Goal: Task Accomplishment & Management: Use online tool/utility

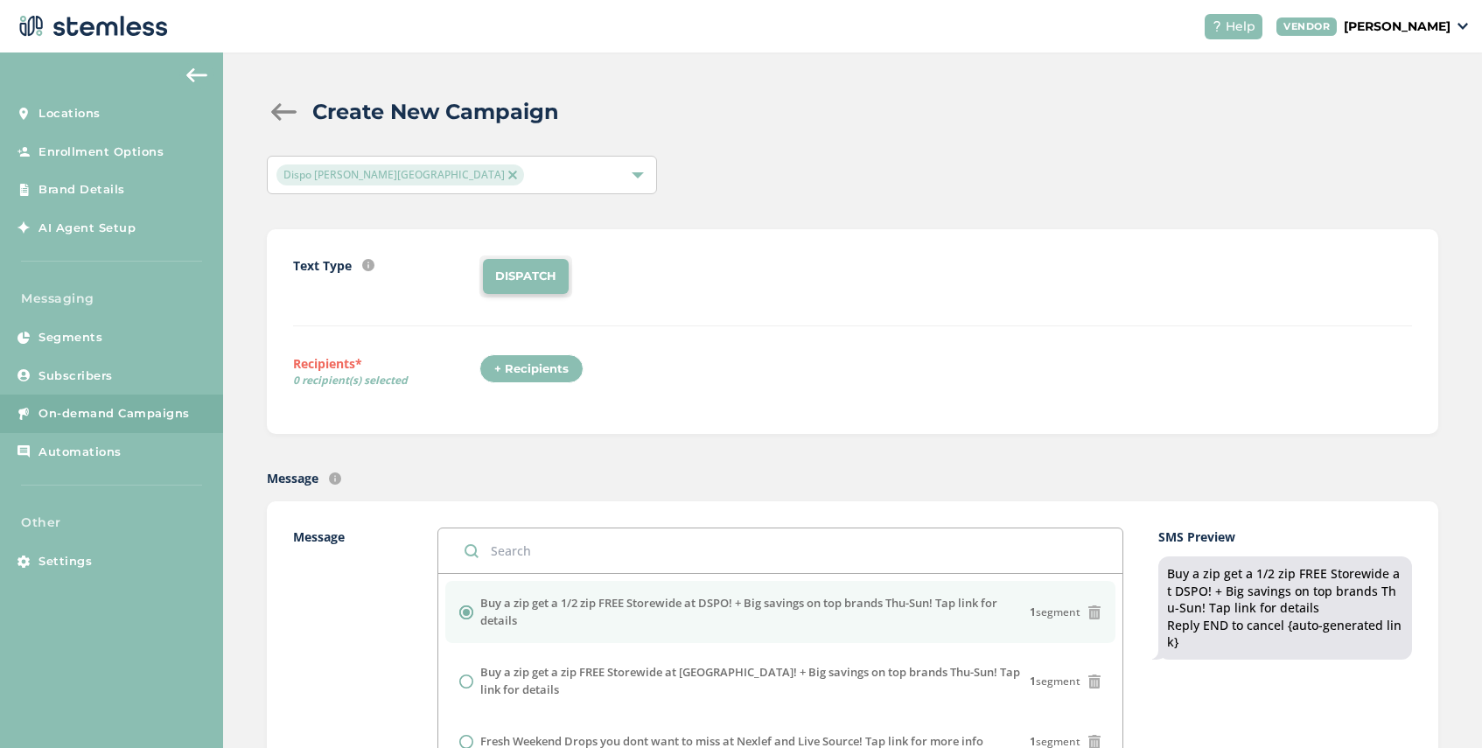
click at [508, 174] on img at bounding box center [512, 175] width 9 height 9
click at [452, 174] on div "Select Locations" at bounding box center [462, 175] width 390 height 38
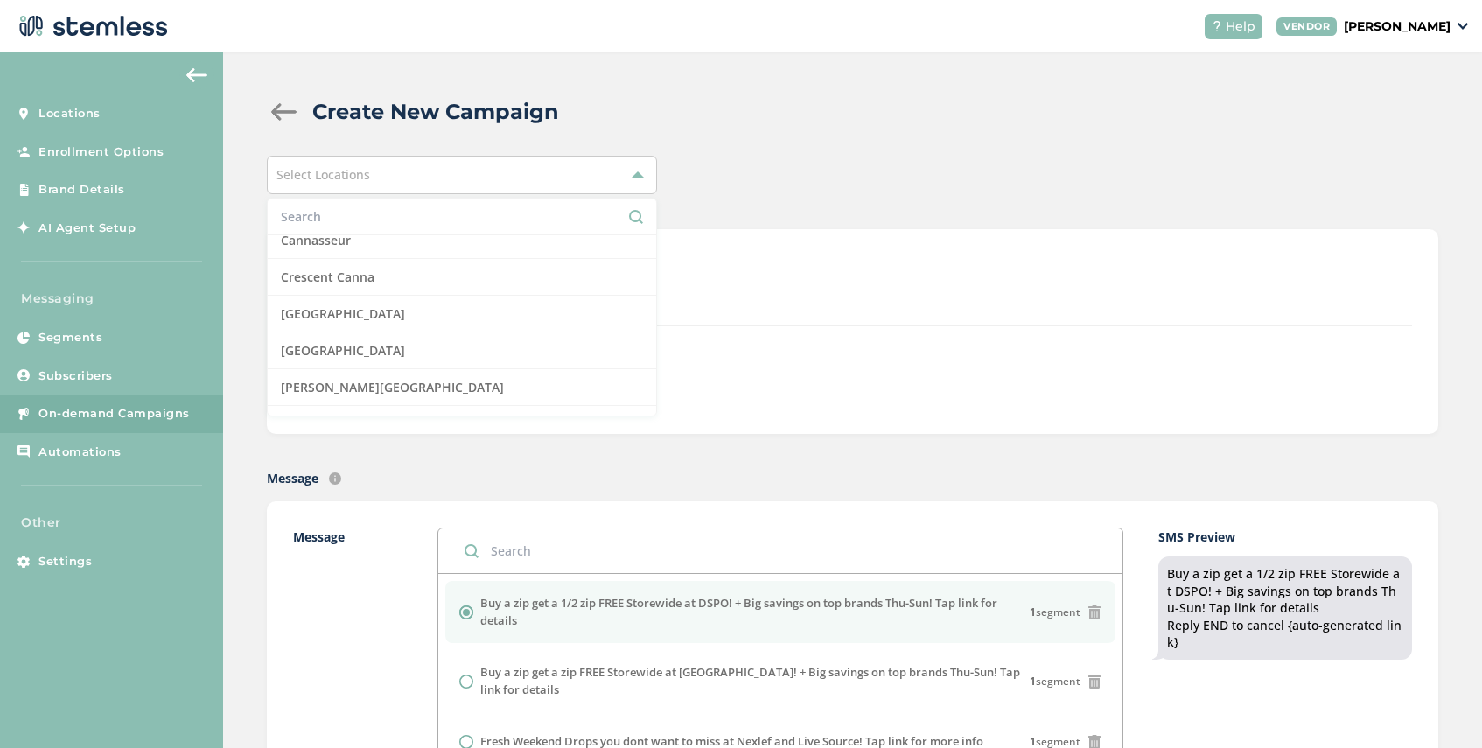
scroll to position [277, 0]
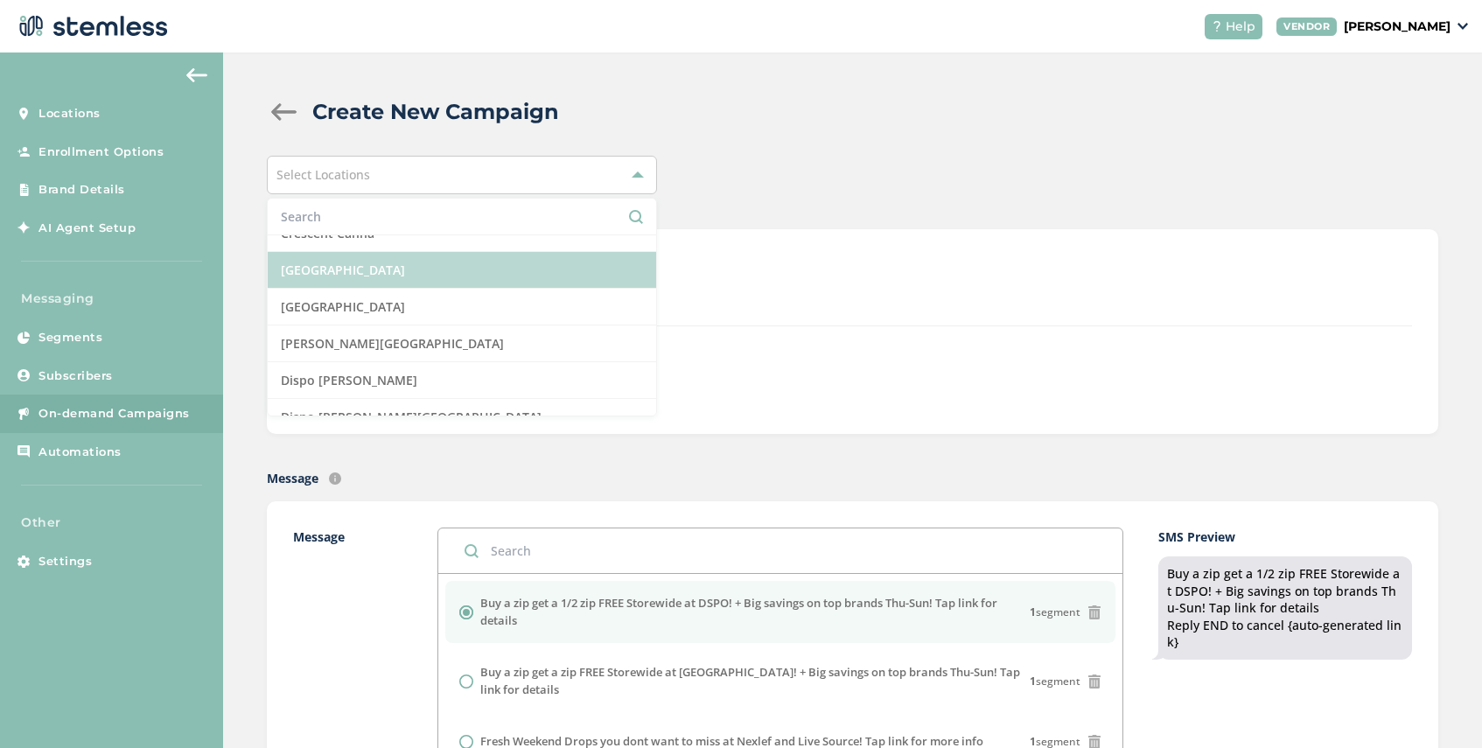
click at [447, 268] on li "[GEOGRAPHIC_DATA]" at bounding box center [462, 270] width 388 height 37
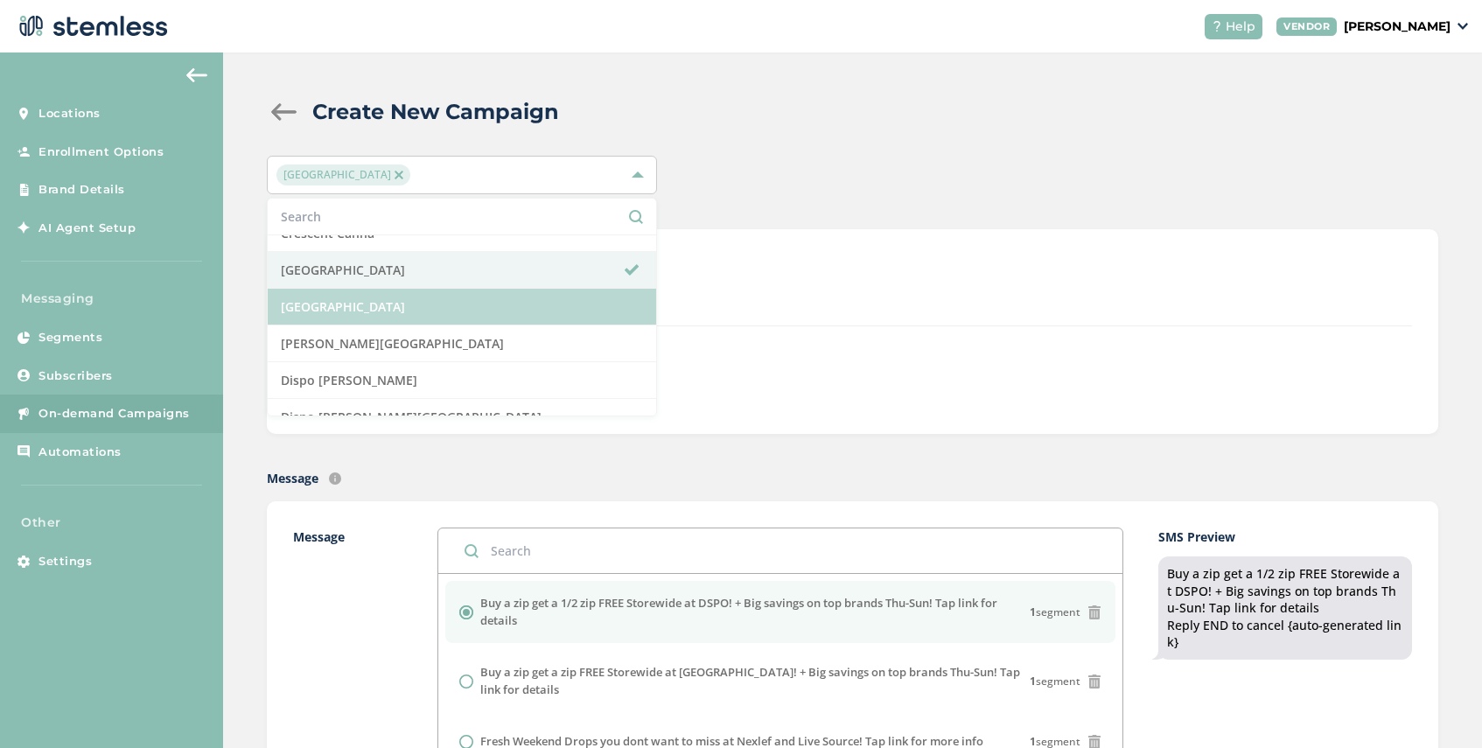
click at [446, 302] on li "[GEOGRAPHIC_DATA]" at bounding box center [462, 307] width 388 height 37
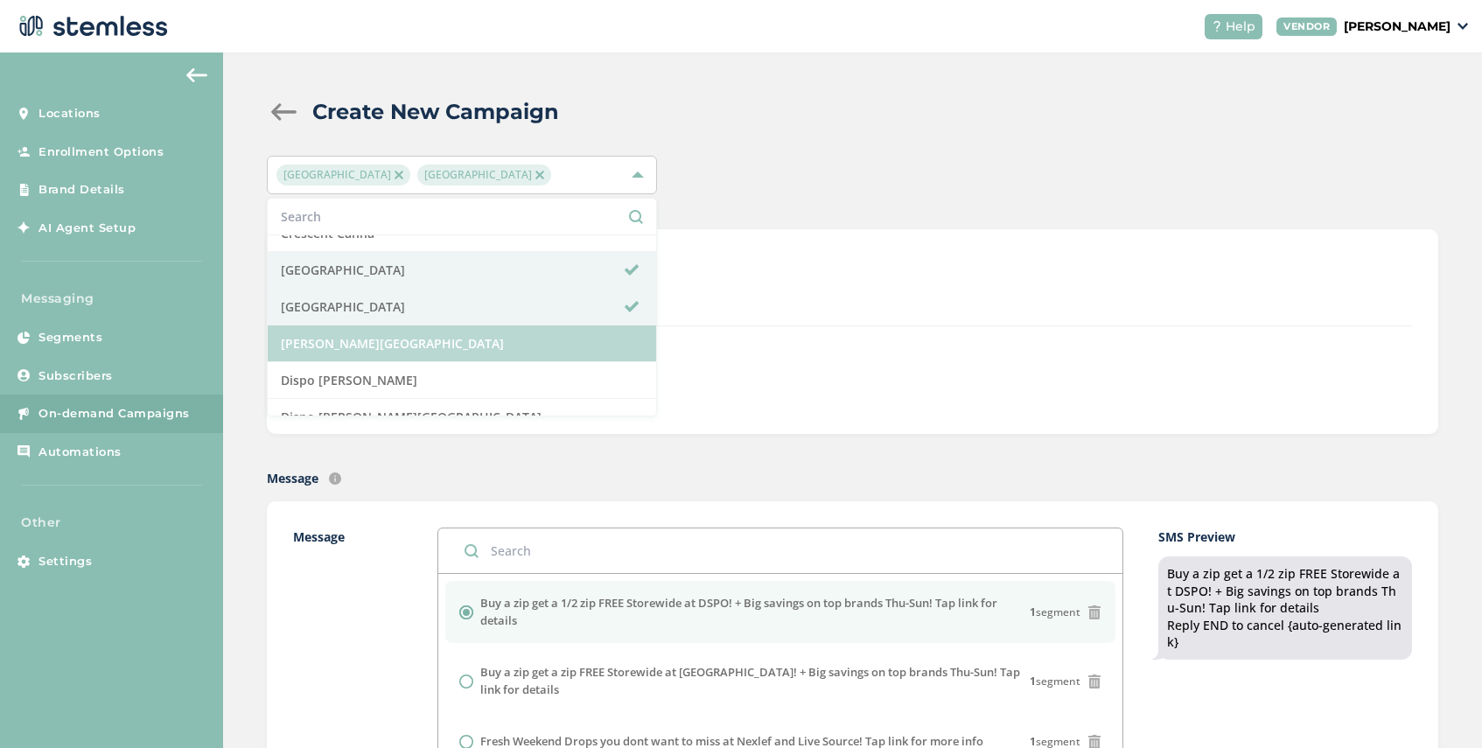
click at [439, 348] on li "[PERSON_NAME][GEOGRAPHIC_DATA]" at bounding box center [462, 343] width 388 height 37
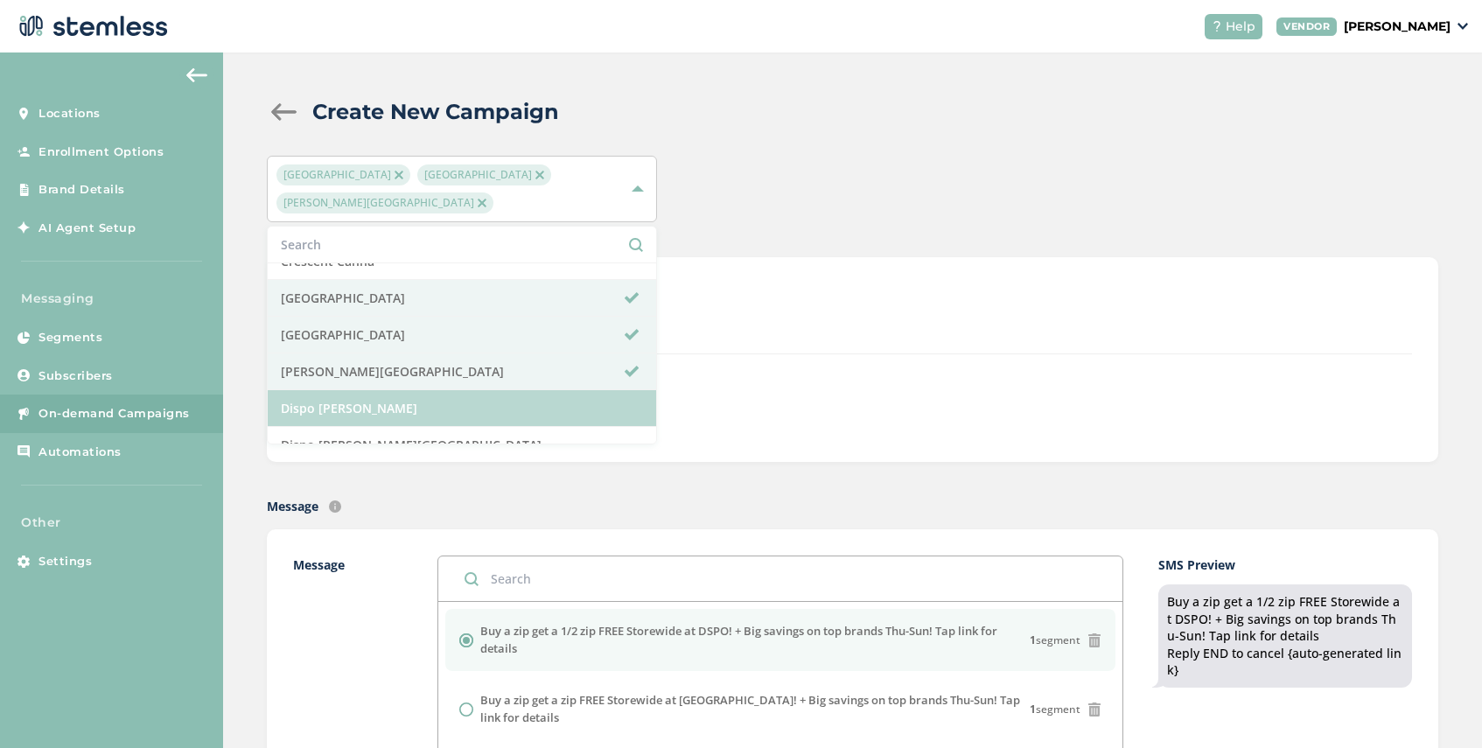
click at [436, 405] on li "Dispo [PERSON_NAME]" at bounding box center [462, 408] width 388 height 37
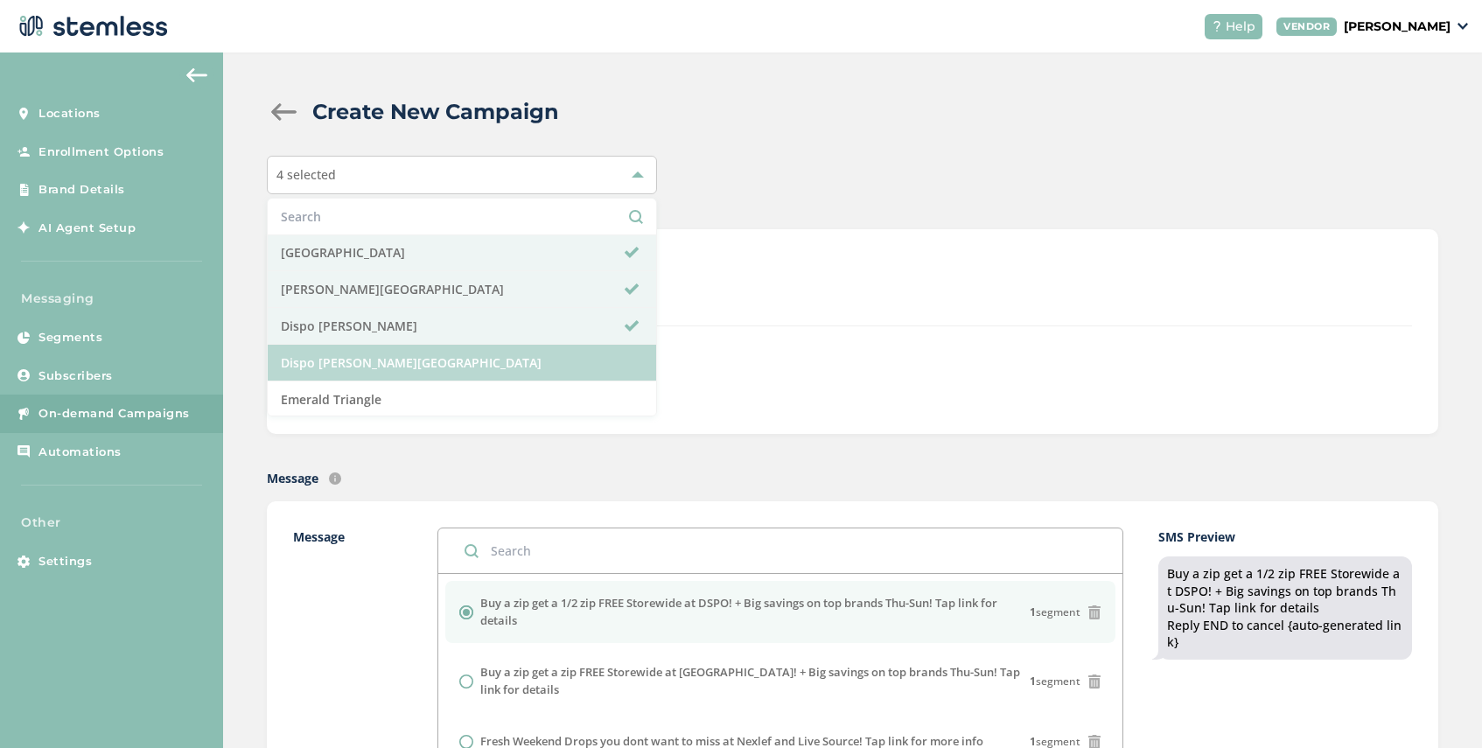
click at [443, 362] on li "Dispo [PERSON_NAME][GEOGRAPHIC_DATA]" at bounding box center [462, 363] width 388 height 37
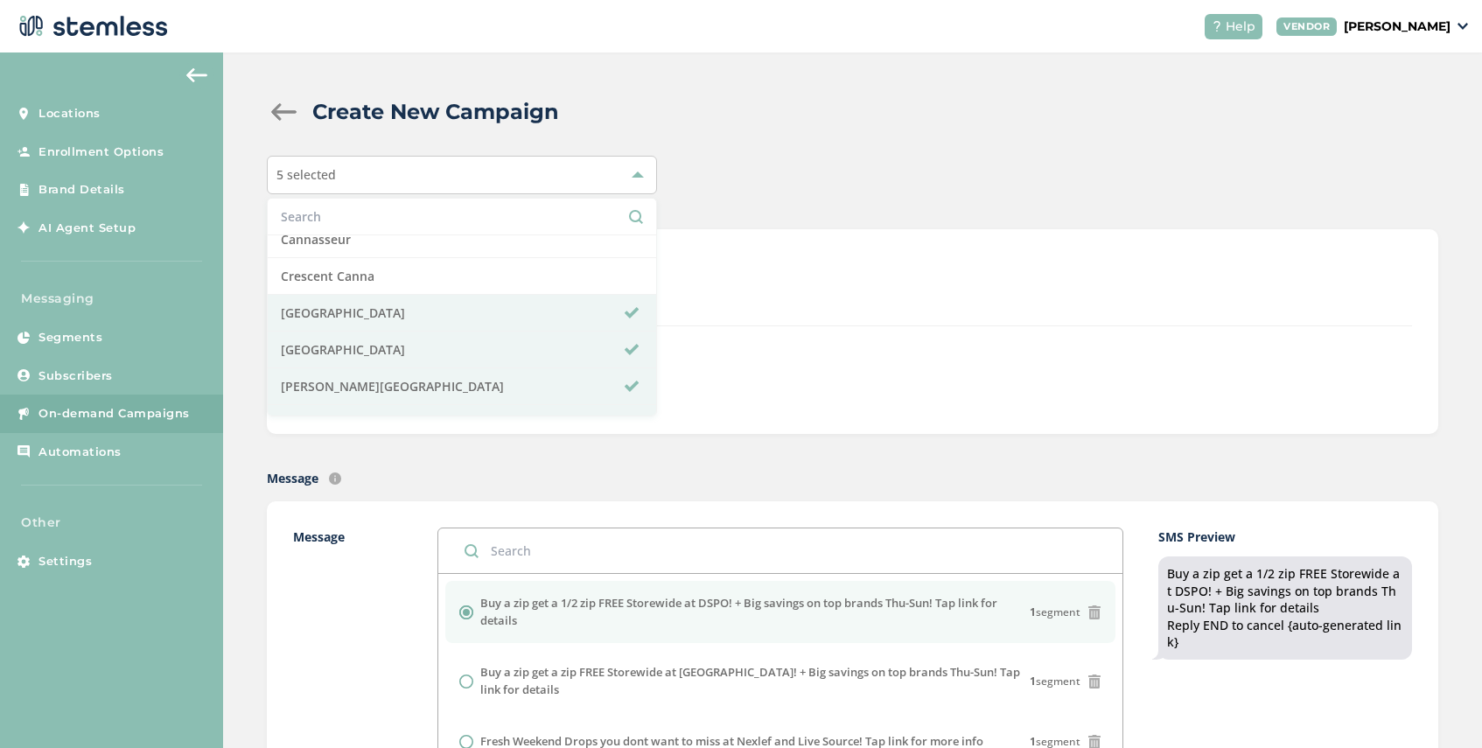
scroll to position [233, 0]
click at [712, 311] on div "Text Type SMS : A cost effective way to reach your customers. Send a intro text…" at bounding box center [852, 290] width 1119 height 71
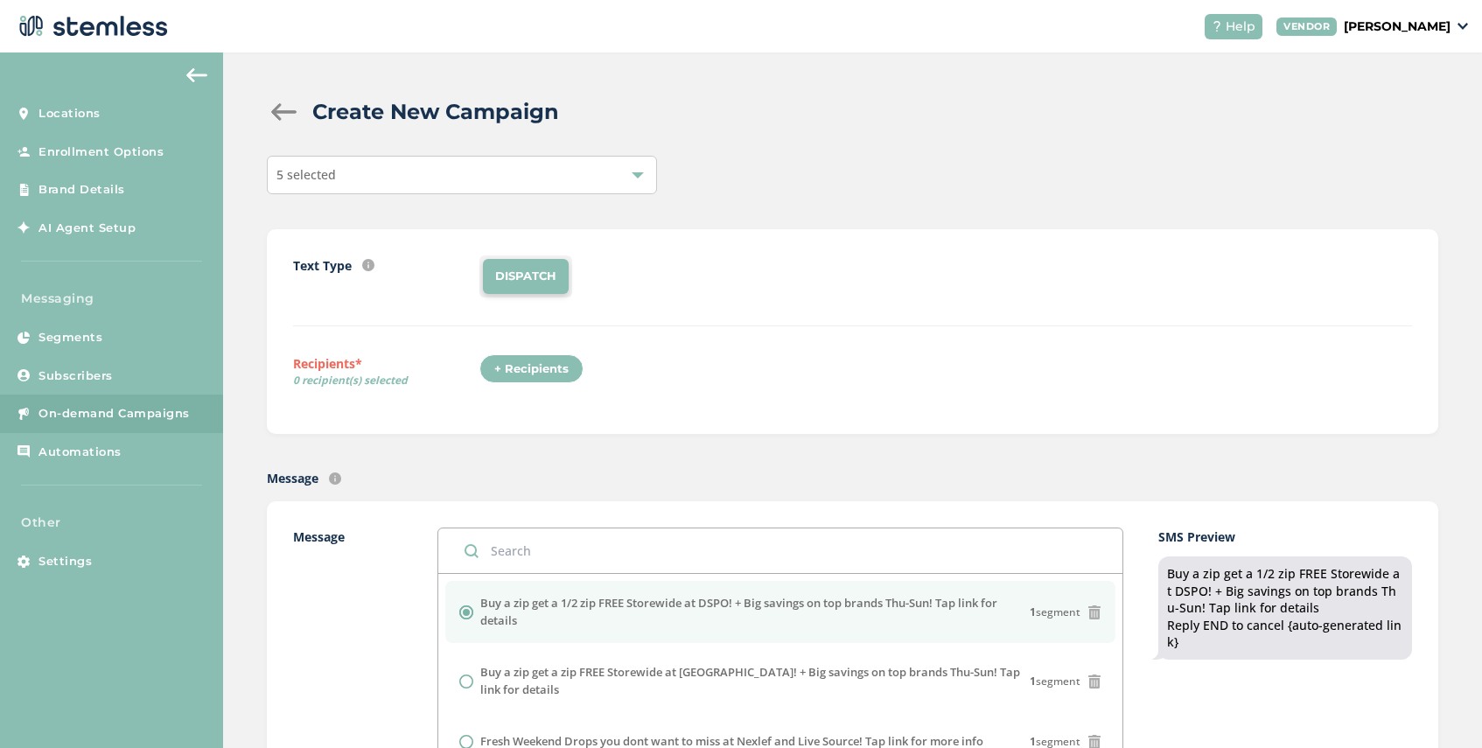
click at [543, 367] on div "+ Recipients" at bounding box center [531, 369] width 104 height 30
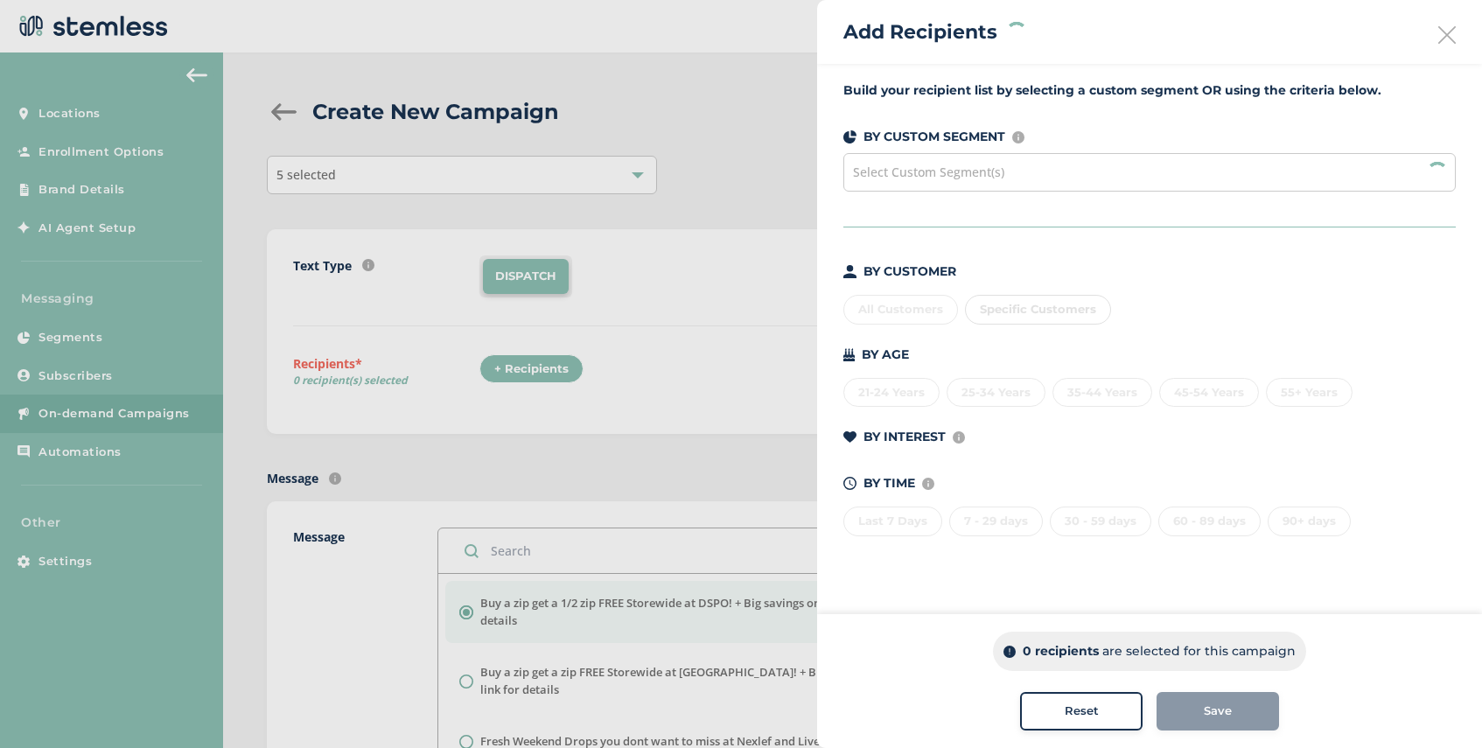
click at [1003, 175] on div "Select Custom Segment(s)" at bounding box center [1149, 172] width 612 height 38
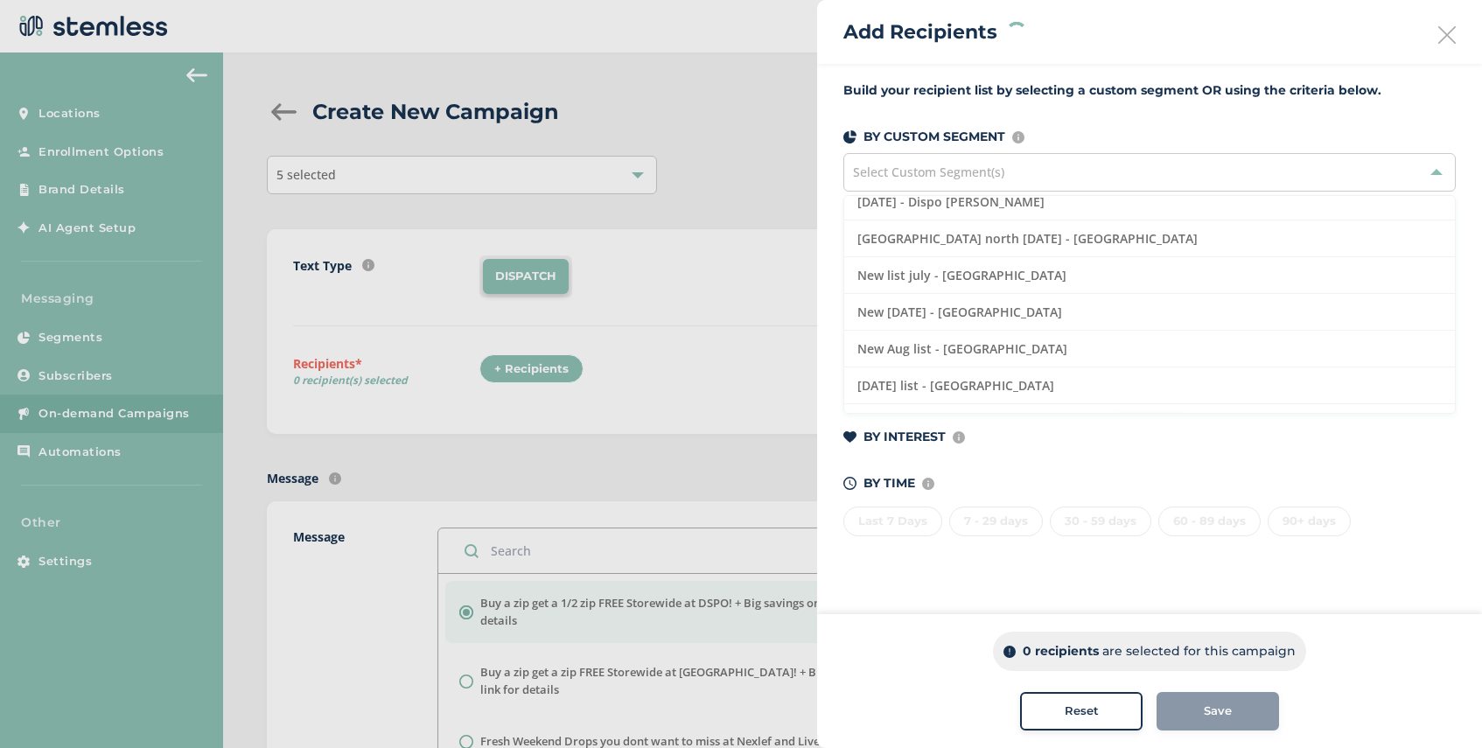
scroll to position [598, 0]
click at [1155, 397] on span "Load more" at bounding box center [1149, 391] width 58 height 16
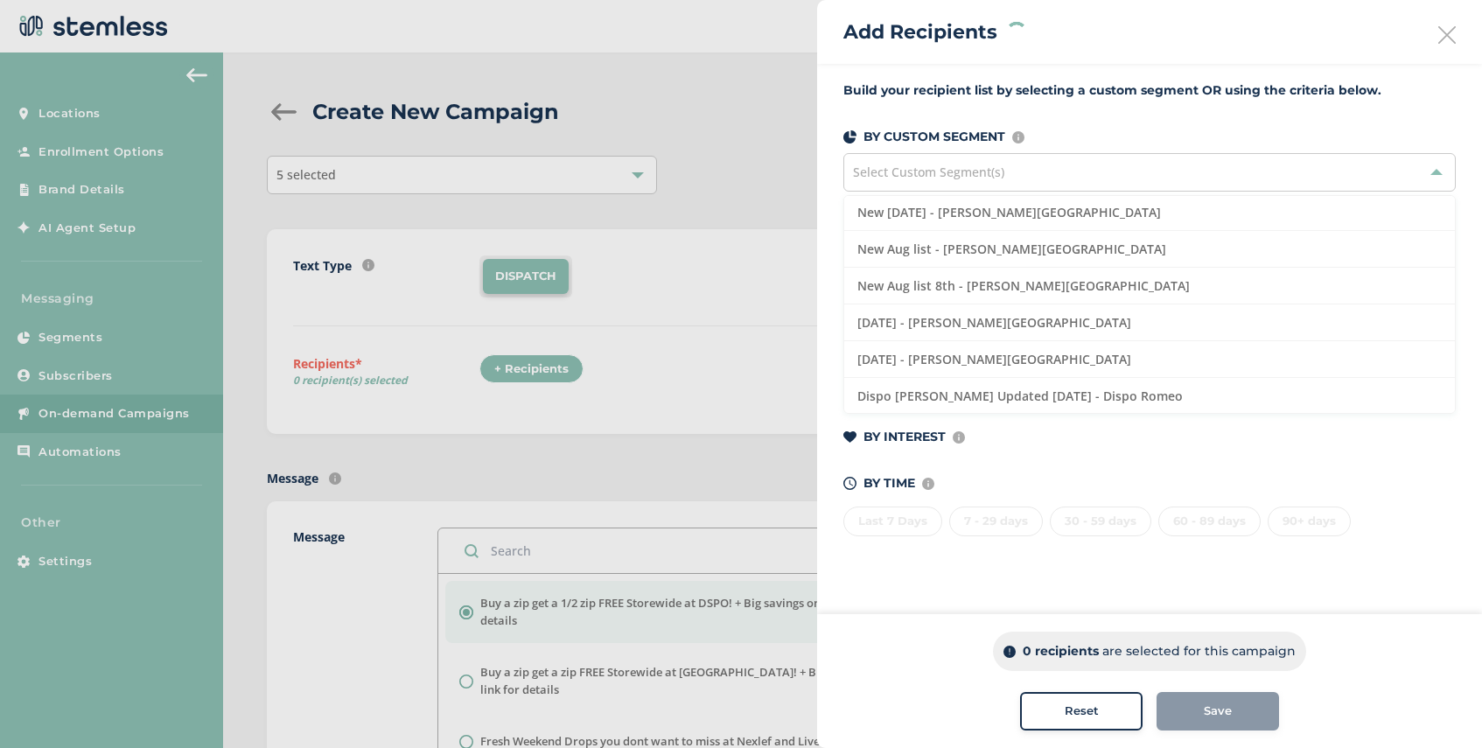
scroll to position [0, 0]
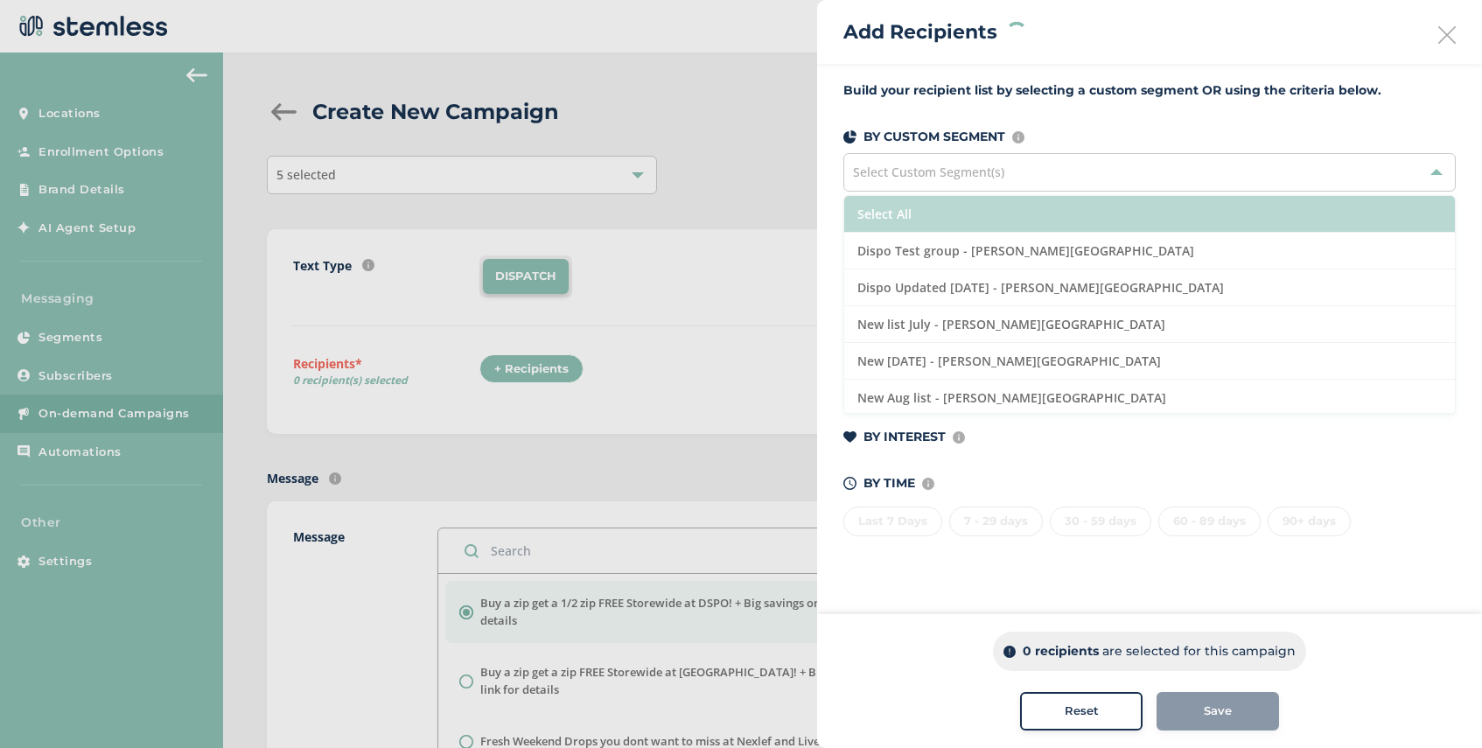
click at [963, 220] on li "Select All" at bounding box center [1149, 214] width 611 height 37
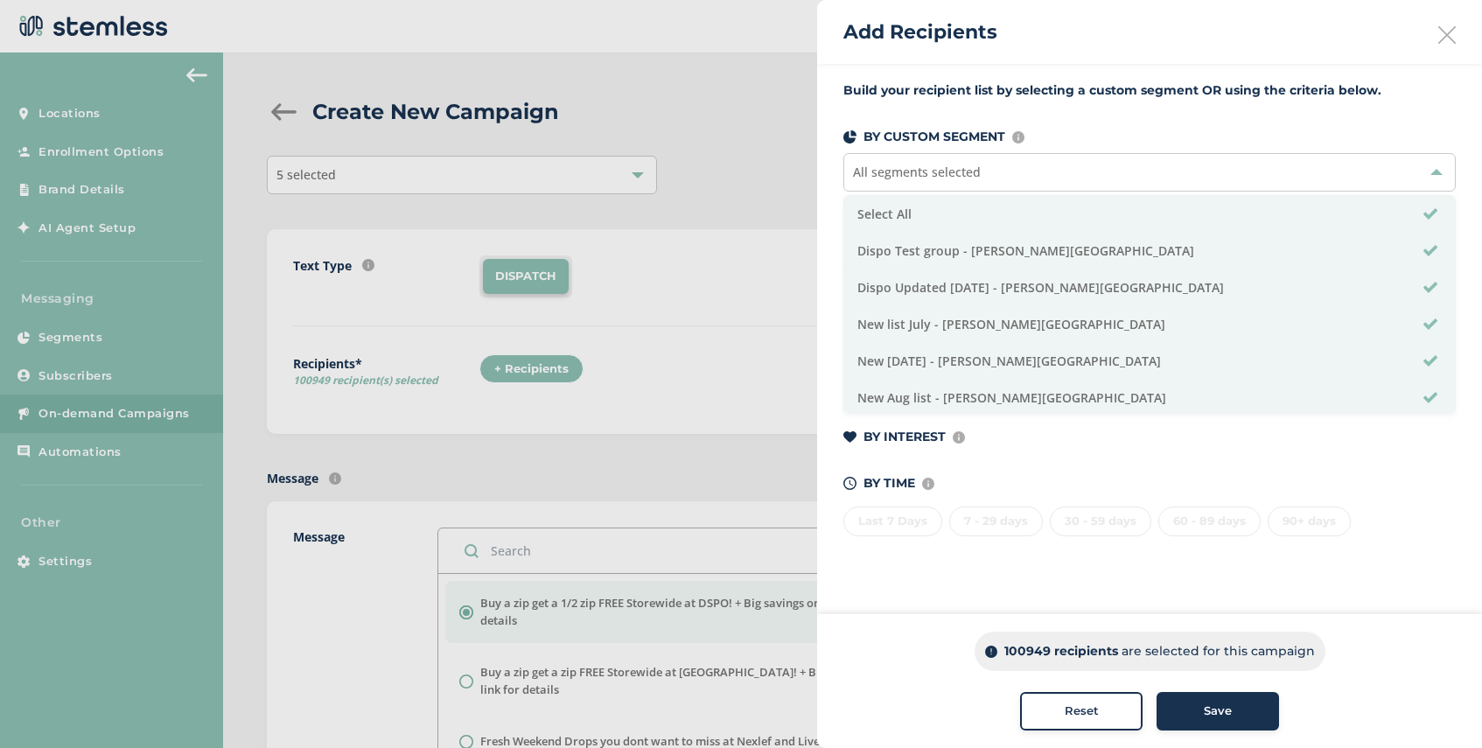
click at [1207, 709] on span "Save" at bounding box center [1218, 710] width 28 height 17
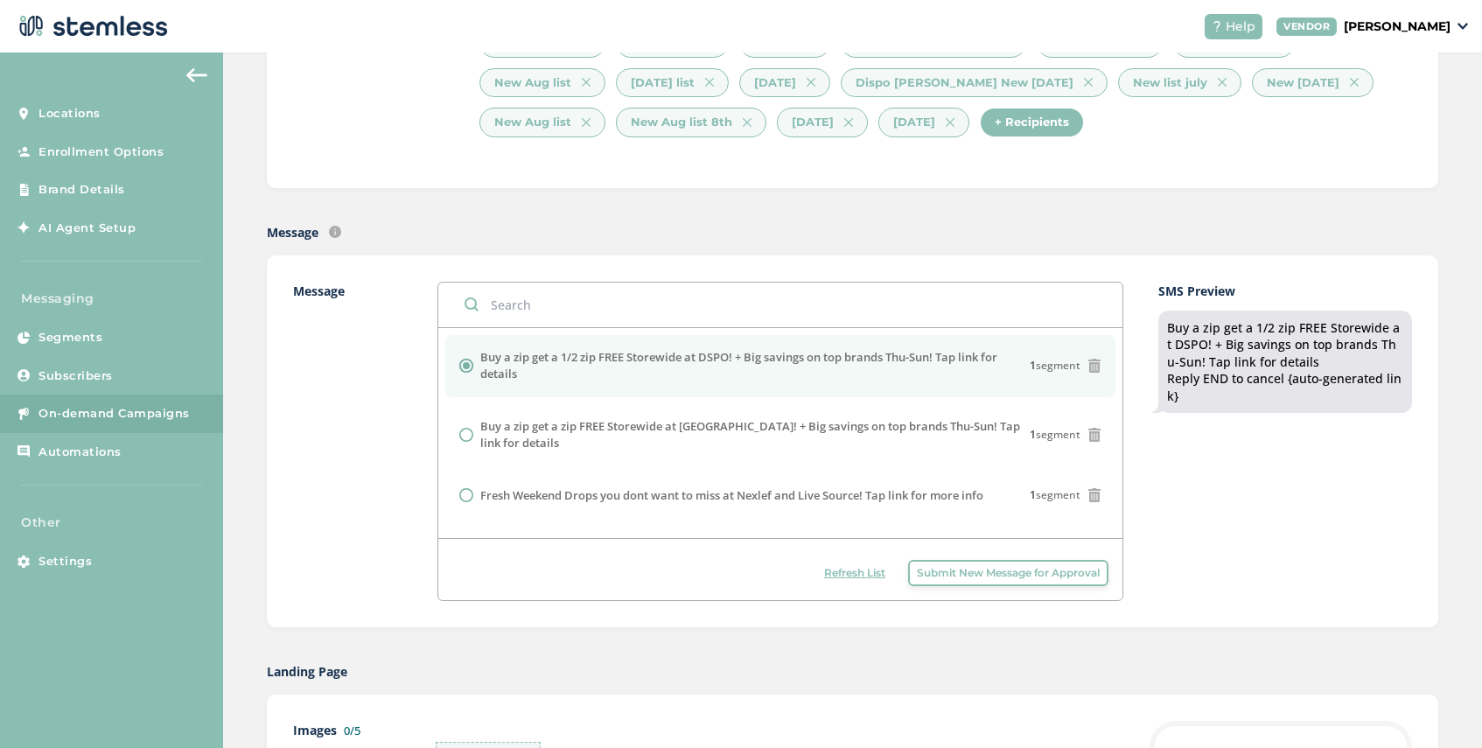
scroll to position [731, 0]
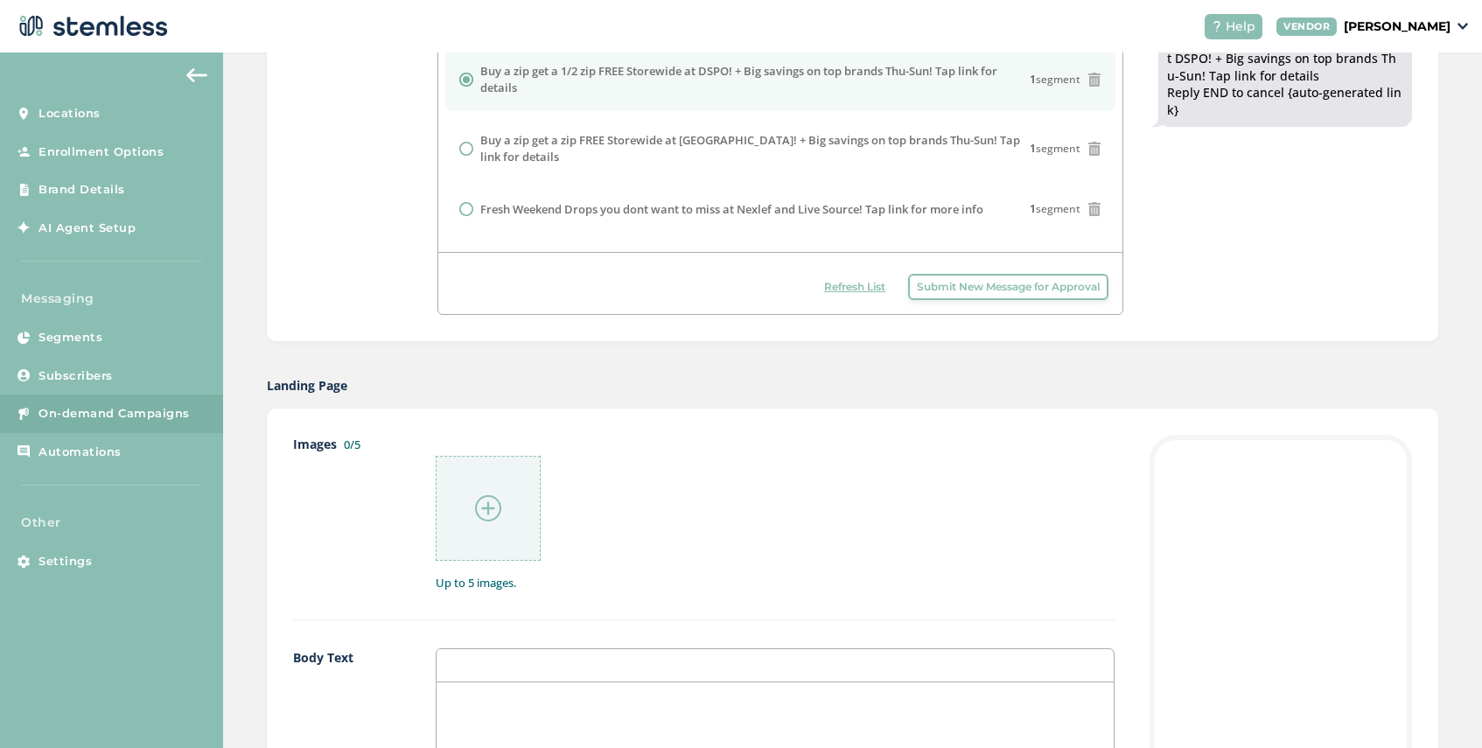
click at [487, 489] on div at bounding box center [488, 508] width 105 height 105
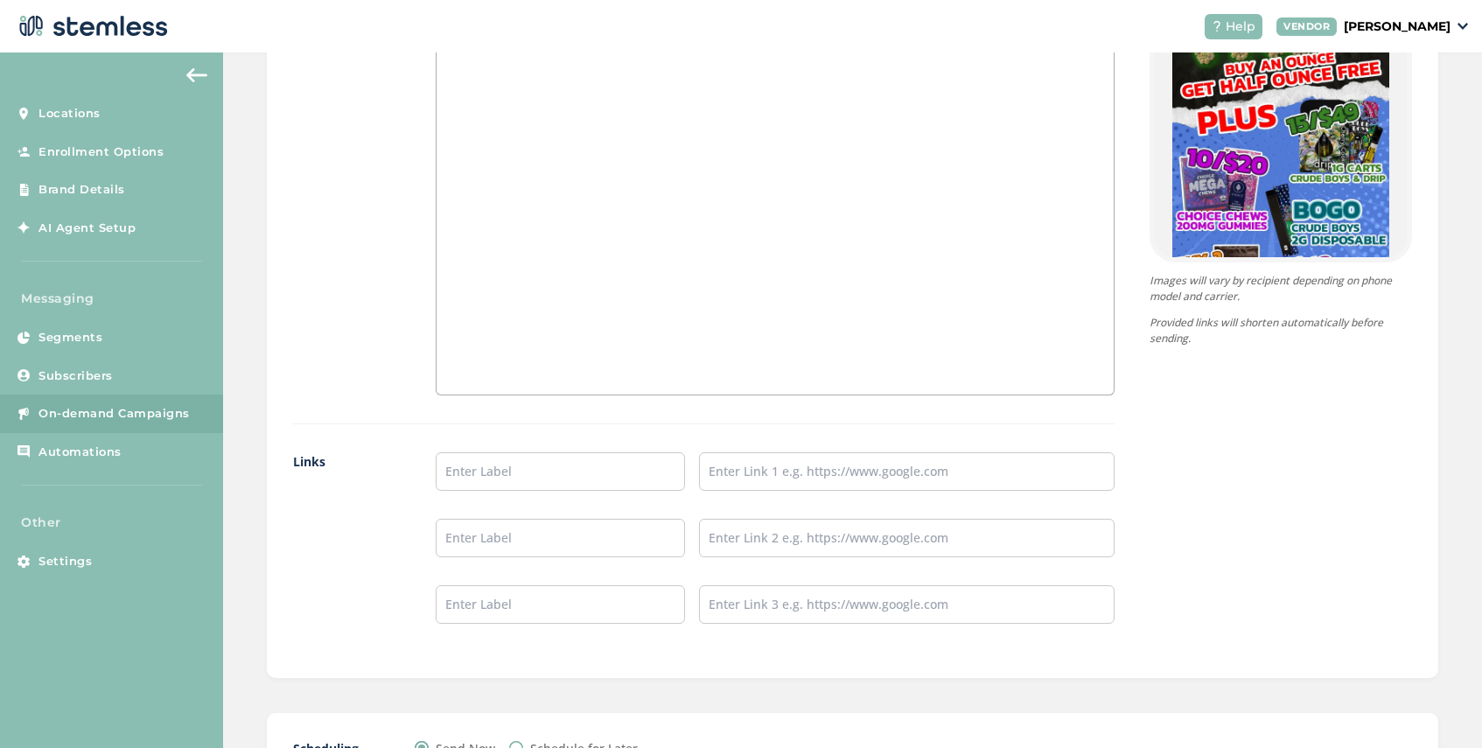
scroll to position [1419, 0]
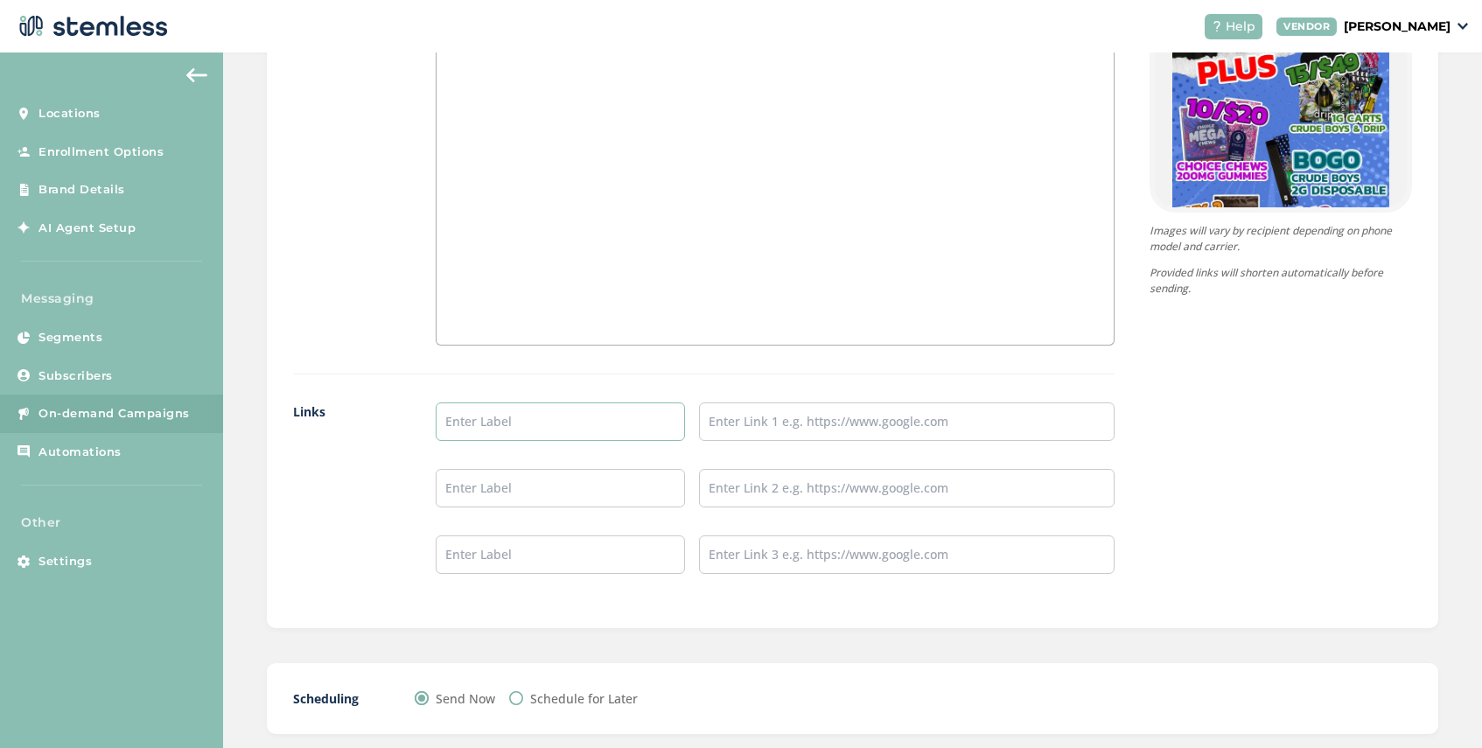
click at [476, 432] on input "text" at bounding box center [560, 421] width 249 height 38
type input "SHOP NOW"
click at [746, 426] on input "text" at bounding box center [906, 421] width 415 height 38
type input "[URL][DOMAIN_NAME]"
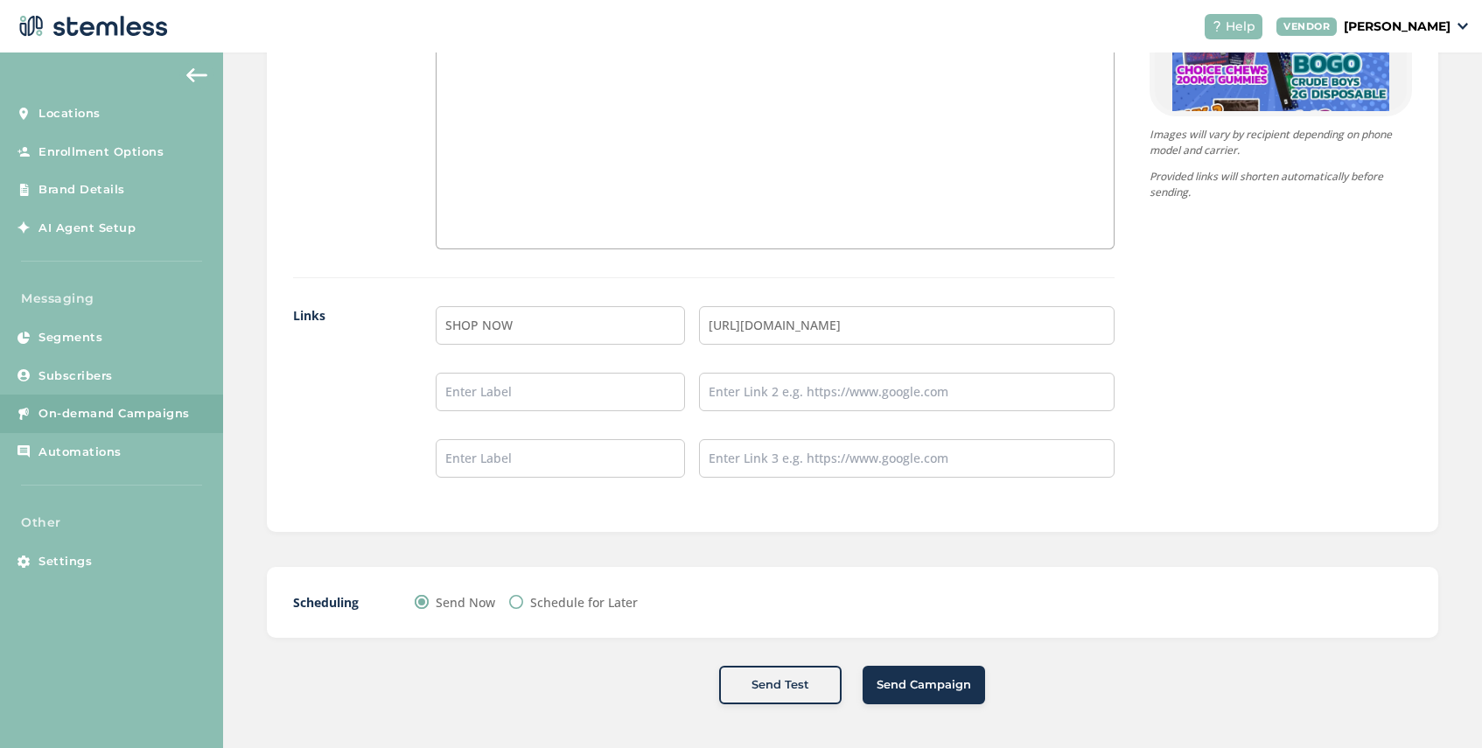
click at [515, 603] on input "Schedule for Later" at bounding box center [516, 602] width 14 height 14
radio input "true"
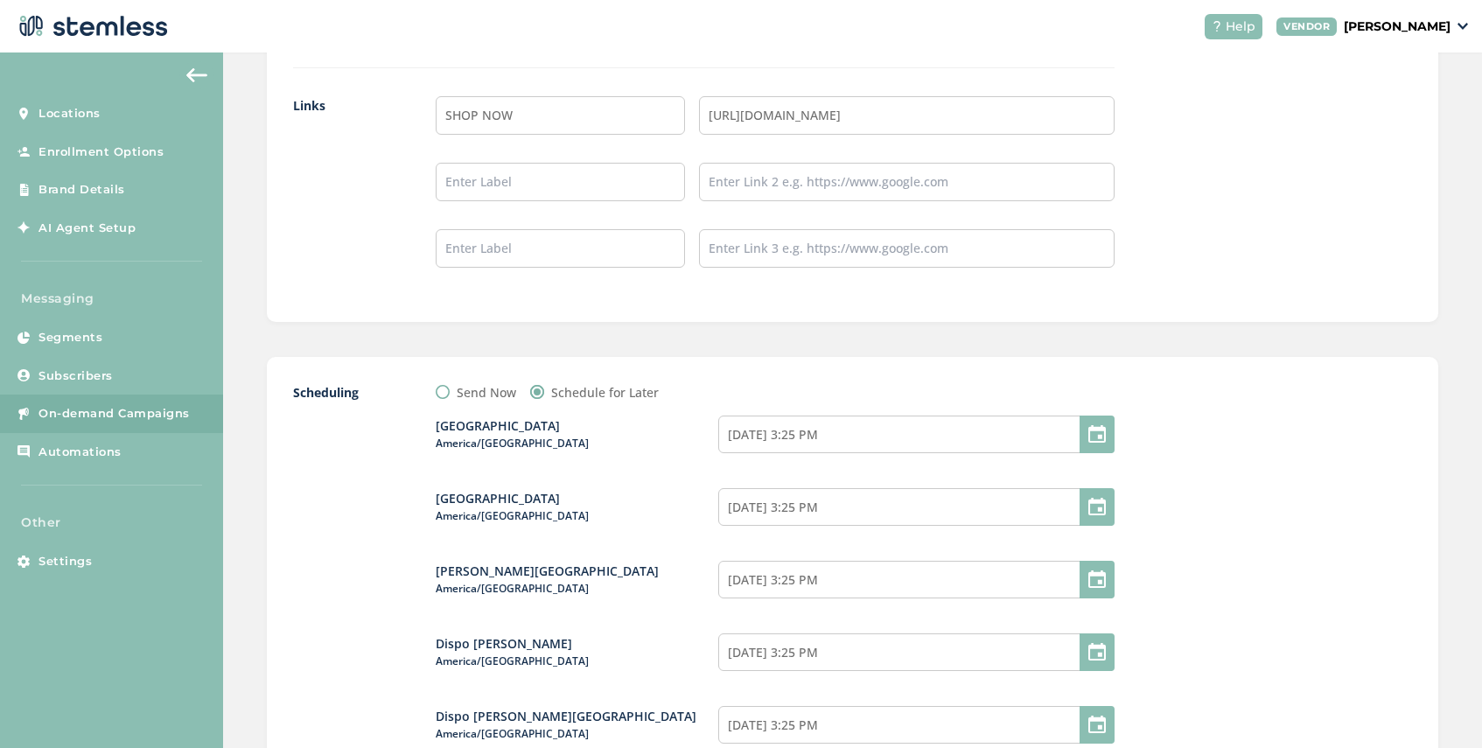
scroll to position [1748, 0]
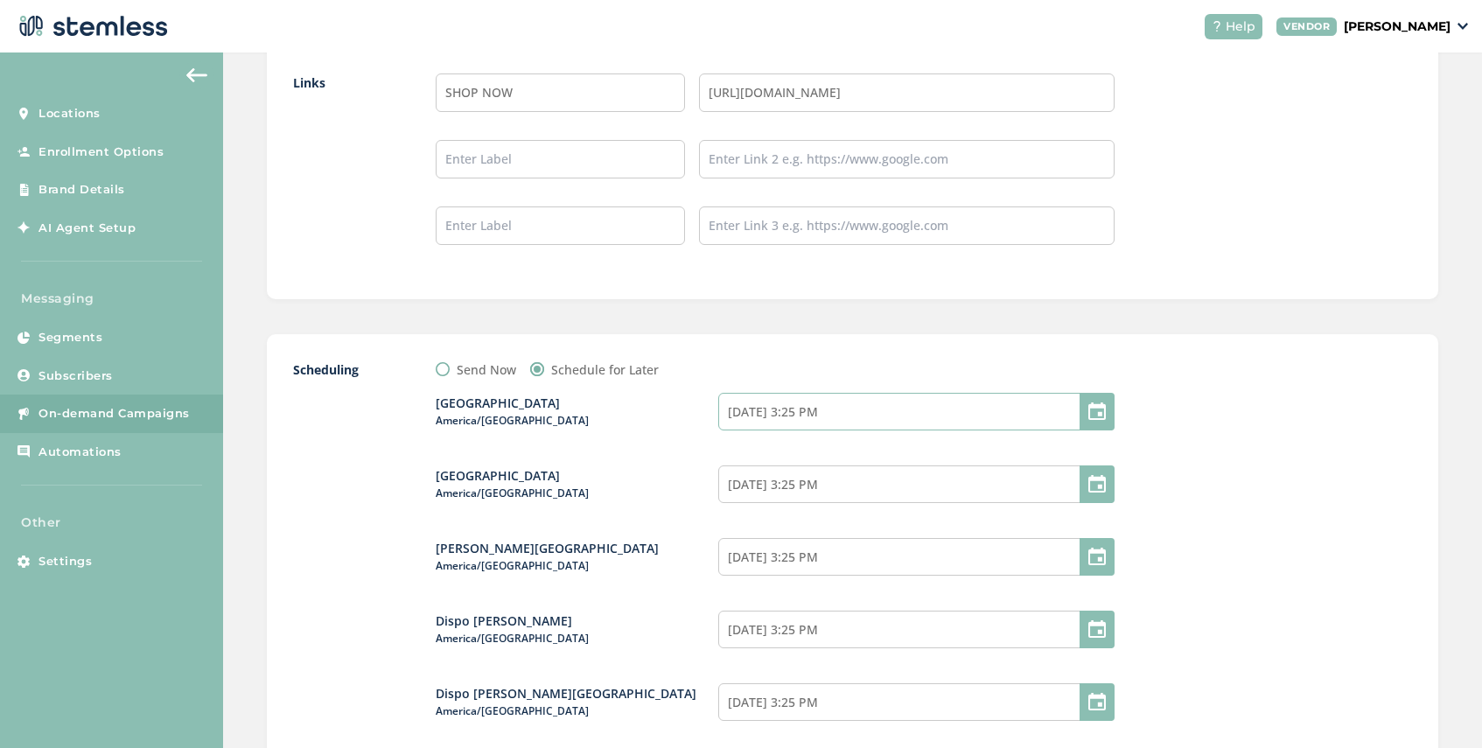
click at [845, 414] on input "[DATE] 3:25 PM" at bounding box center [916, 412] width 396 height 38
select select "18"
select select "25"
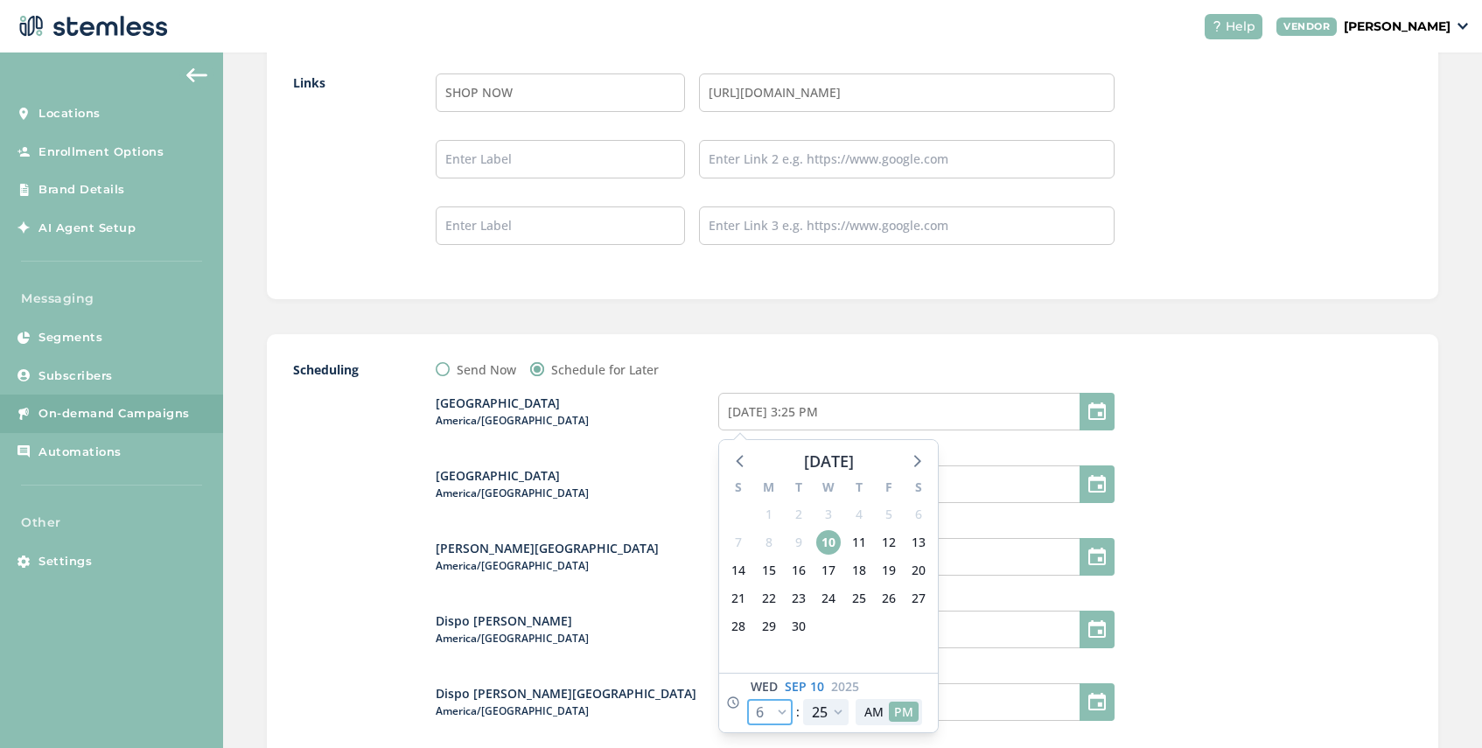
click at [784, 708] on select "12 1 2 3 4 5 6 7 8 9 10 11" at bounding box center [769, 712] width 45 height 26
select select "19"
click at [747, 699] on select "12 1 2 3 4 5 6 7 8 9 10 11" at bounding box center [769, 712] width 45 height 26
type input "[DATE] 4:25 PM"
select select "19"
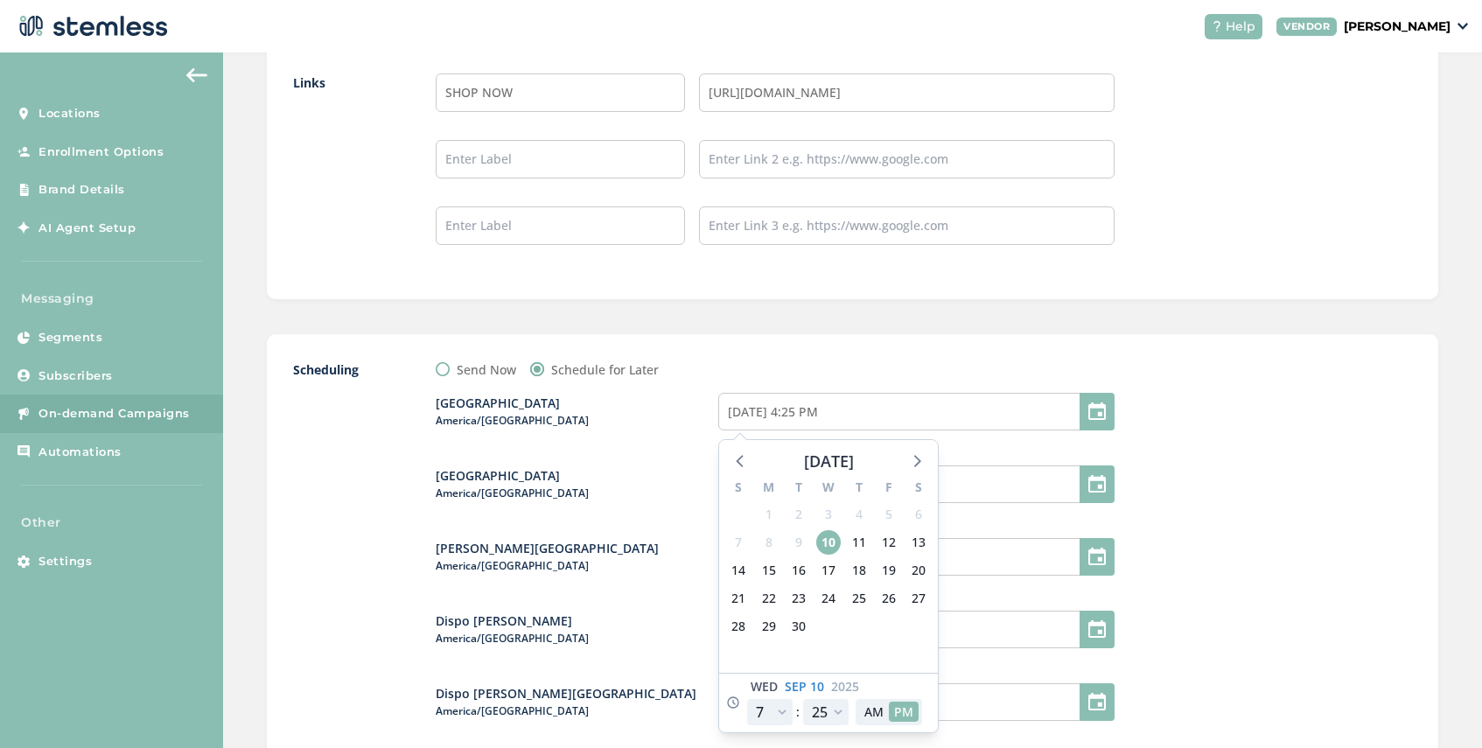
click at [1222, 608] on div at bounding box center [1280, 614] width 262 height 508
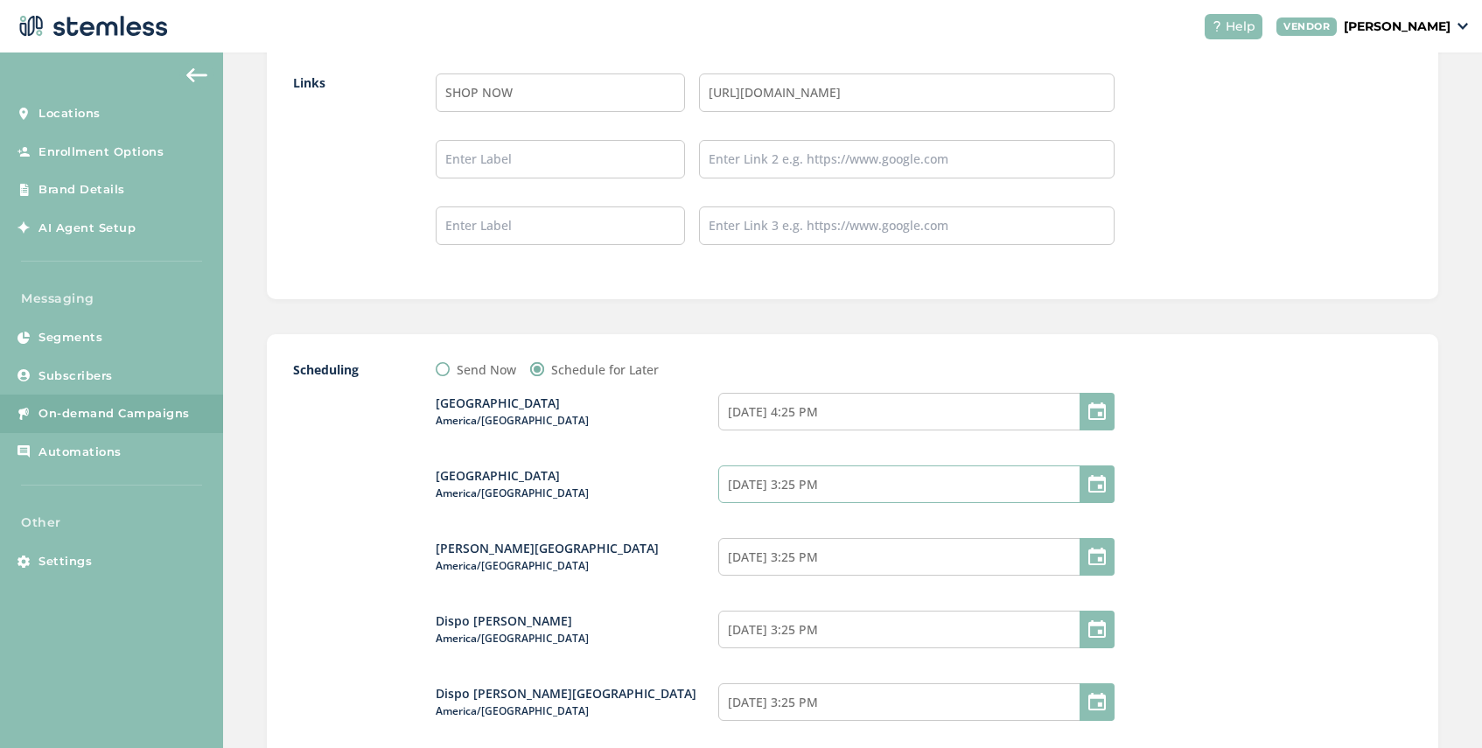
click at [847, 478] on input "[DATE] 3:25 PM" at bounding box center [916, 484] width 396 height 38
select select "18"
select select "25"
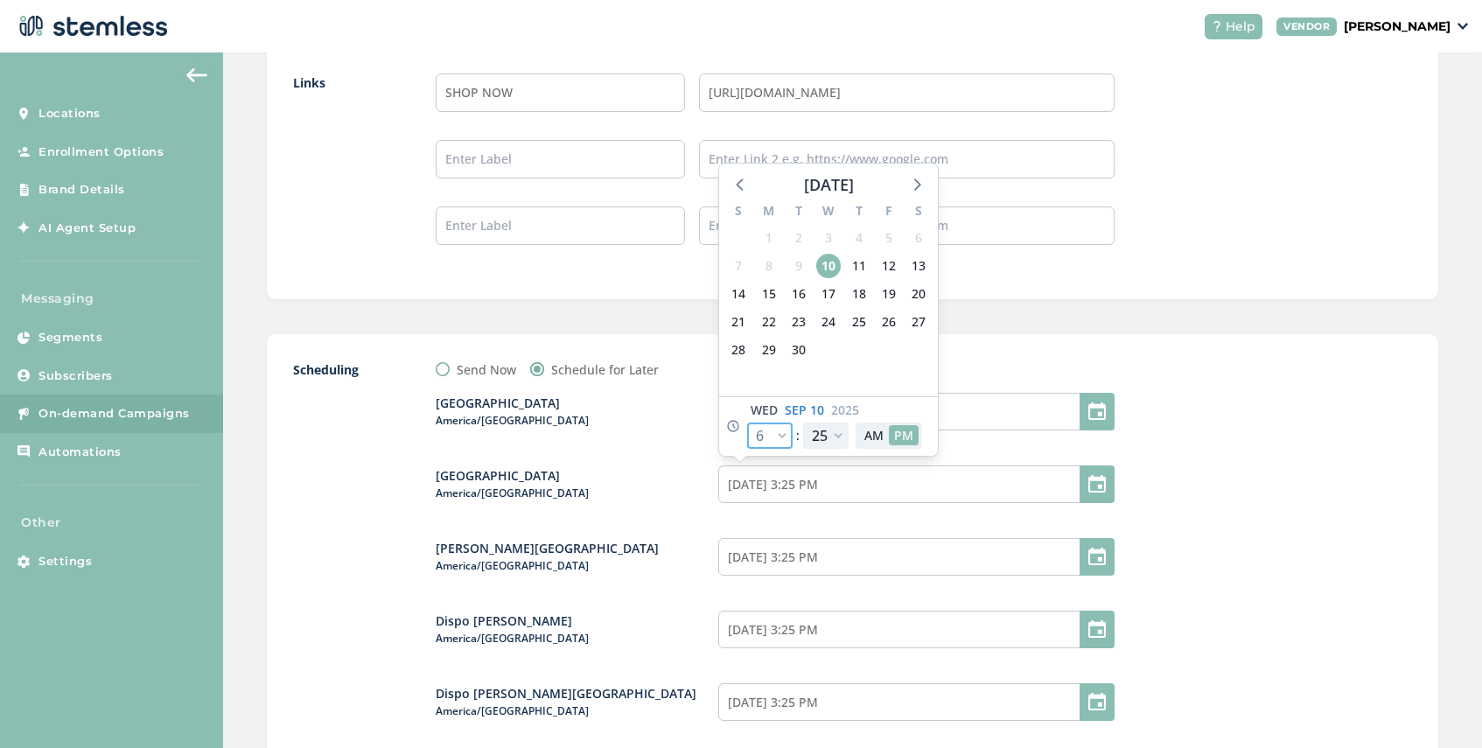
click at [788, 443] on select "12 1 2 3 4 5 6 7 8 9 10 11" at bounding box center [769, 435] width 45 height 26
select select "19"
click at [747, 422] on select "12 1 2 3 4 5 6 7 8 9 10 11" at bounding box center [769, 435] width 45 height 26
type input "[DATE] 4:25 PM"
select select "19"
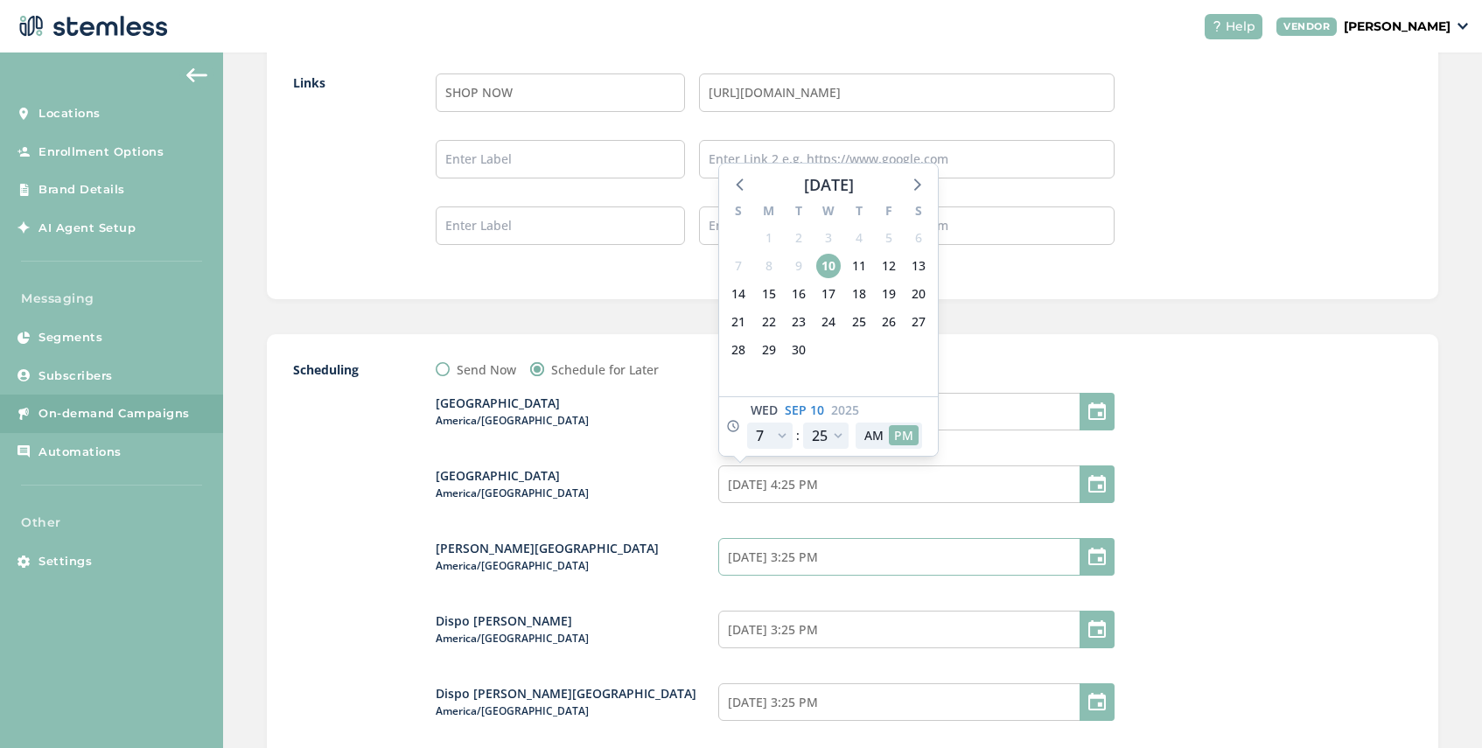
click at [855, 561] on input "[DATE] 3:25 PM" at bounding box center [916, 557] width 396 height 38
select select "18"
select select "25"
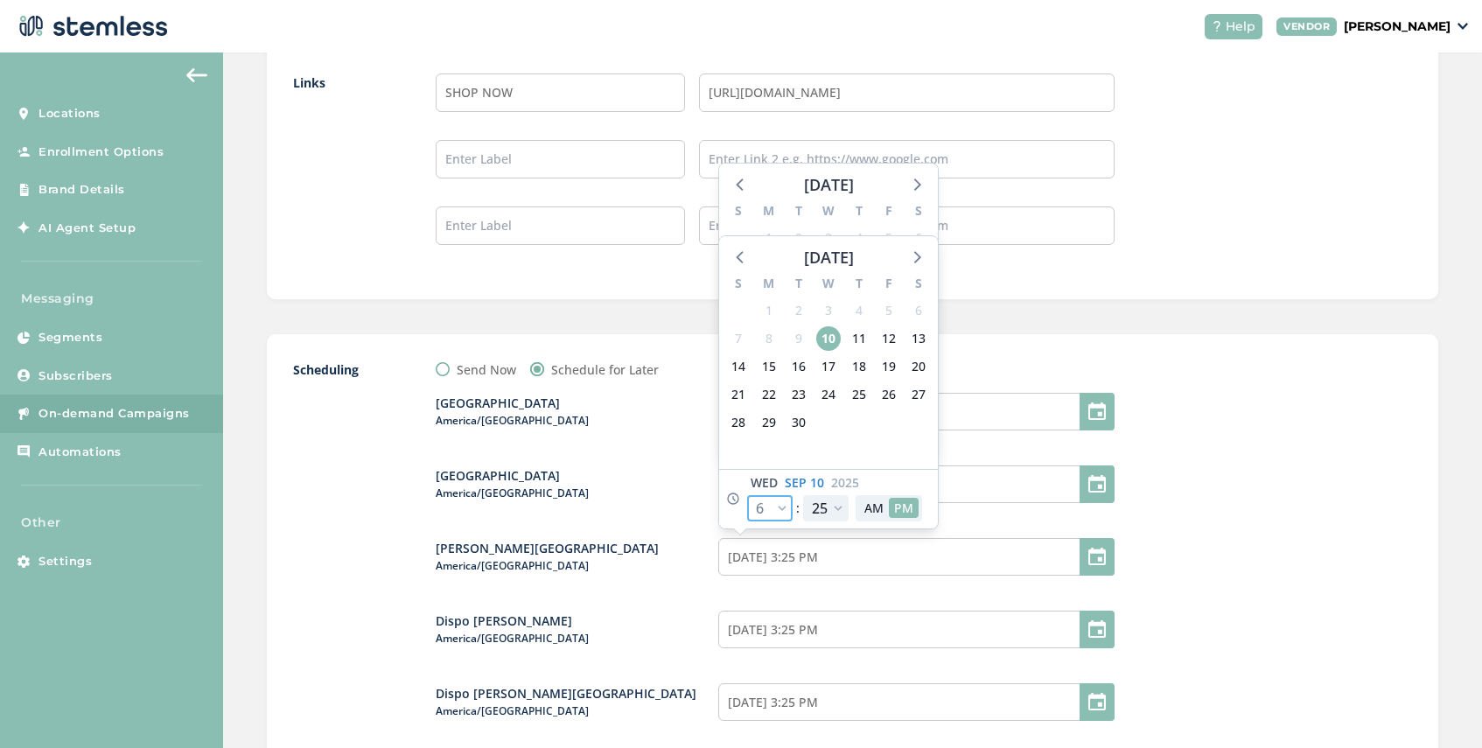
click at [782, 508] on select "12 1 2 3 4 5 6 7 8 9 10 11" at bounding box center [769, 508] width 45 height 26
select select "19"
click at [747, 495] on select "12 1 2 3 4 5 6 7 8 9 10 11" at bounding box center [769, 508] width 45 height 26
type input "[DATE] 4:25 PM"
select select "19"
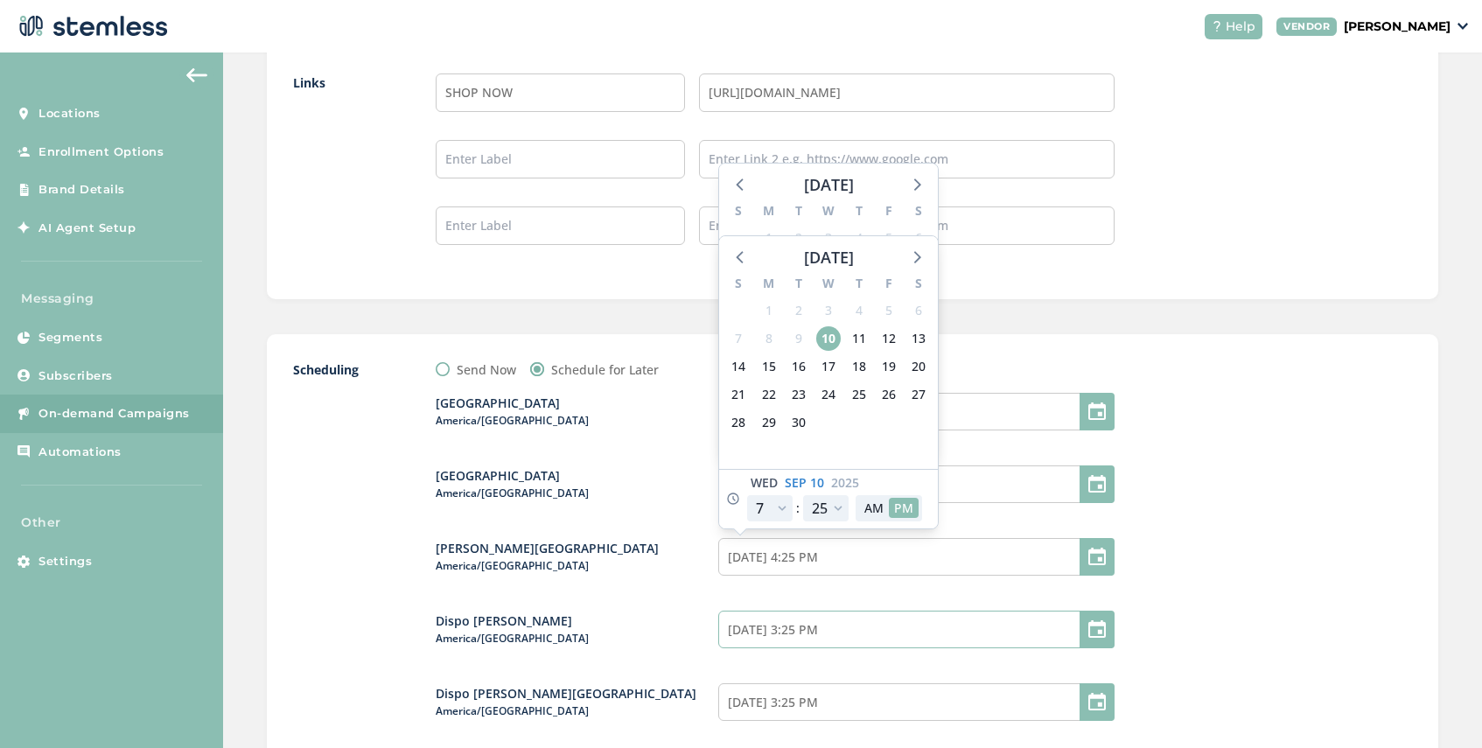
click at [866, 639] on input "[DATE] 3:25 PM" at bounding box center [916, 630] width 396 height 38
select select "18"
select select "25"
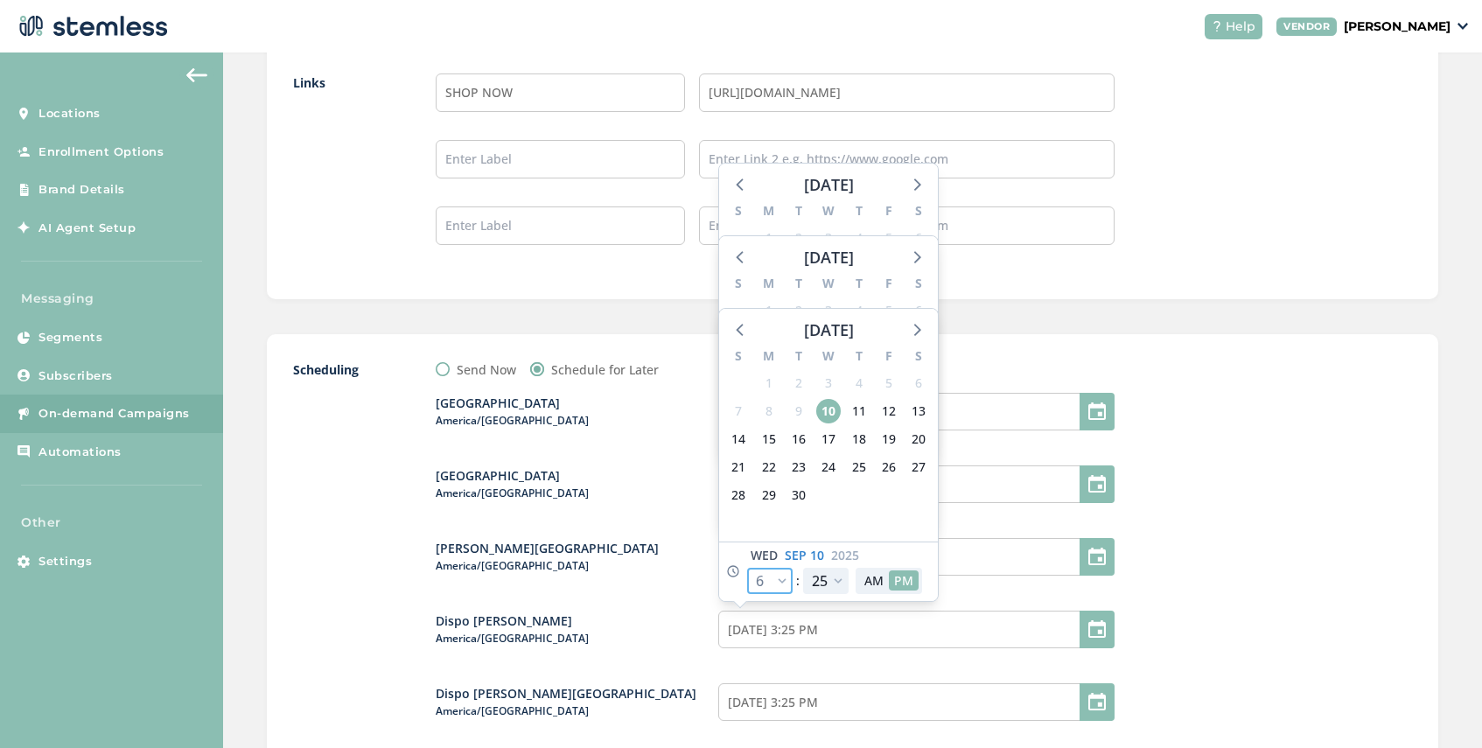
click at [783, 582] on select "12 1 2 3 4 5 6 7 8 9 10 11" at bounding box center [769, 581] width 45 height 26
select select "19"
click at [747, 568] on select "12 1 2 3 4 5 6 7 8 9 10 11" at bounding box center [769, 581] width 45 height 26
type input "[DATE] 4:25 PM"
select select "19"
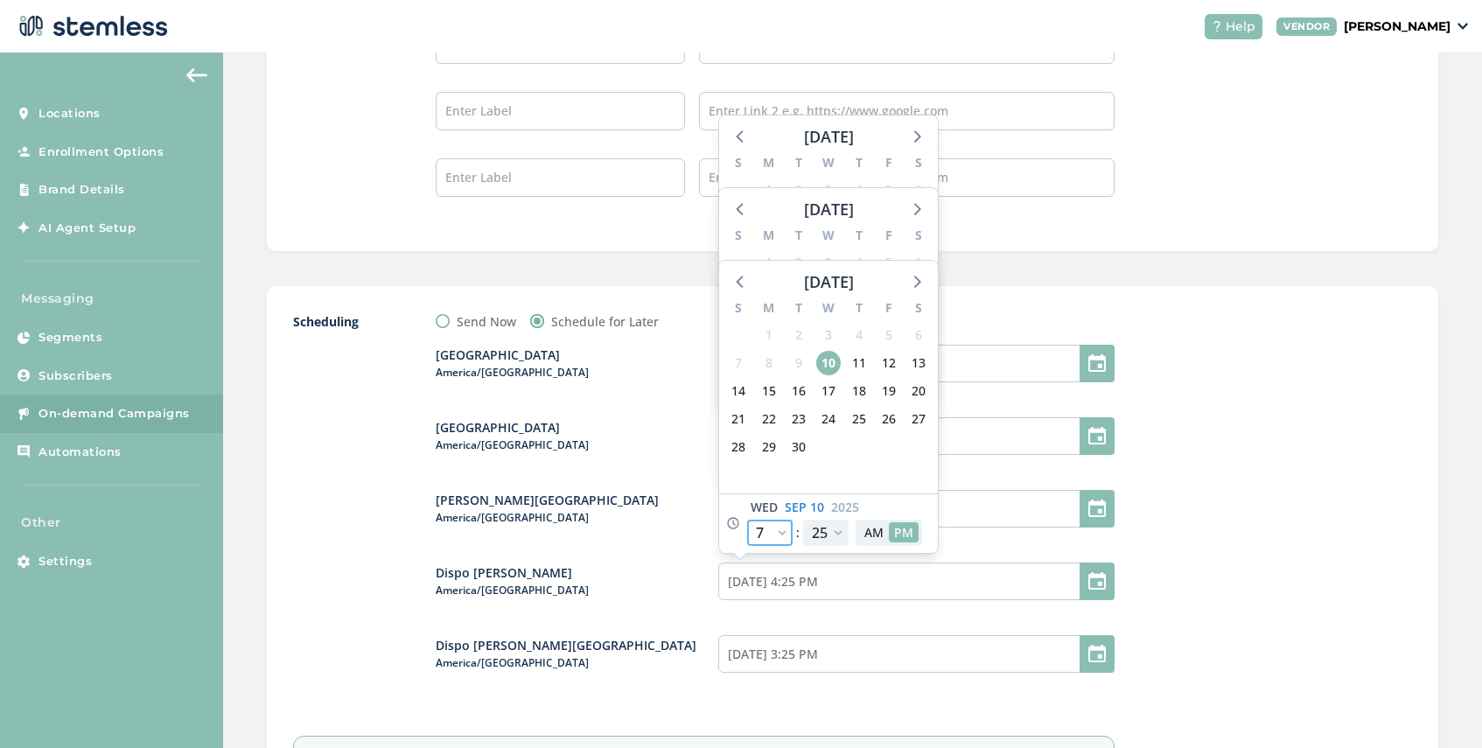
scroll to position [1804, 0]
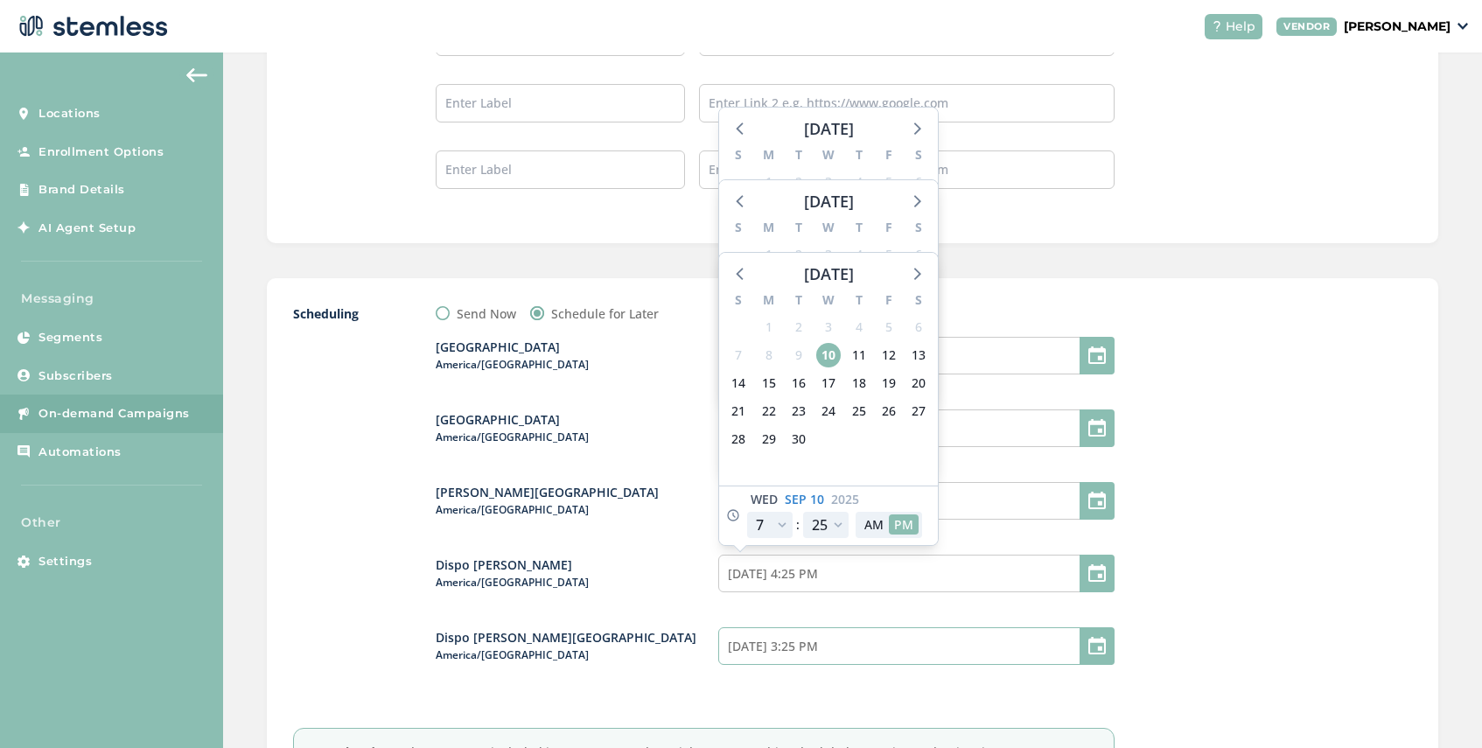
click at [858, 645] on input "[DATE] 3:25 PM" at bounding box center [916, 646] width 396 height 38
select select "18"
select select "25"
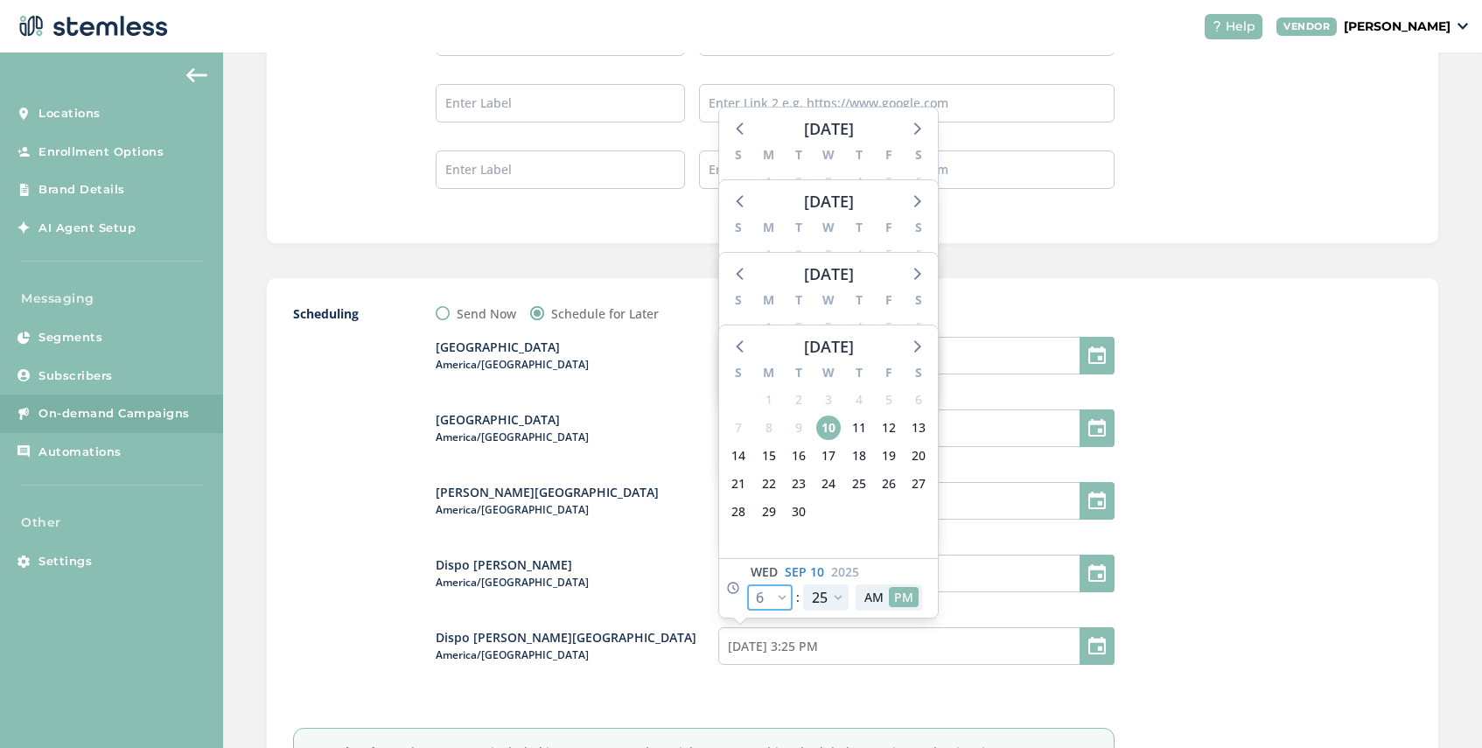
click at [782, 593] on select "12 1 2 3 4 5 6 7 8 9 10 11" at bounding box center [769, 597] width 45 height 26
select select "19"
click at [747, 584] on select "12 1 2 3 4 5 6 7 8 9 10 11" at bounding box center [769, 597] width 45 height 26
type input "[DATE] 4:25 PM"
select select "19"
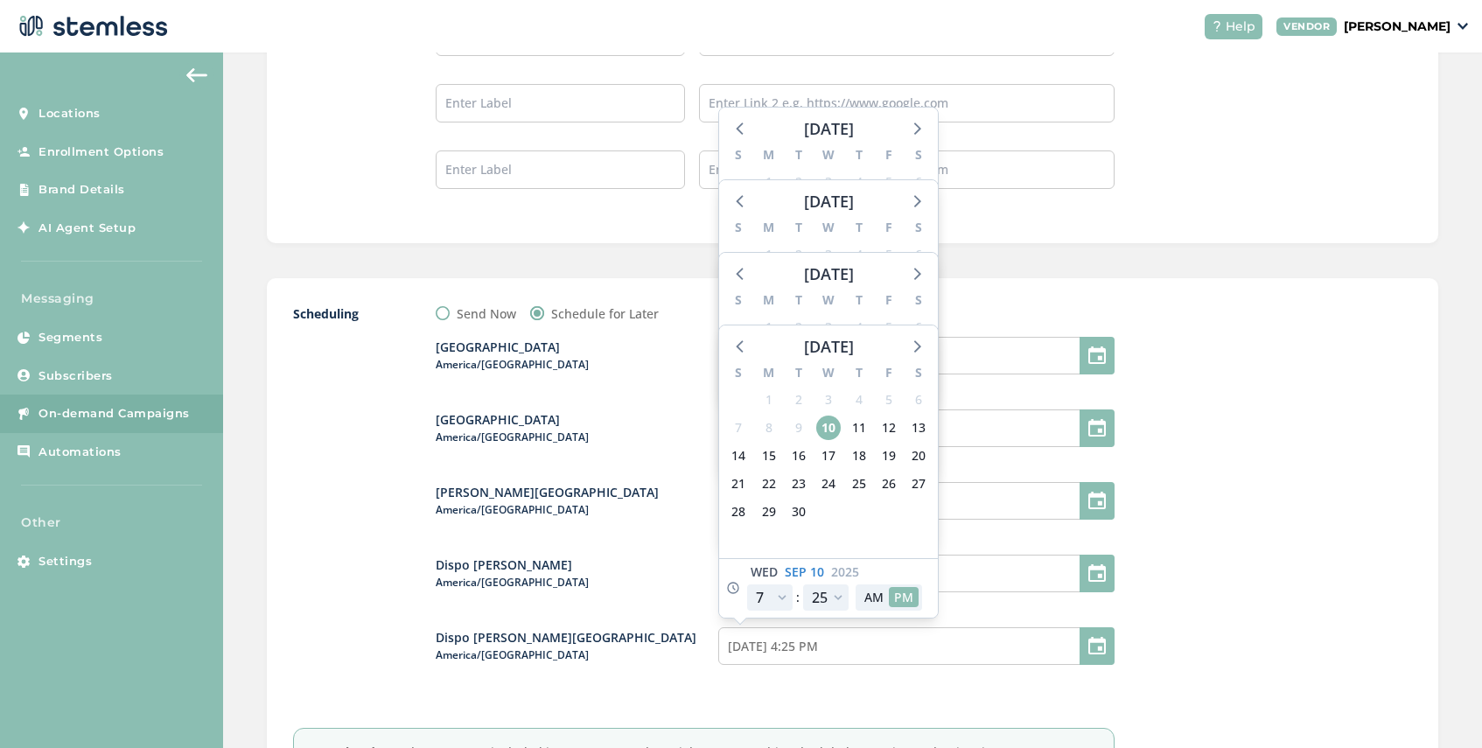
click at [1228, 614] on div at bounding box center [1280, 558] width 262 height 508
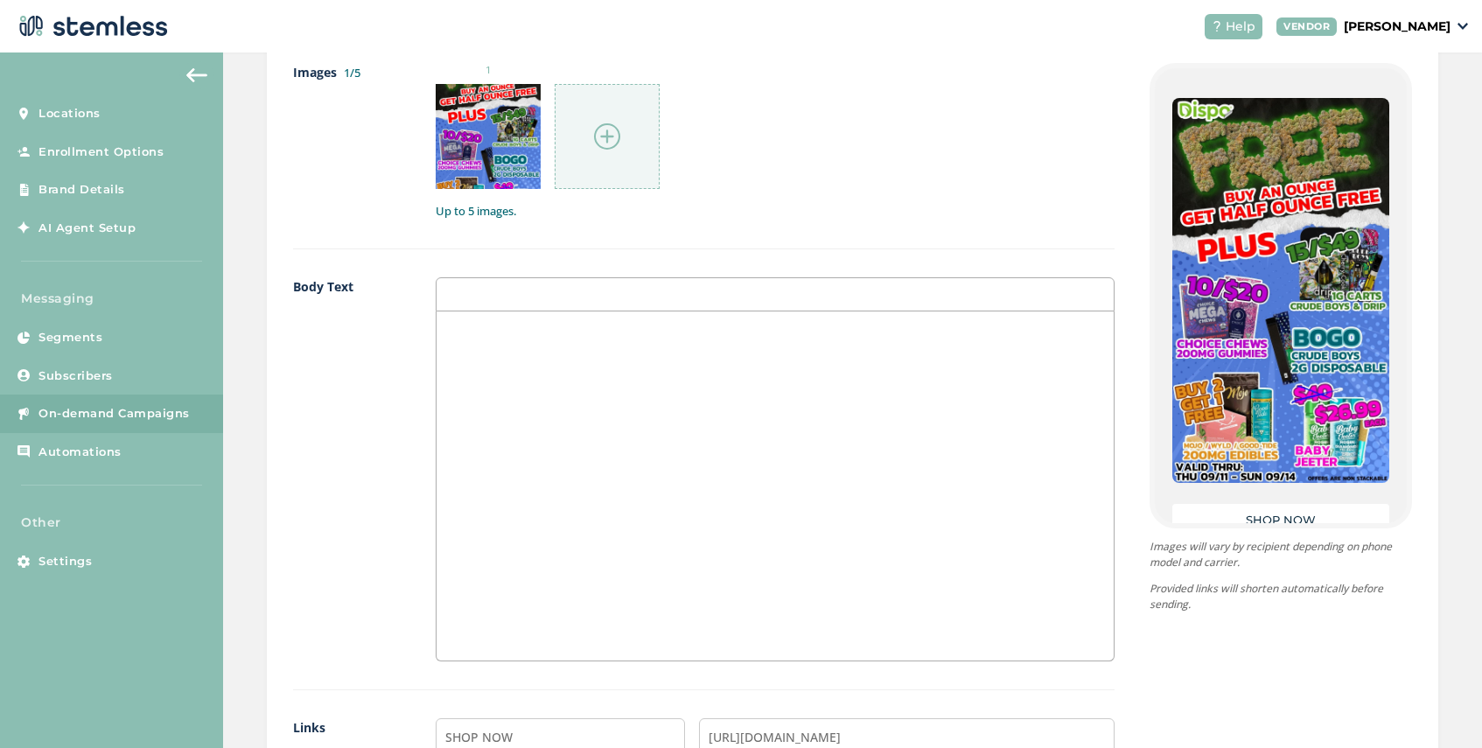
scroll to position [2005, 0]
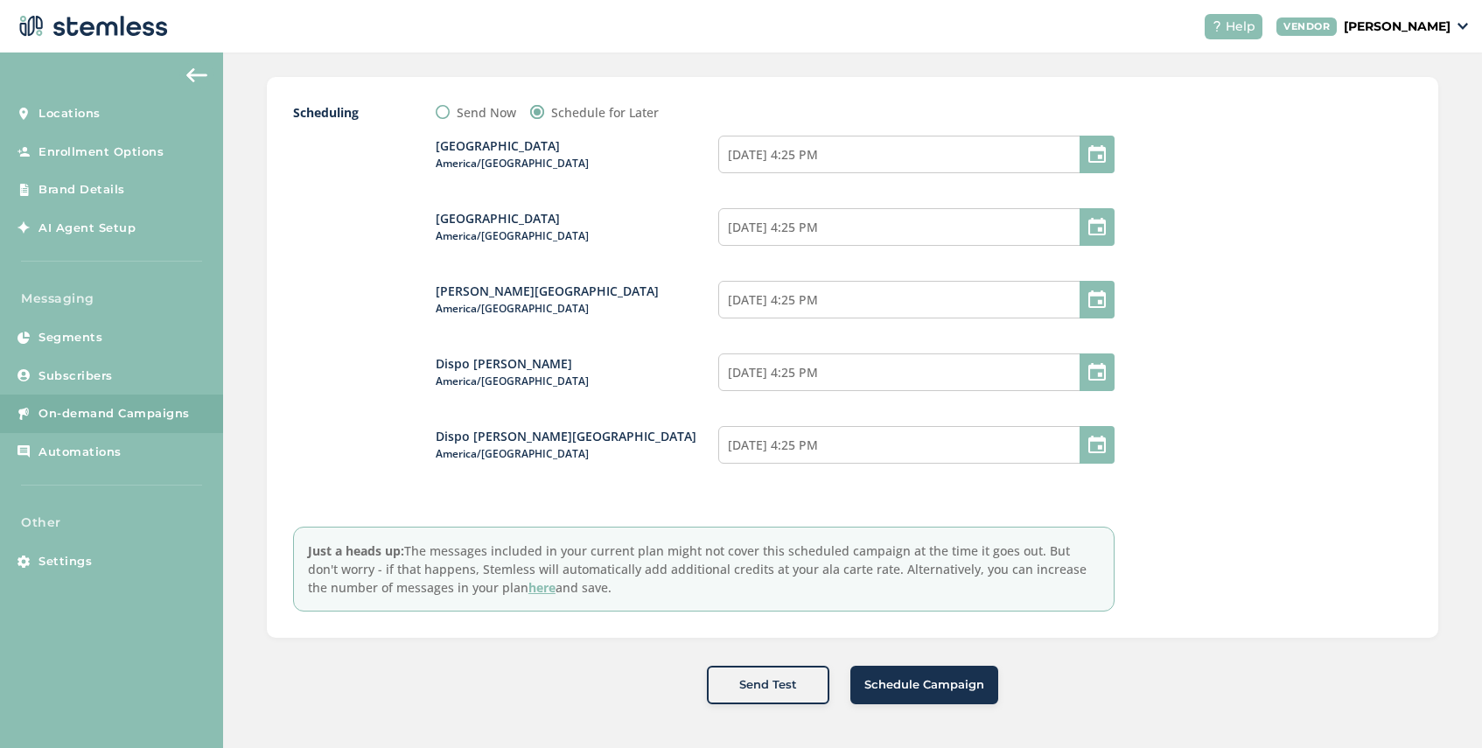
click at [897, 684] on span "Schedule Campaign" at bounding box center [924, 684] width 120 height 17
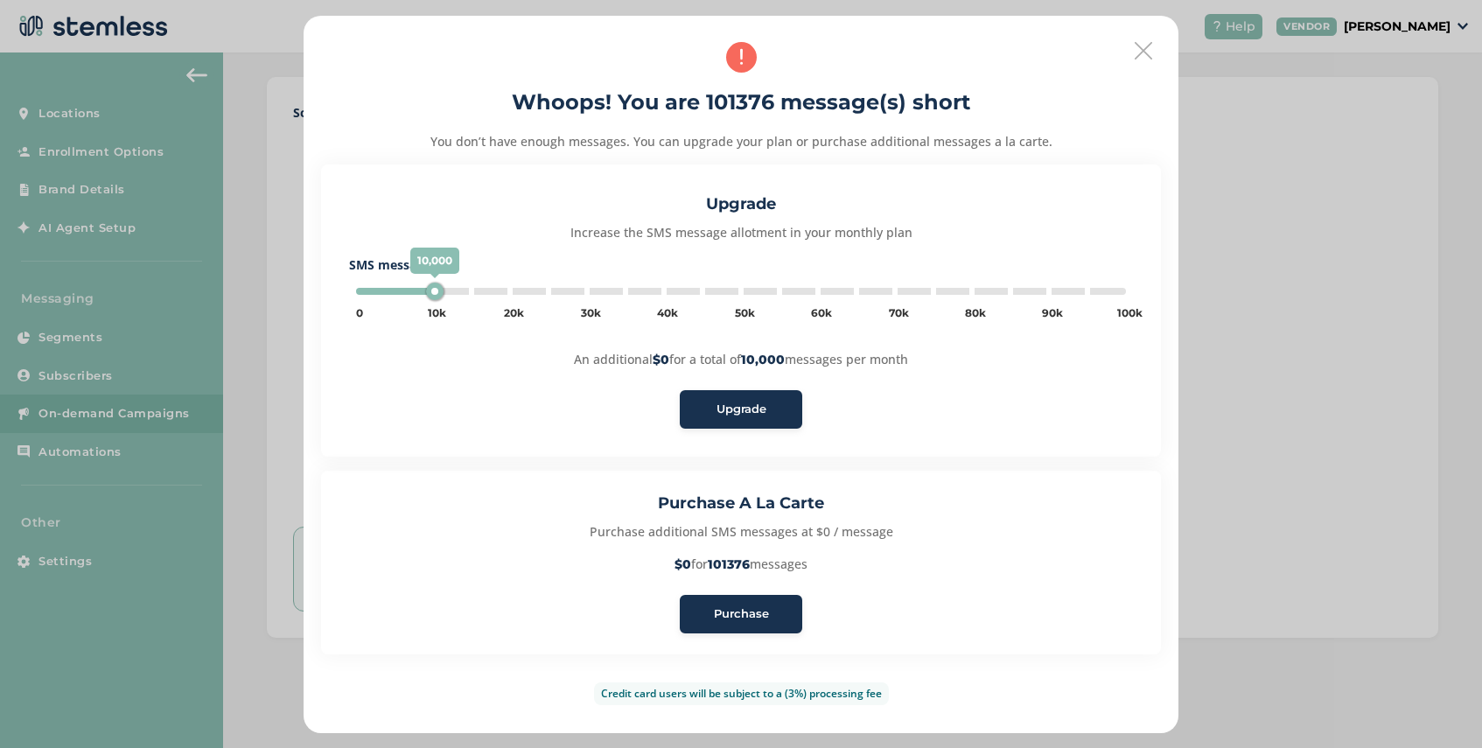
type input "100000"
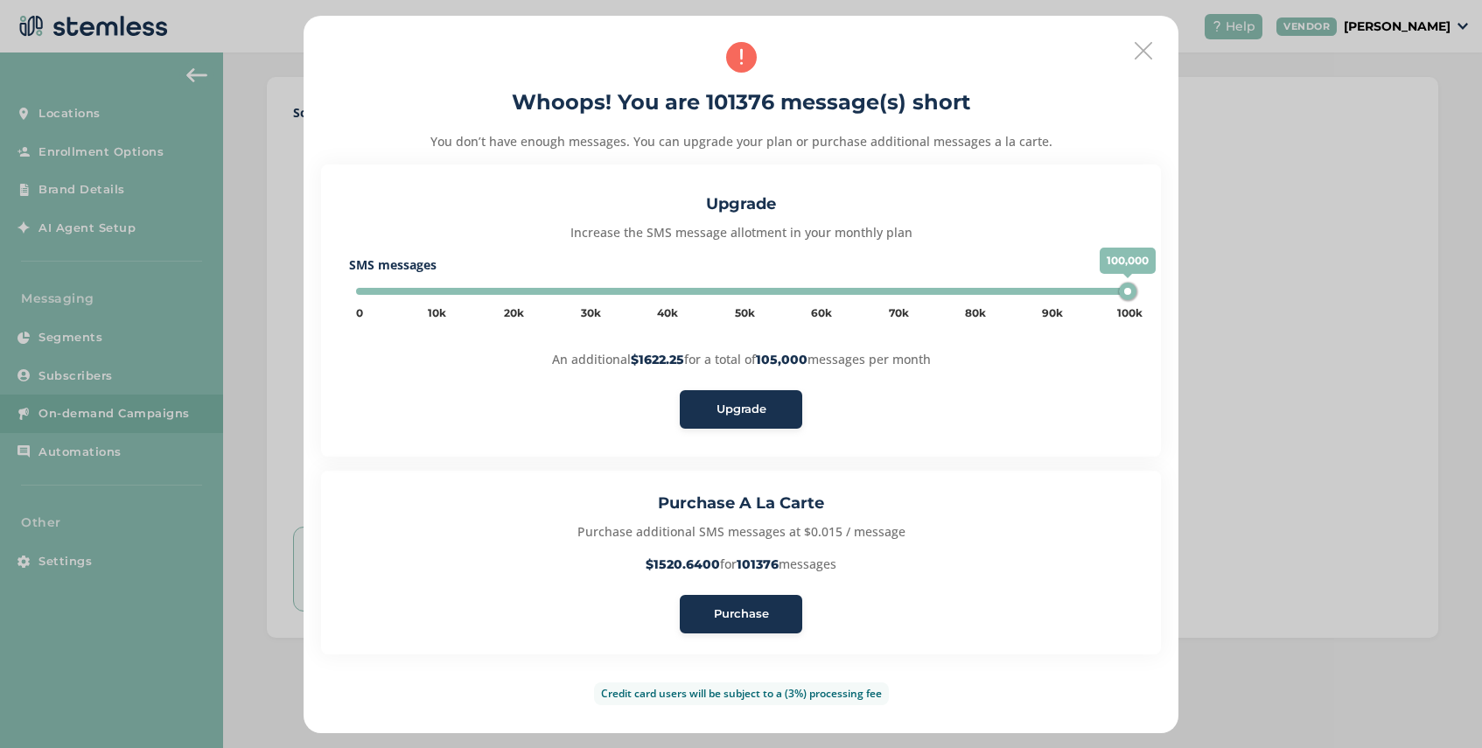
click at [735, 618] on span "Purchase" at bounding box center [741, 613] width 55 height 17
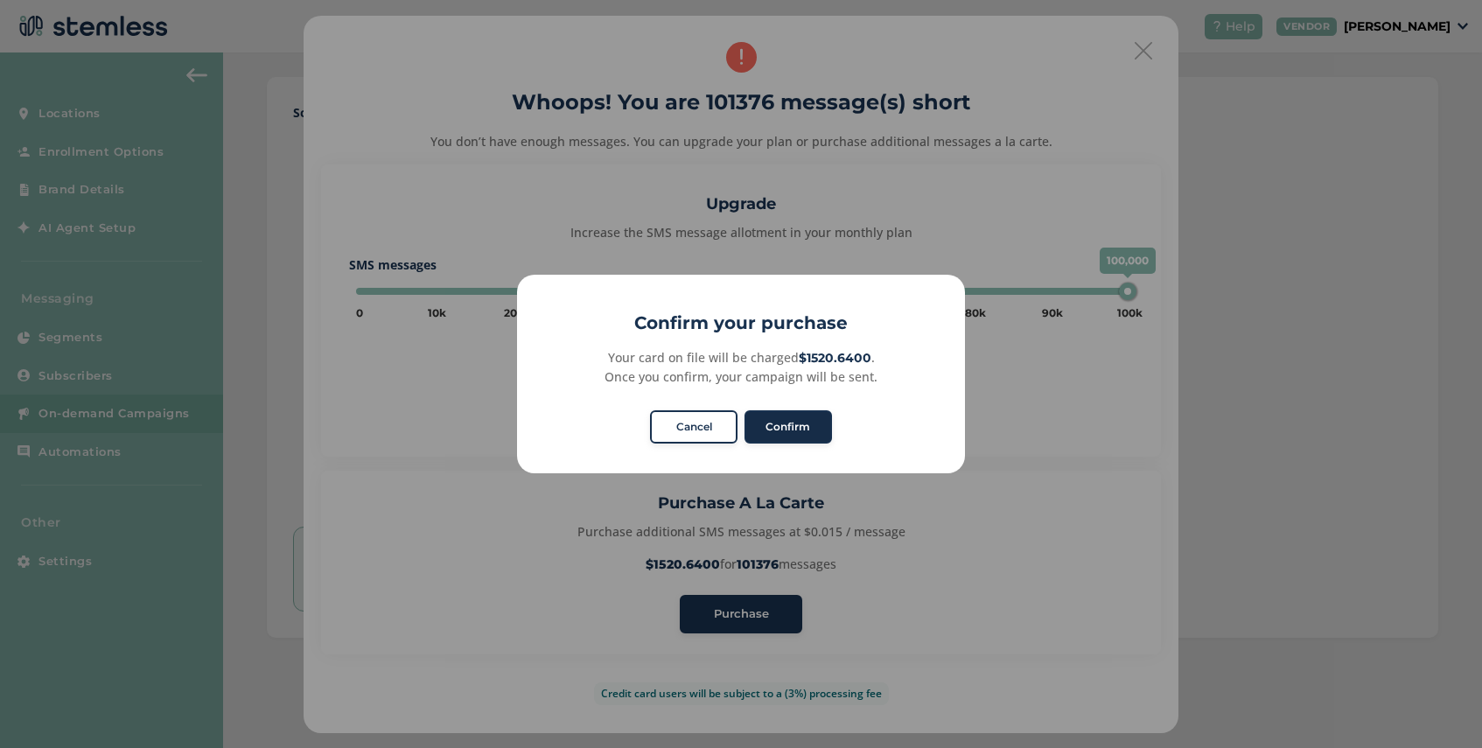
click at [789, 429] on button "Confirm" at bounding box center [787, 426] width 87 height 33
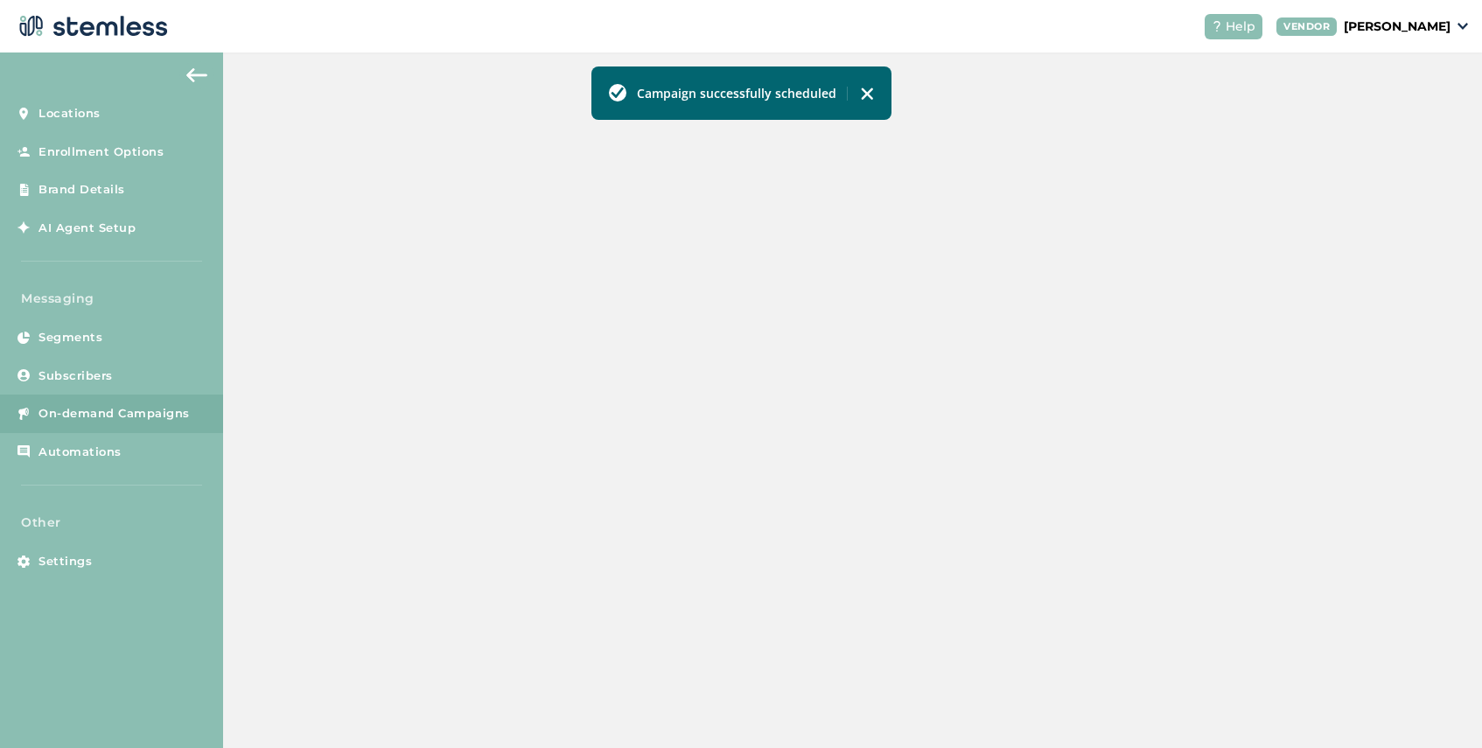
scroll to position [436, 0]
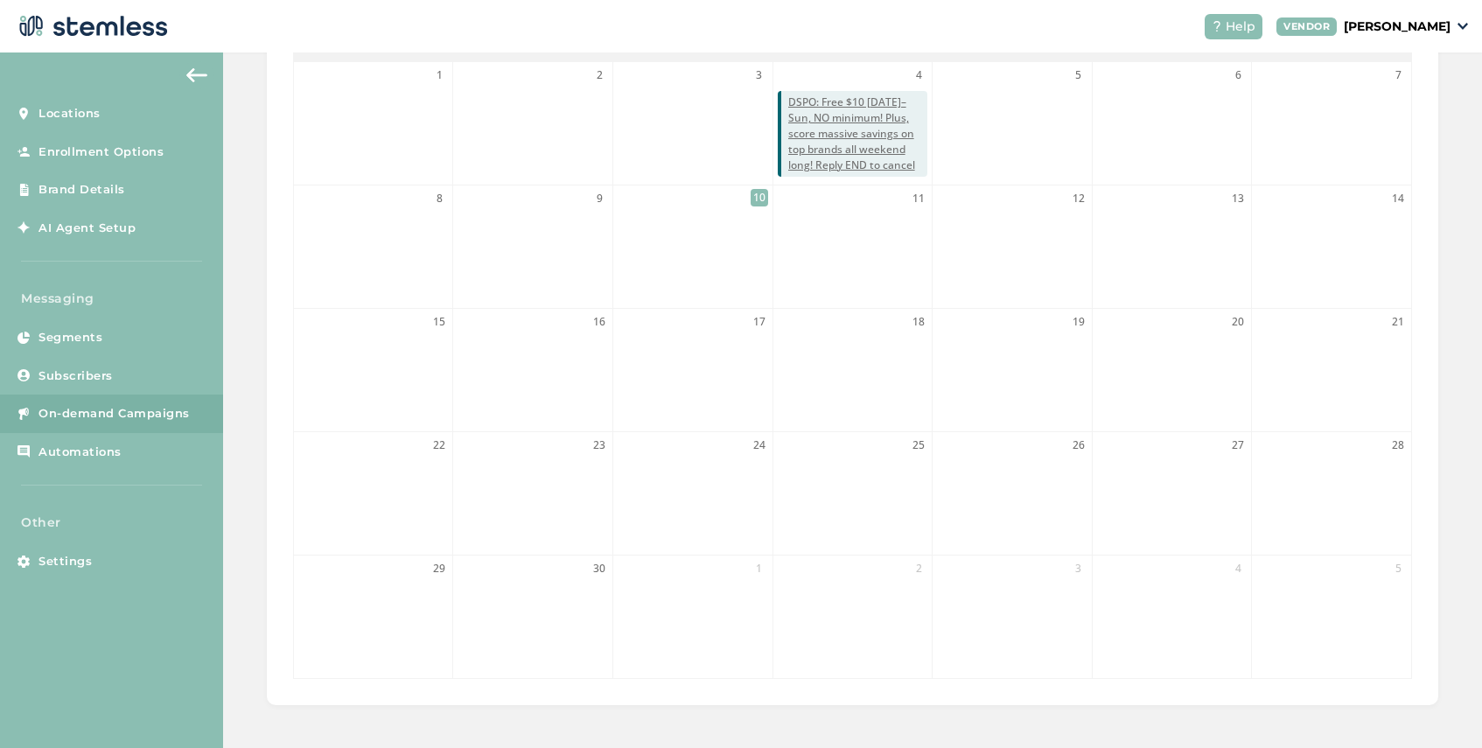
click at [789, 429] on li "18" at bounding box center [852, 370] width 159 height 122
click at [792, 444] on ol "1 2 3 4 DSPO: Free $10 [DATE]–Sun, NO minimum! Plus, score massive savings on t…" at bounding box center [852, 370] width 1119 height 618
click at [792, 412] on ol "1 2 3 4 DSPO: Free $10 [DATE]–Sun, NO minimum! Plus, score massive savings on t…" at bounding box center [852, 370] width 1119 height 618
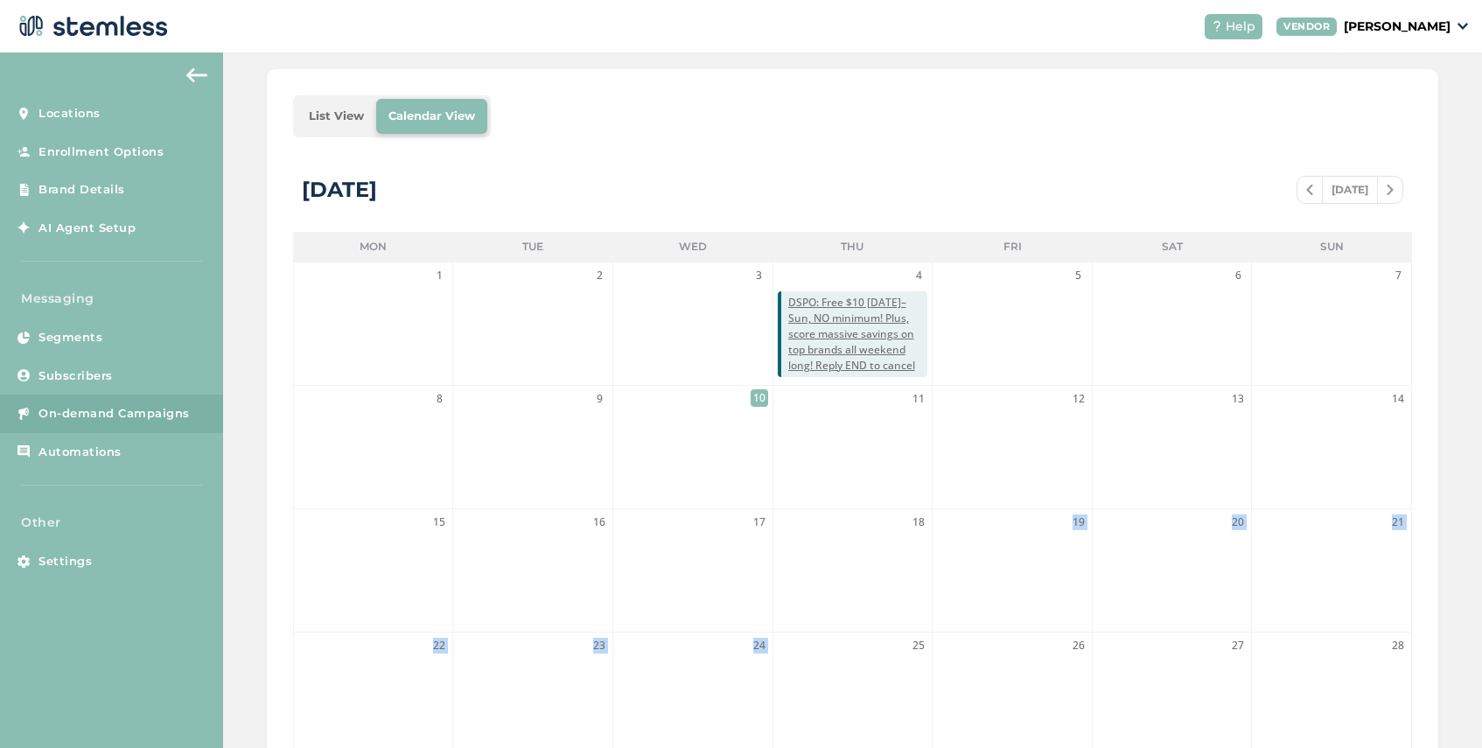
scroll to position [0, 0]
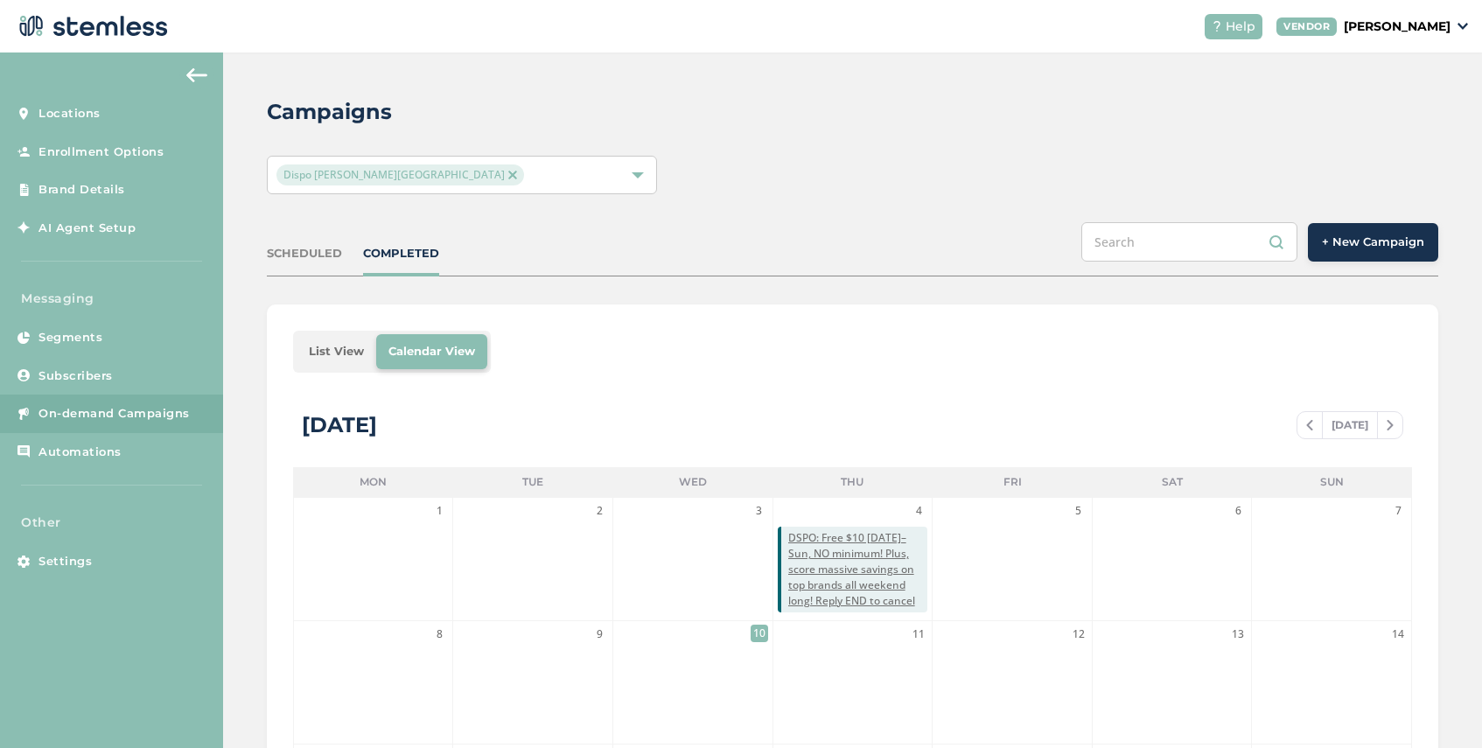
click at [402, 171] on span "Dispo [PERSON_NAME][GEOGRAPHIC_DATA]" at bounding box center [400, 174] width 248 height 21
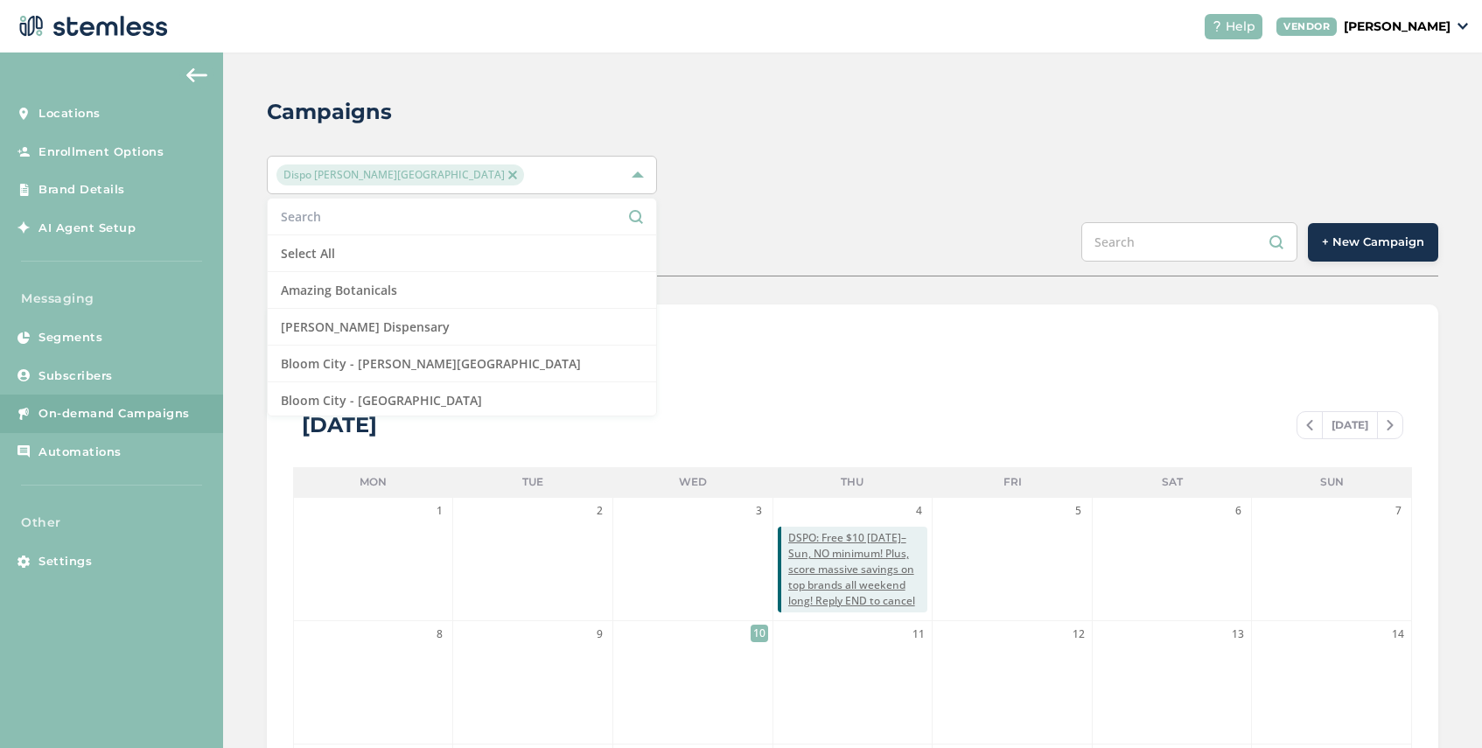
click at [508, 172] on img at bounding box center [512, 175] width 9 height 9
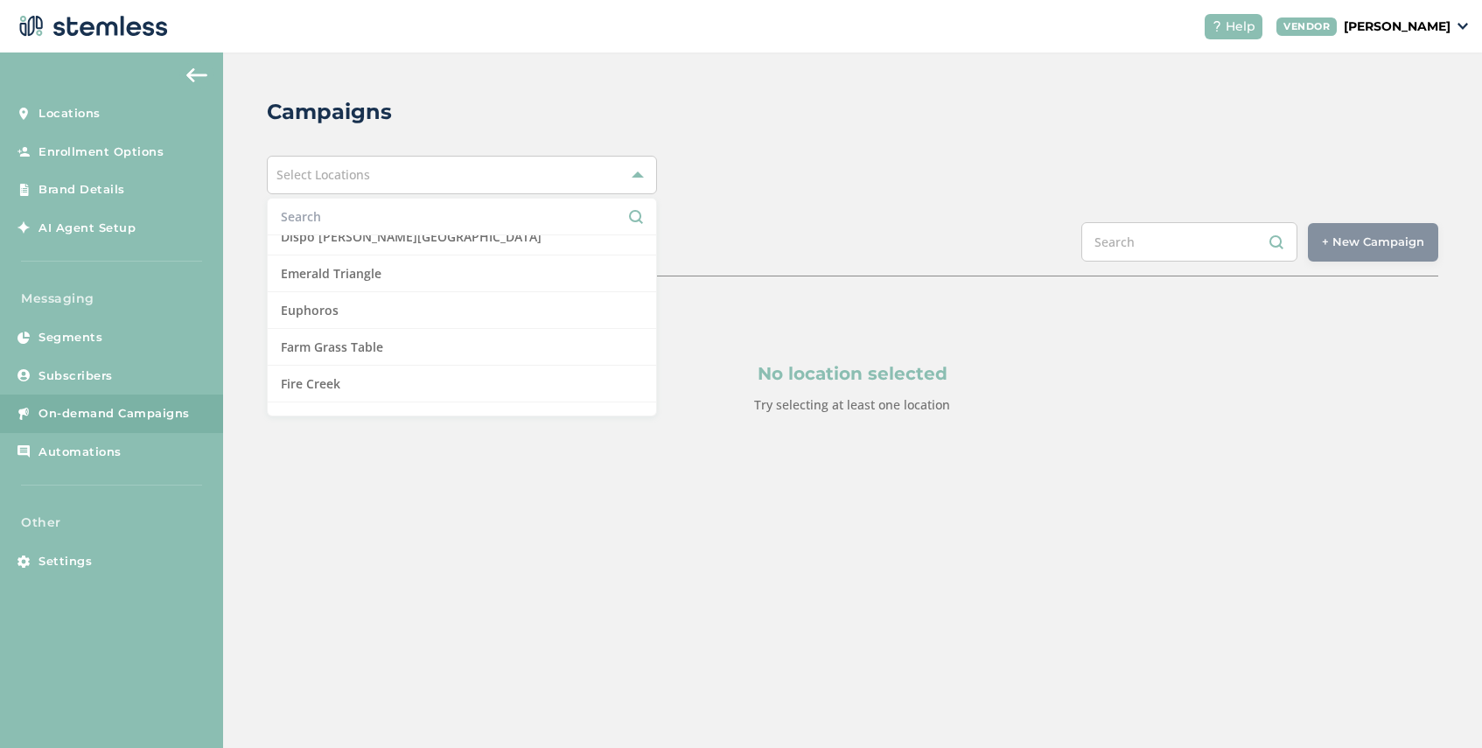
scroll to position [464, 0]
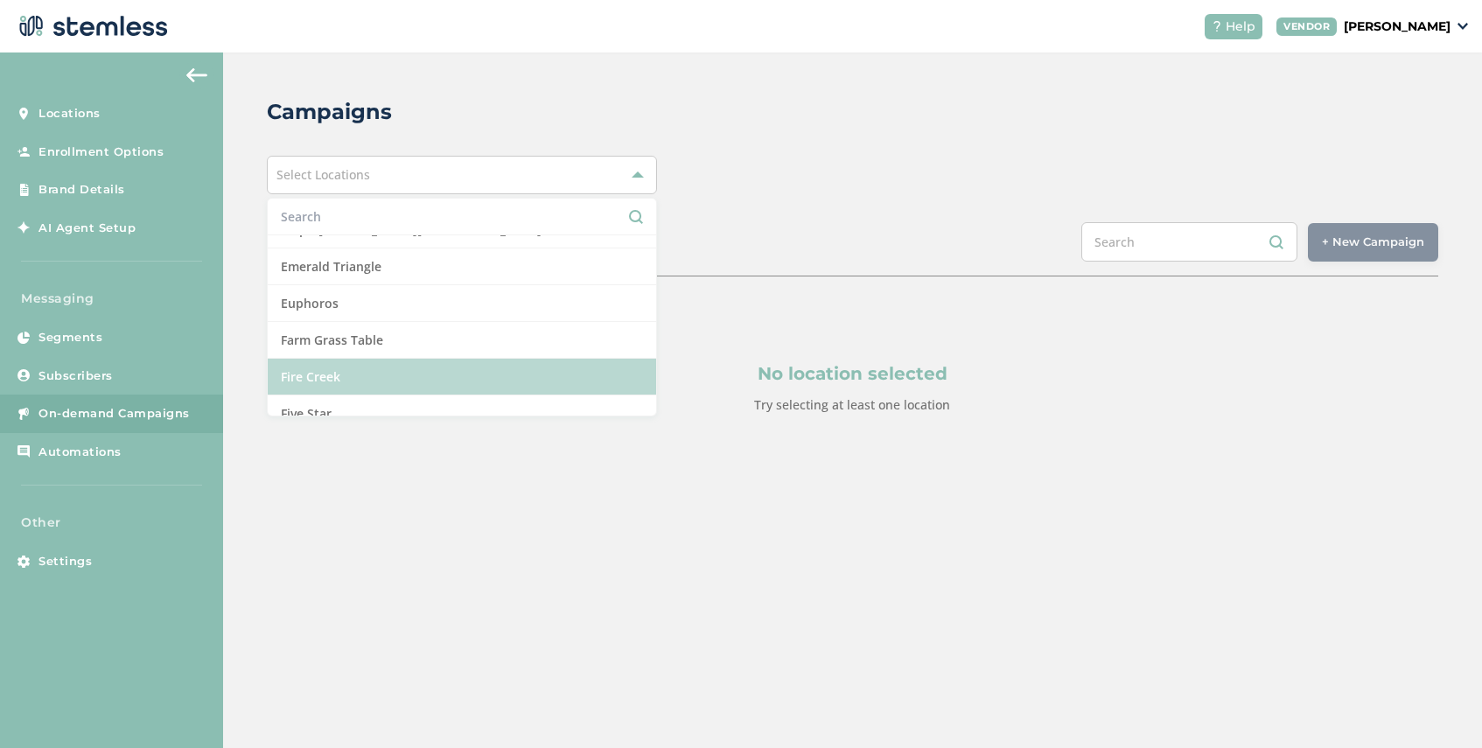
click at [401, 369] on li "Fire Creek" at bounding box center [462, 377] width 388 height 37
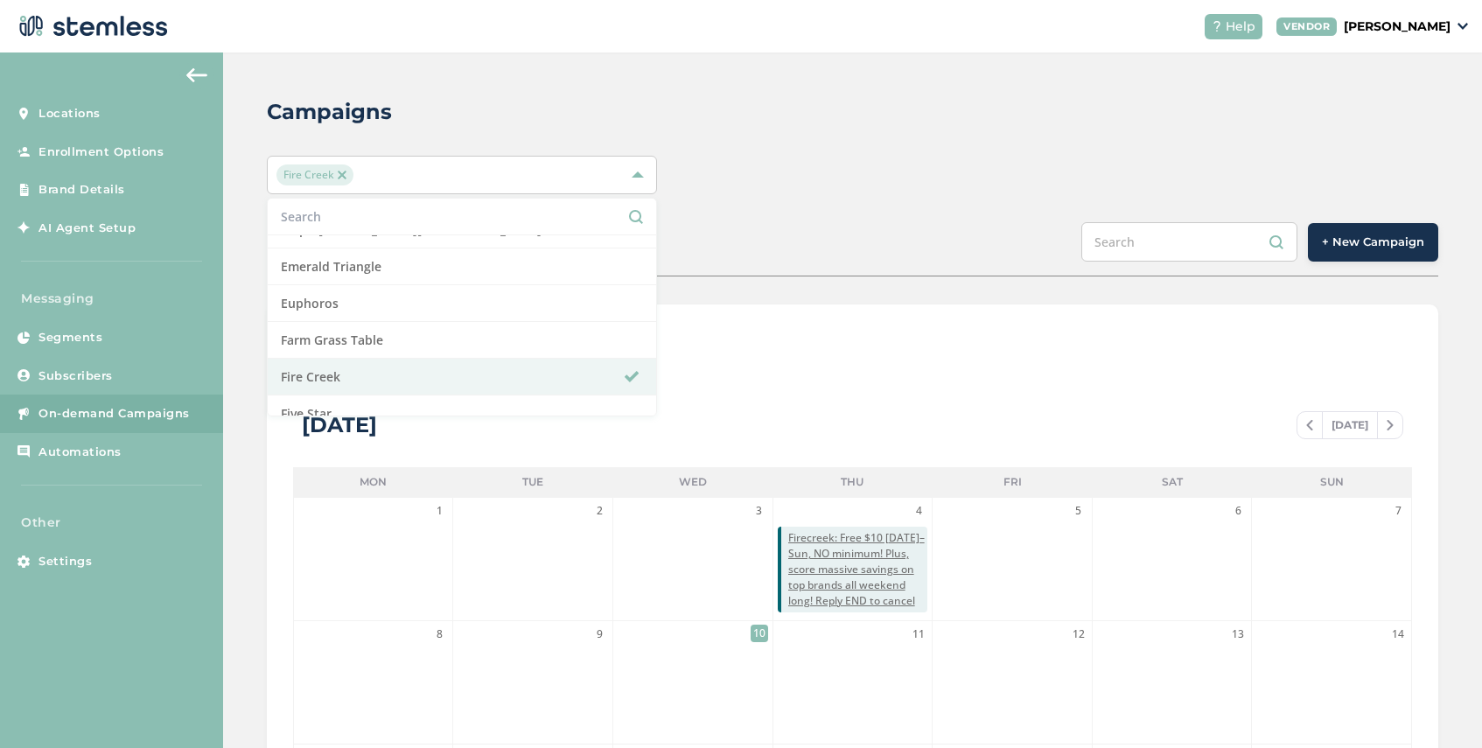
click at [764, 327] on div "List View Calendar View [DATE] [DATE] Mon Tue Wed Thu Fri Sat Sun 1 2 3 4 Firec…" at bounding box center [852, 722] width 1171 height 836
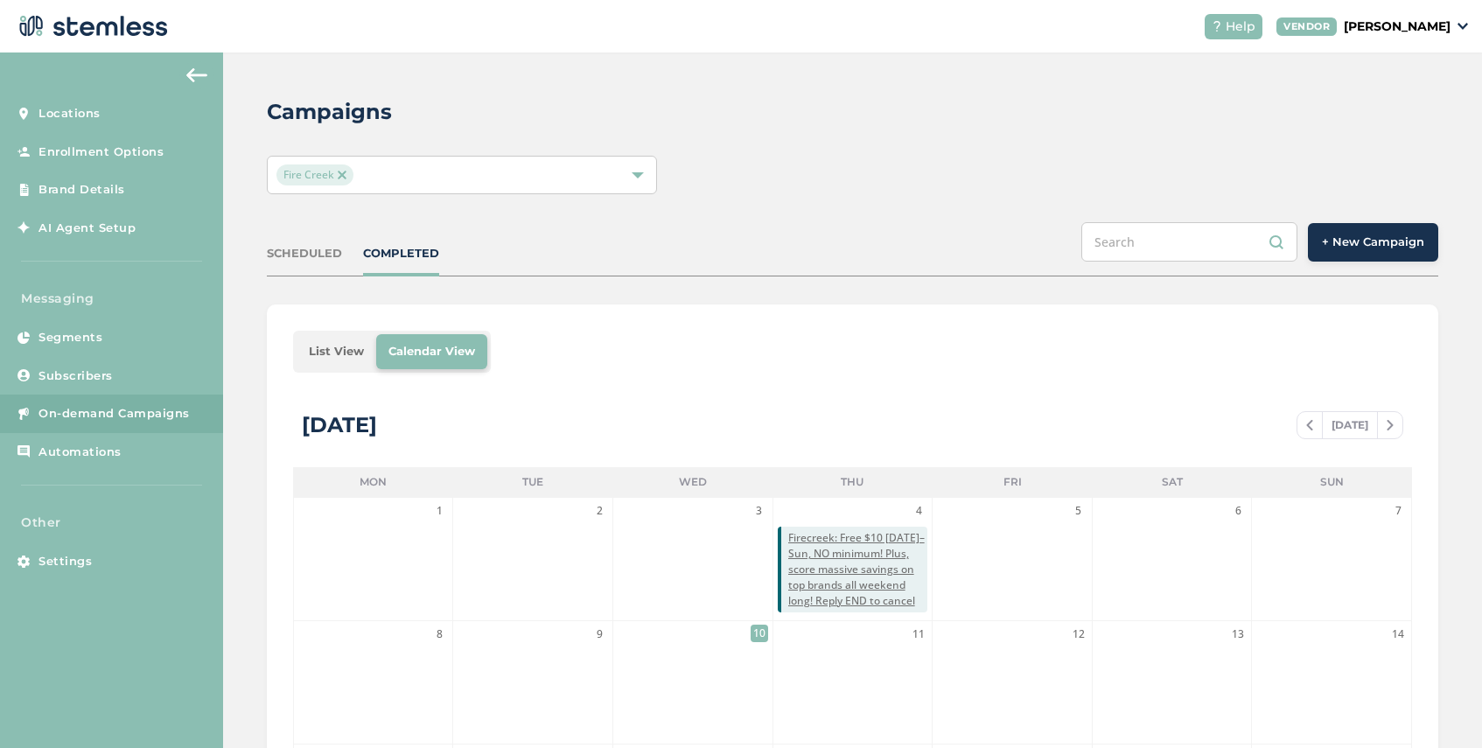
click at [1372, 251] on button "+ New Campaign" at bounding box center [1373, 242] width 130 height 38
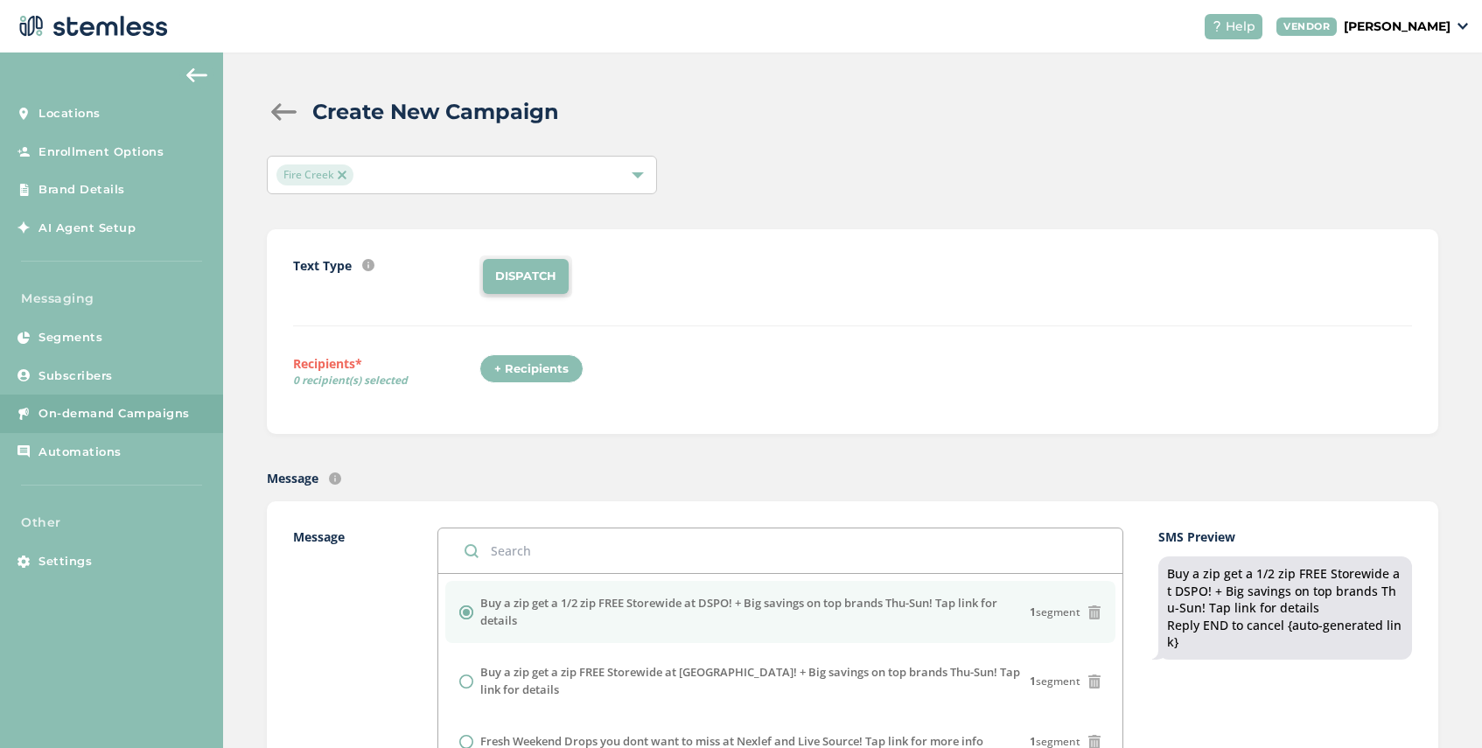
click at [541, 365] on div "+ Recipients" at bounding box center [531, 369] width 104 height 30
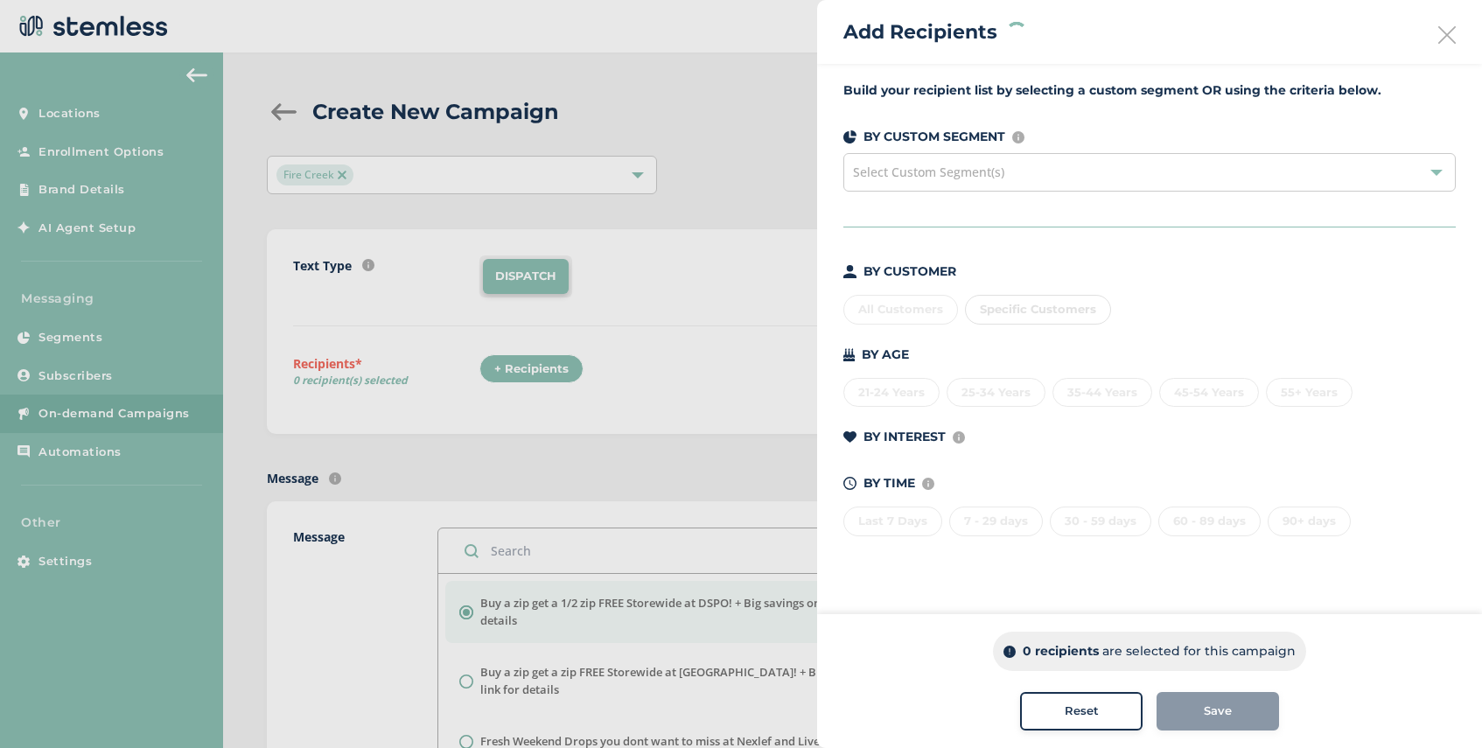
click at [957, 172] on span "Select Custom Segment(s)" at bounding box center [928, 172] width 151 height 17
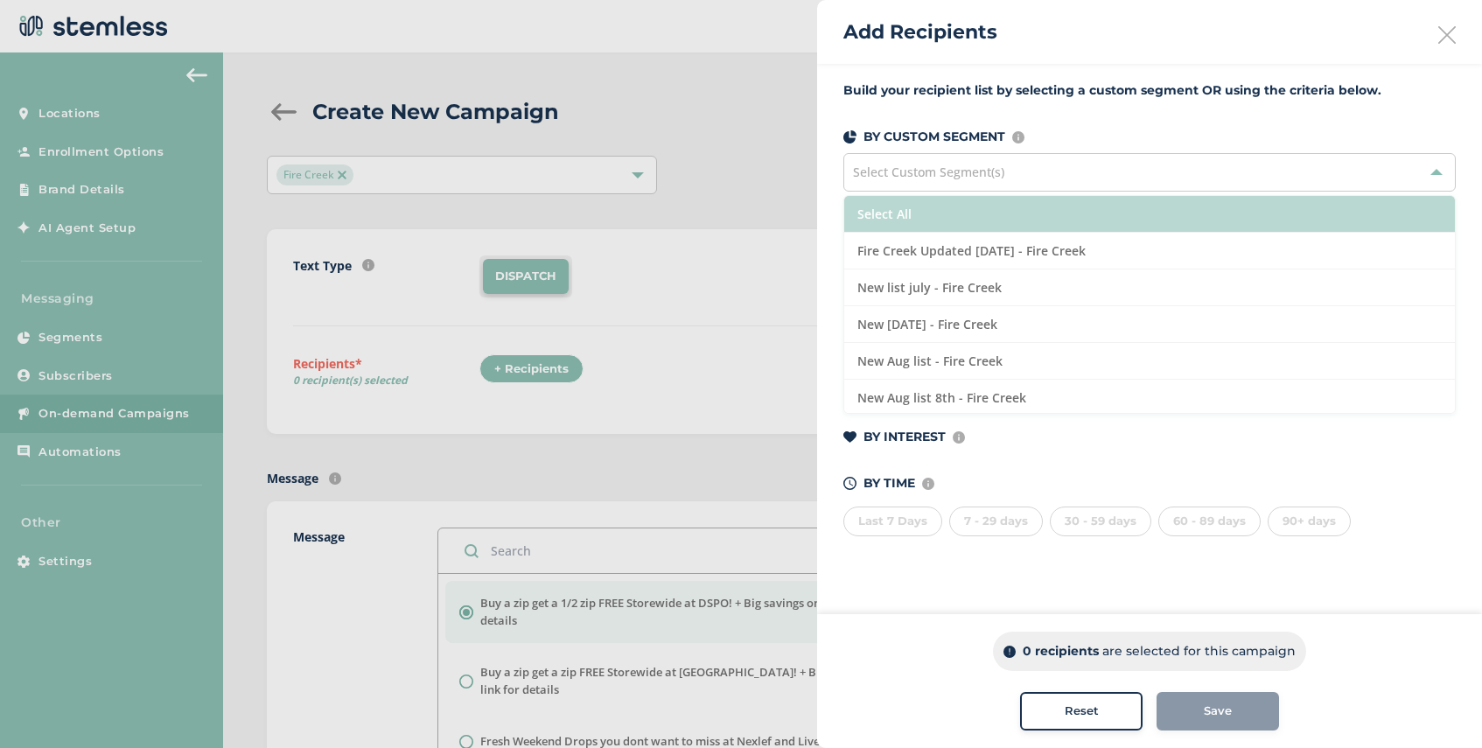
click at [945, 214] on li "Select All" at bounding box center [1149, 214] width 611 height 37
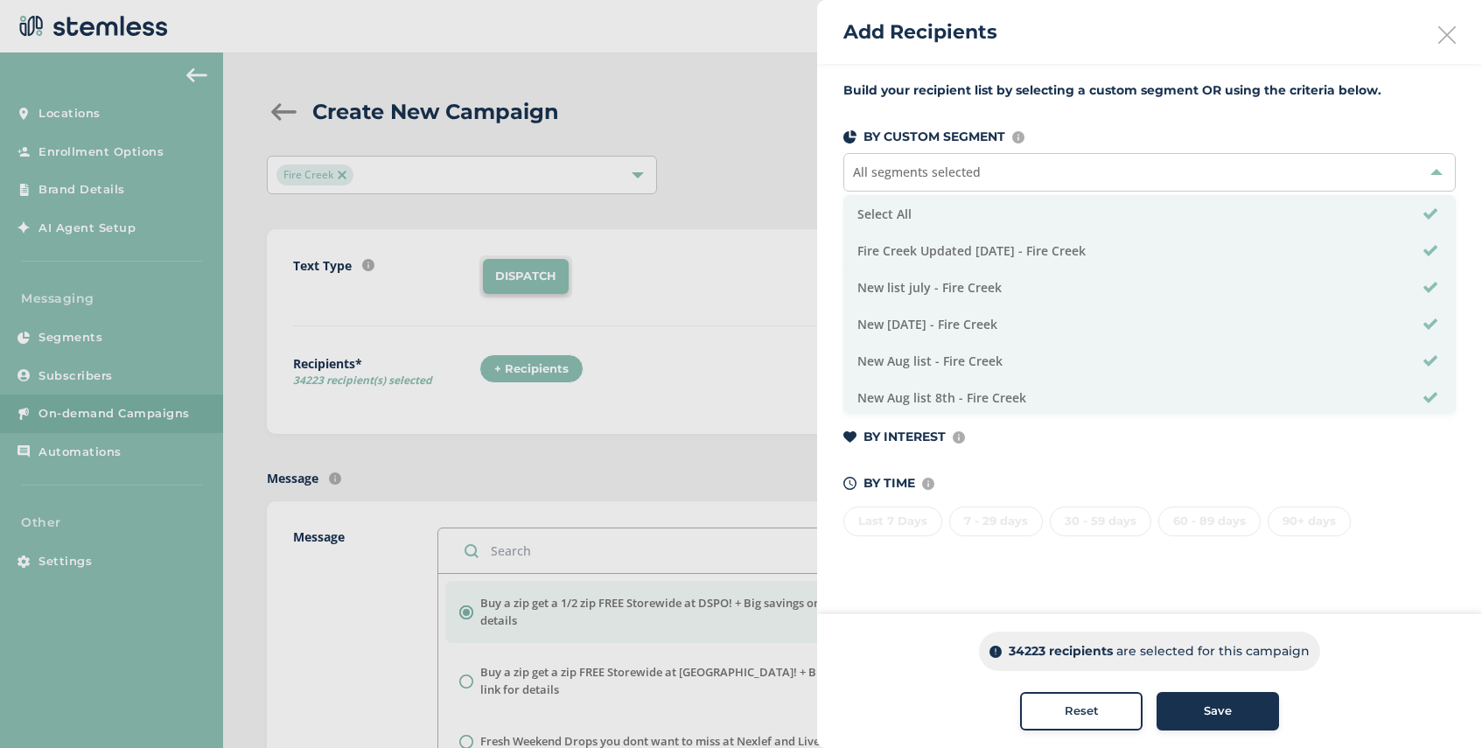
click at [1205, 718] on span "Save" at bounding box center [1218, 710] width 28 height 17
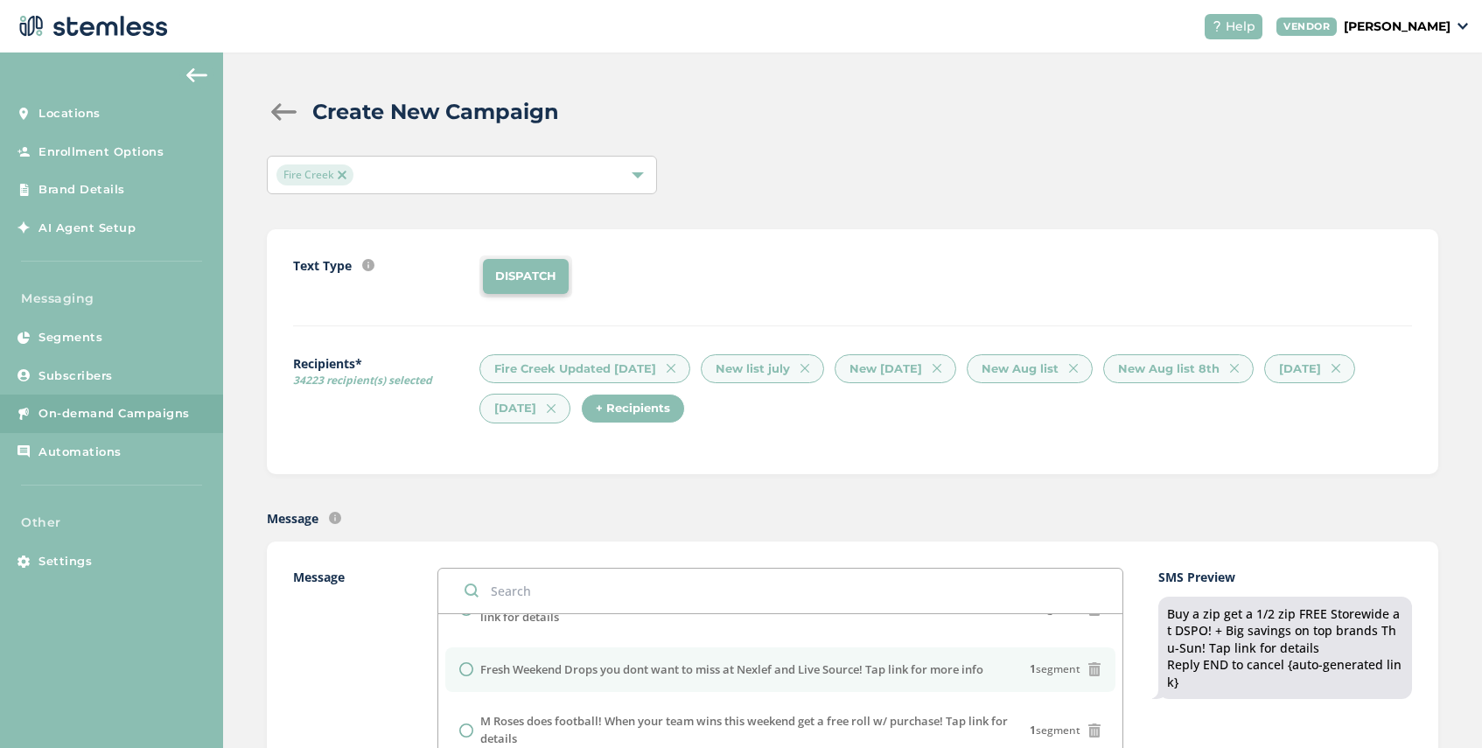
scroll to position [59, 0]
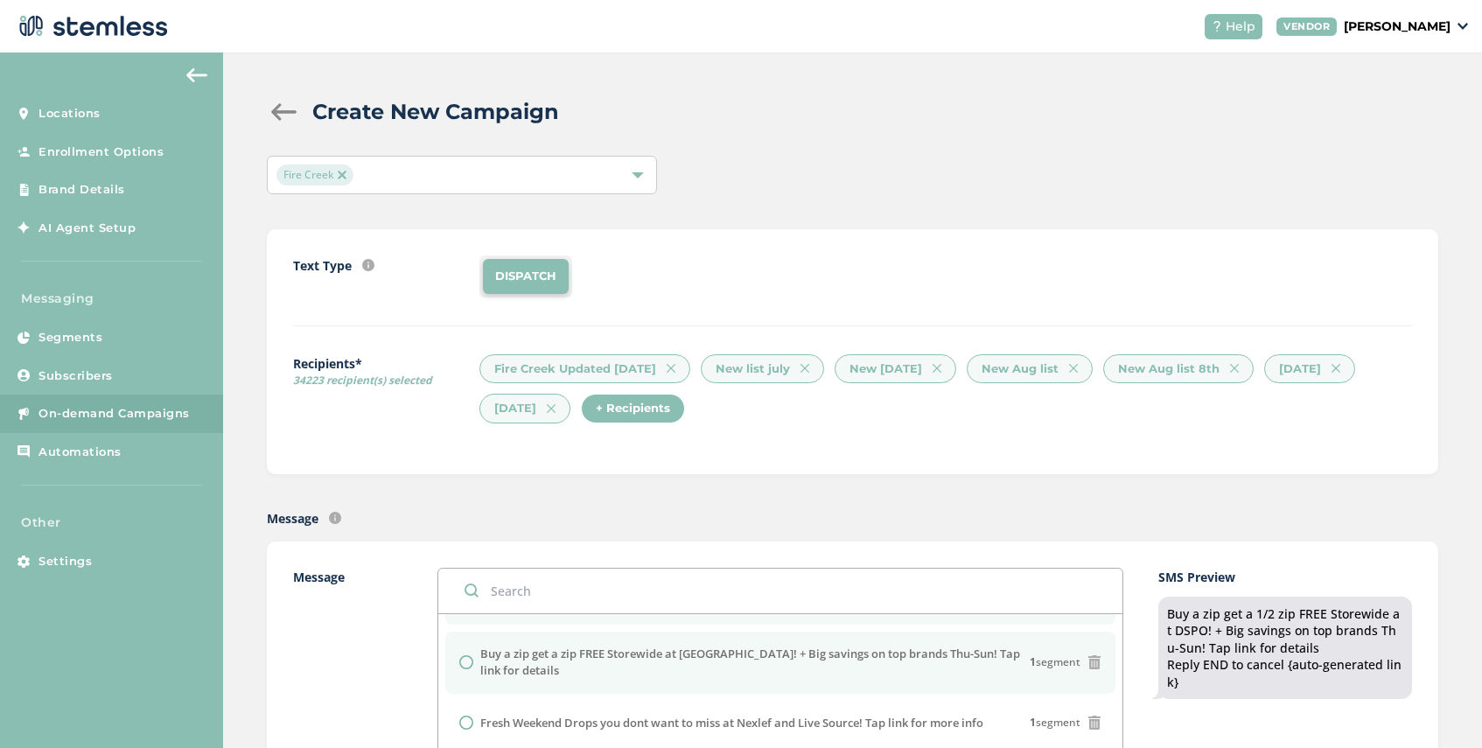
click at [459, 662] on input "radio" at bounding box center [466, 662] width 14 height 14
radio input "true"
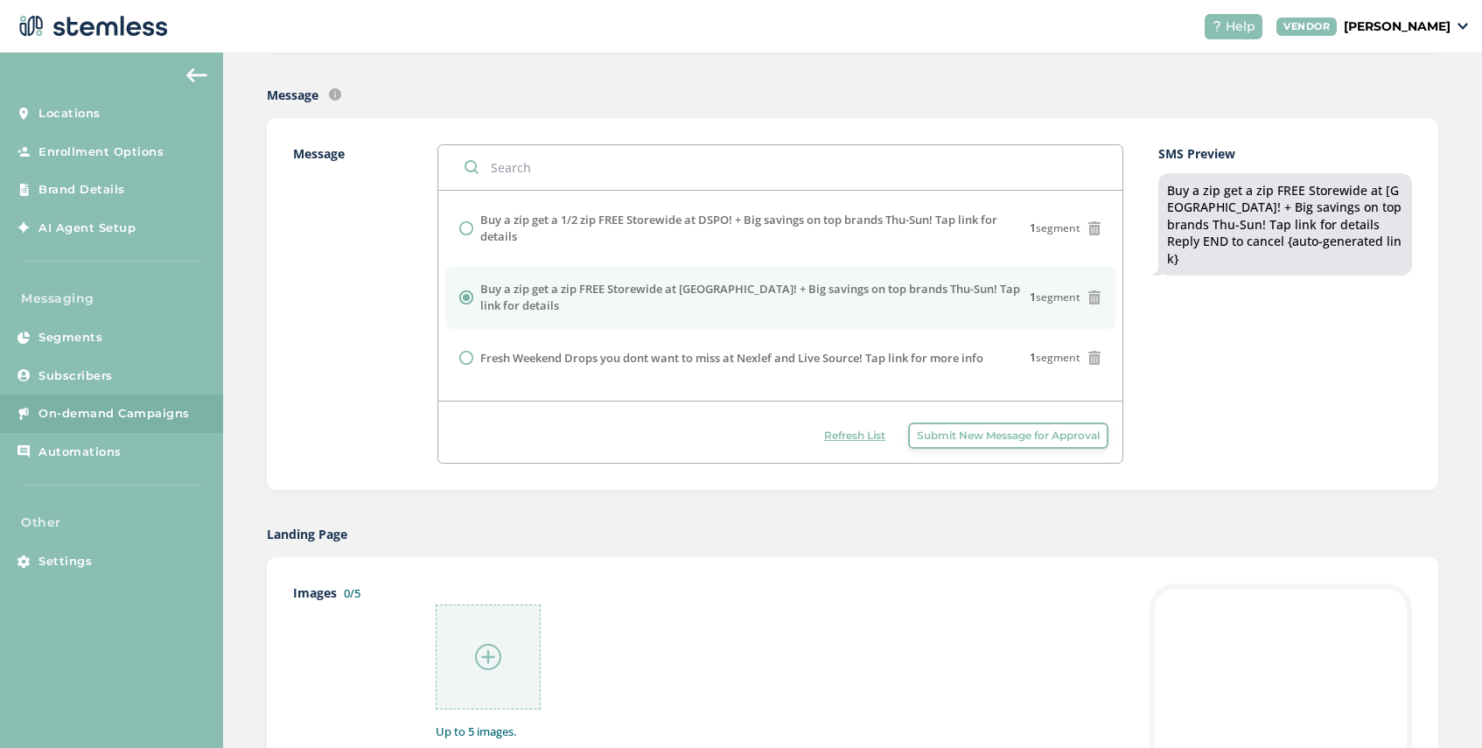
scroll to position [482, 0]
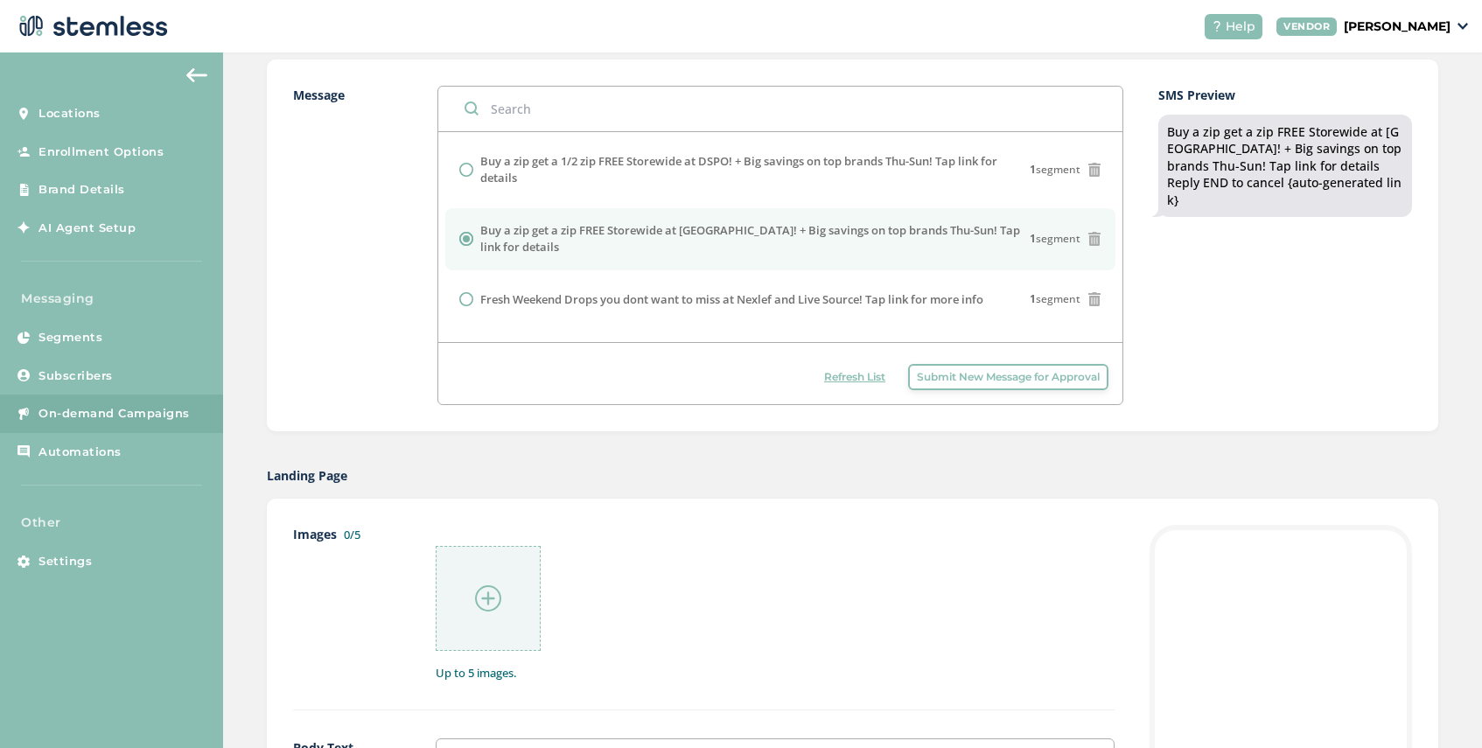
click at [487, 597] on img at bounding box center [488, 598] width 26 height 26
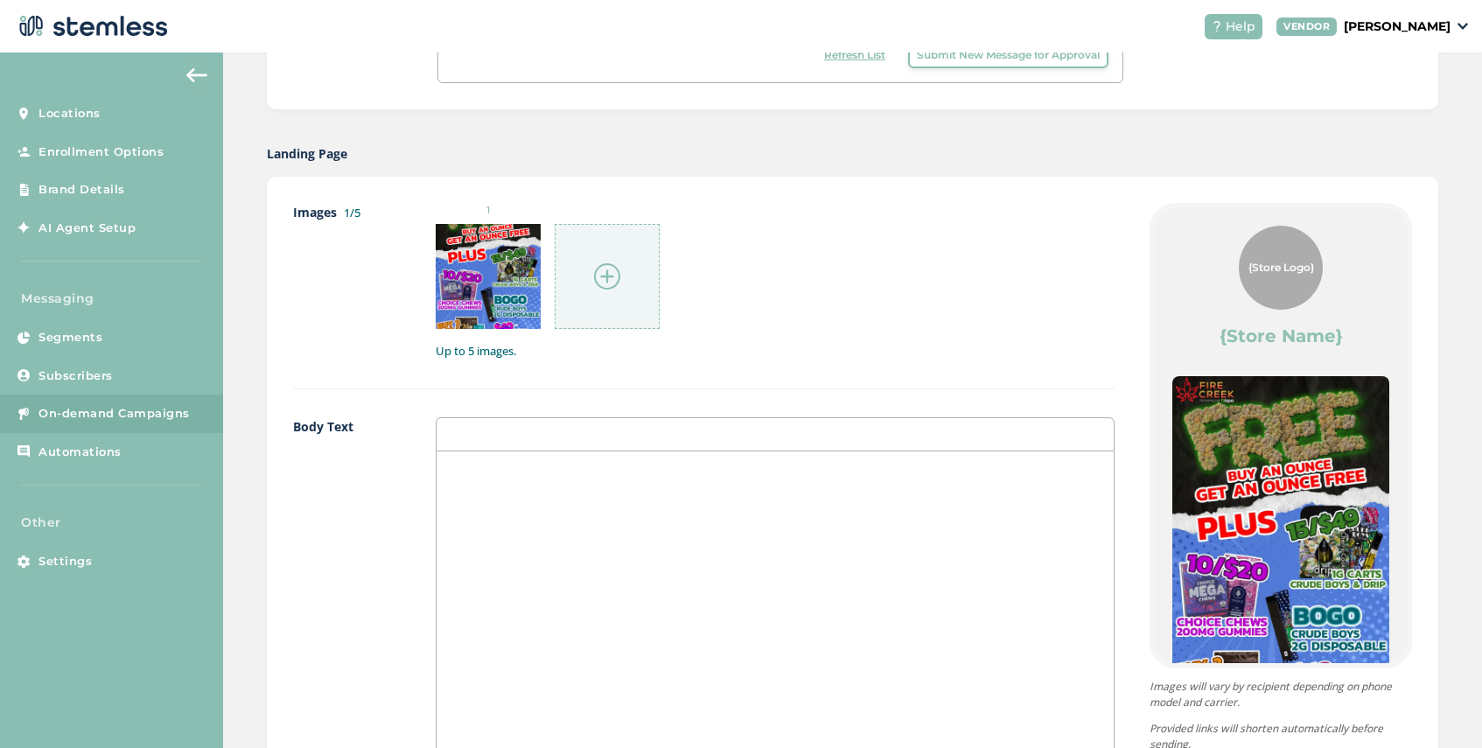
scroll to position [1033, 0]
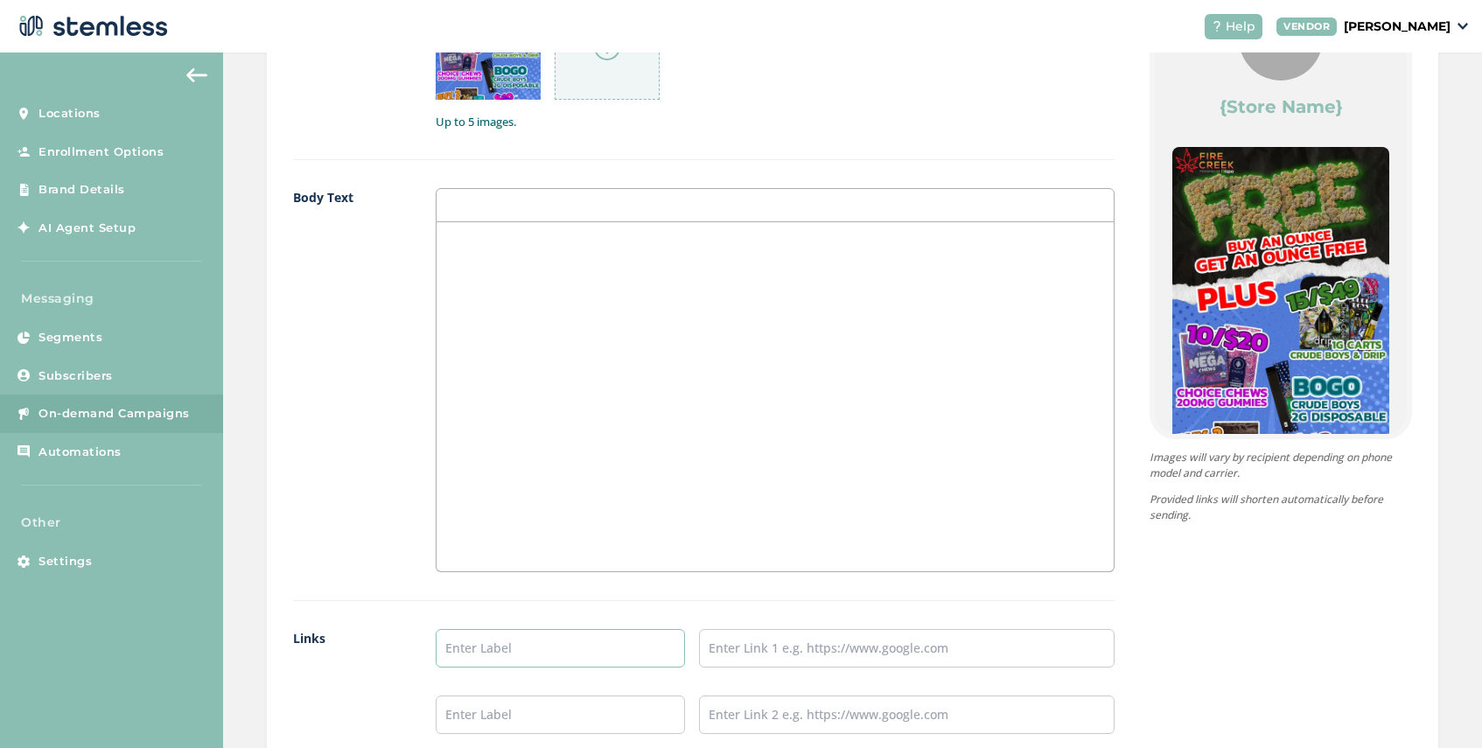
click at [515, 643] on input "text" at bounding box center [560, 648] width 249 height 38
type input "Firecreek Menu"
click at [770, 631] on input "text" at bounding box center [906, 648] width 415 height 38
type input "[URL][DOMAIN_NAME]"
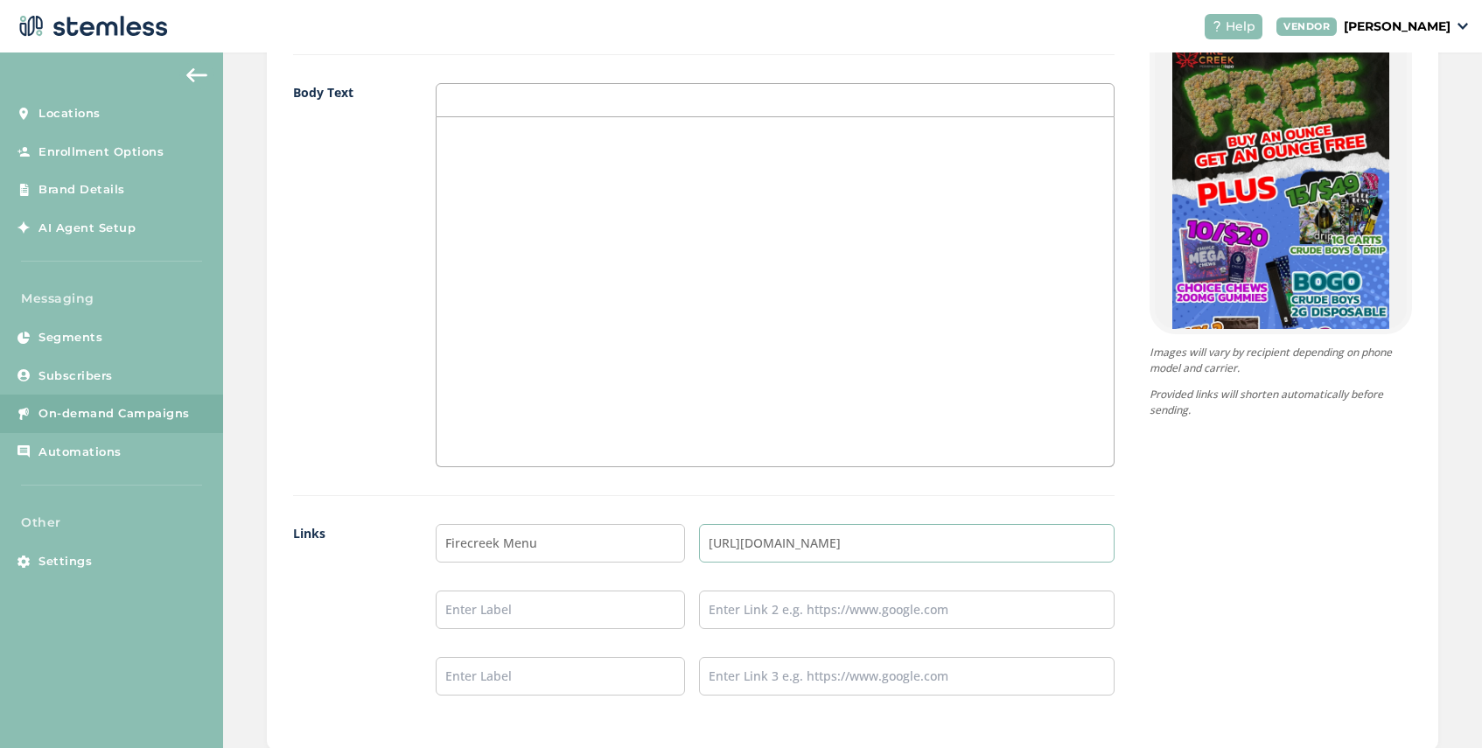
scroll to position [1356, 0]
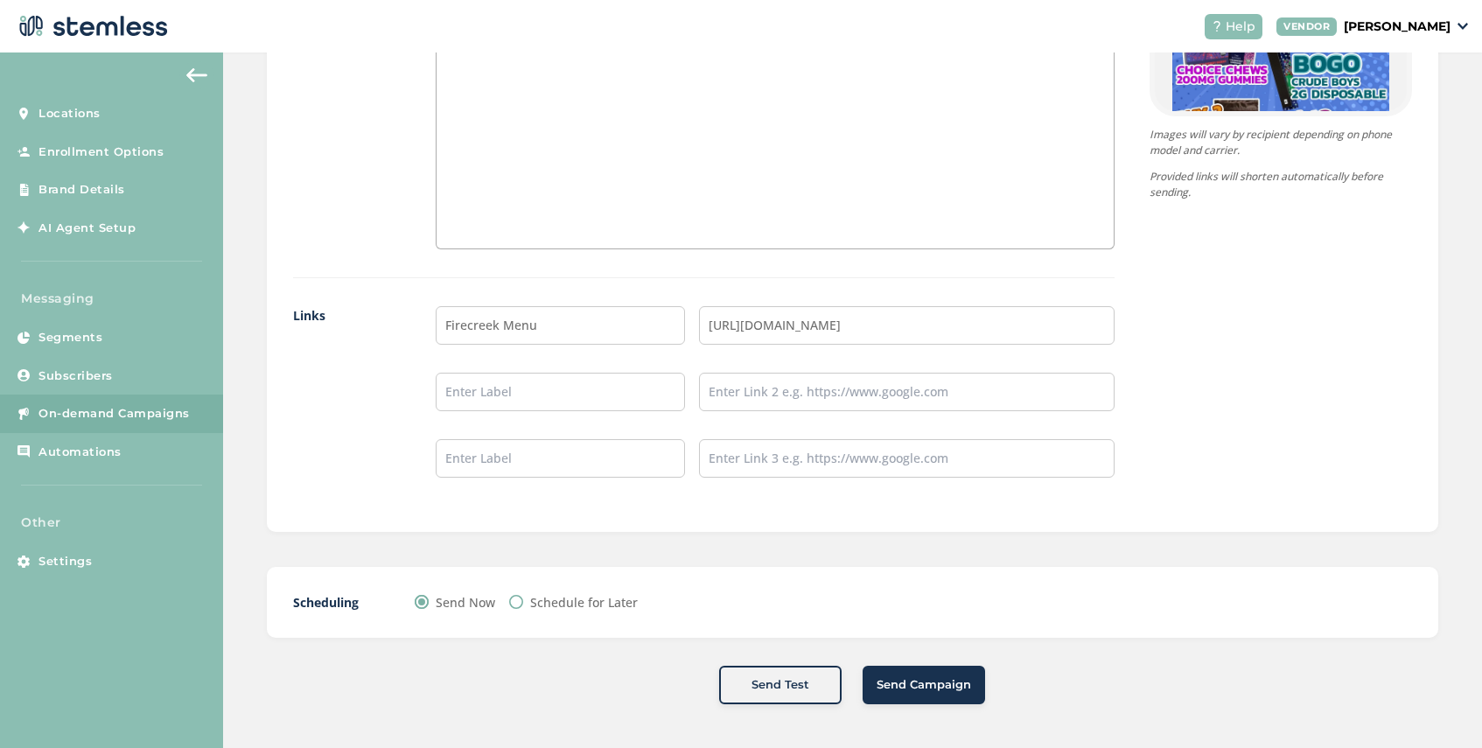
click at [518, 604] on input "Schedule for Later" at bounding box center [516, 602] width 14 height 14
radio input "true"
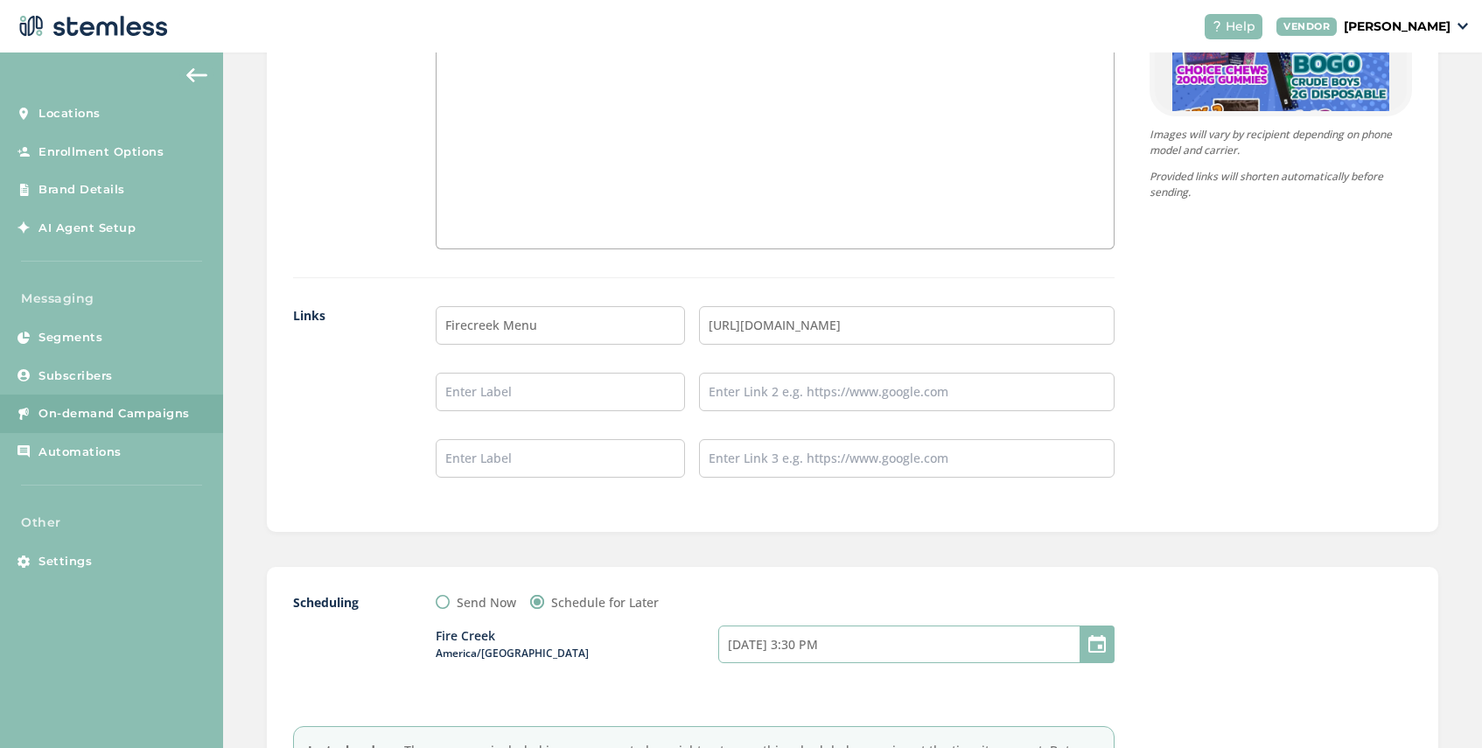
click at [808, 648] on input "[DATE] 3:30 PM" at bounding box center [916, 644] width 396 height 38
select select "18"
select select "30"
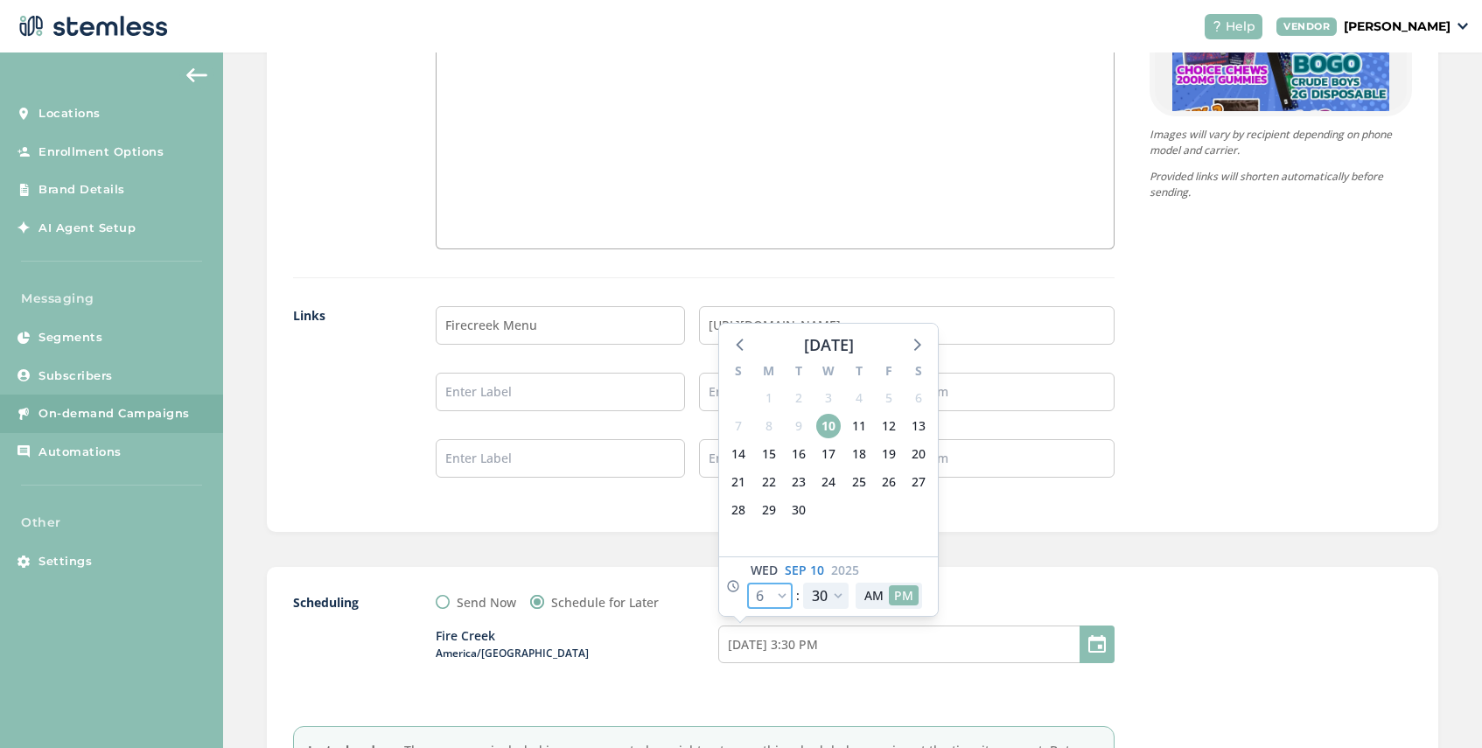
click at [791, 590] on select "12 1 2 3 4 5 6 7 8 9 10 11" at bounding box center [769, 596] width 45 height 26
select select "19"
click at [747, 583] on select "12 1 2 3 4 5 6 7 8 9 10 11" at bounding box center [769, 596] width 45 height 26
type input "[DATE] 4:30 PM"
select select "19"
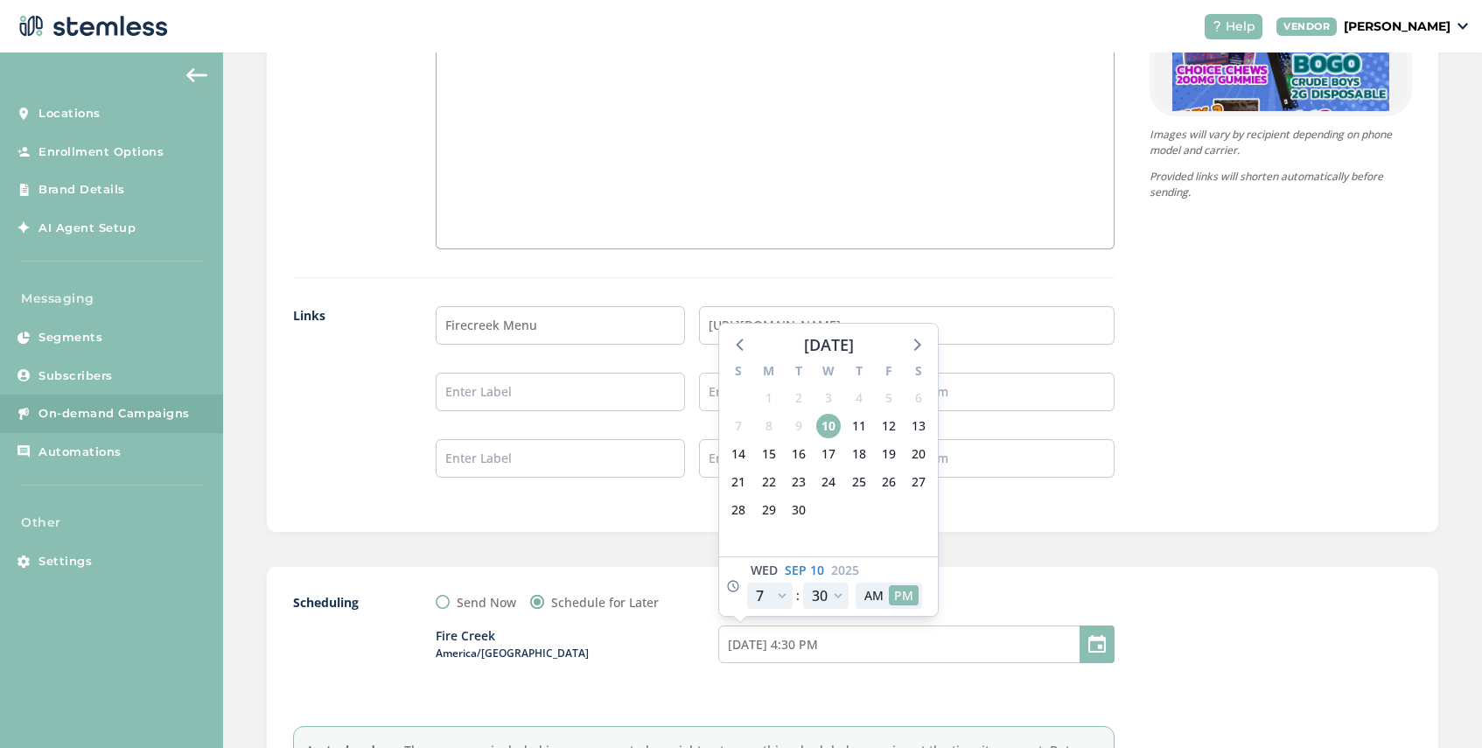
click at [1055, 590] on div "Scheduling Send Now Schedule for Later [GEOGRAPHIC_DATA]/[GEOGRAPHIC_DATA] [DAT…" at bounding box center [852, 702] width 1171 height 270
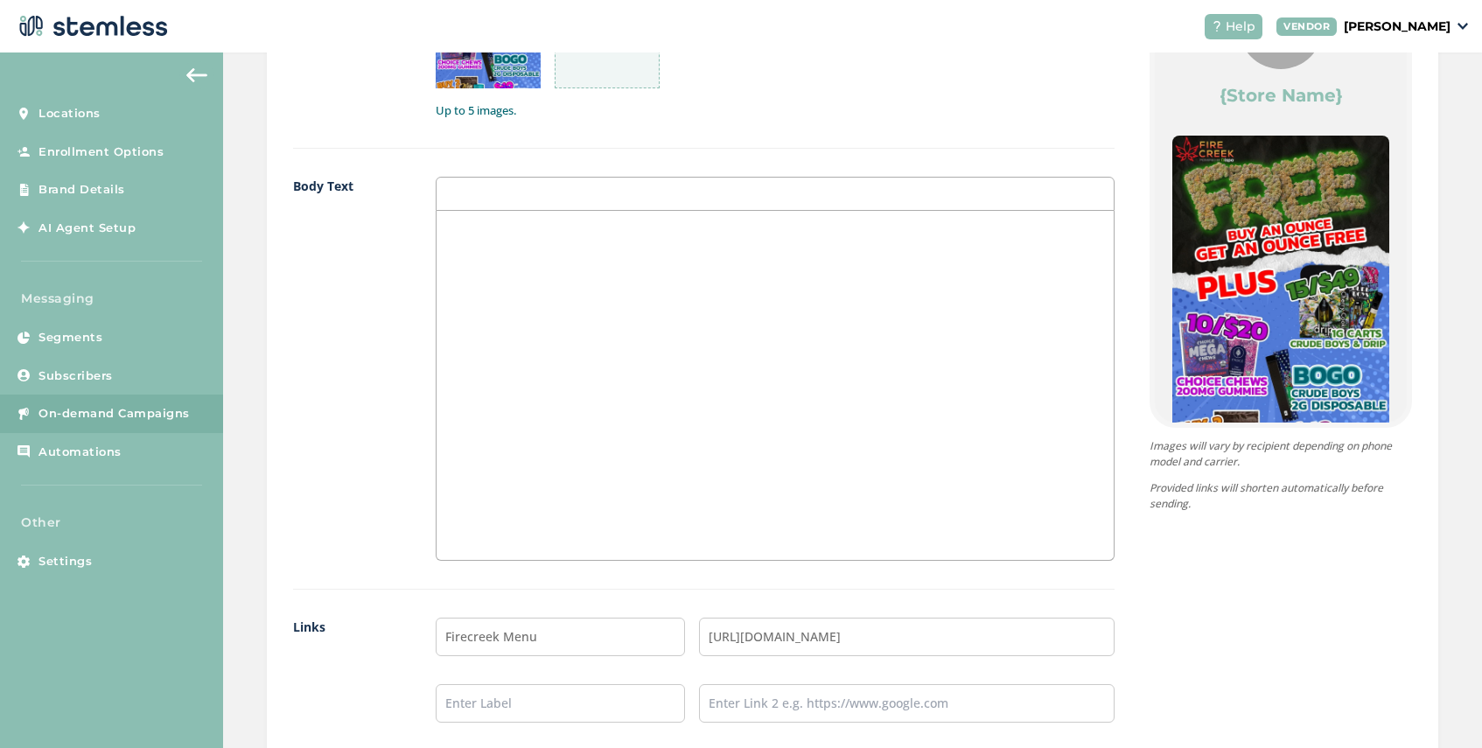
scroll to position [1555, 0]
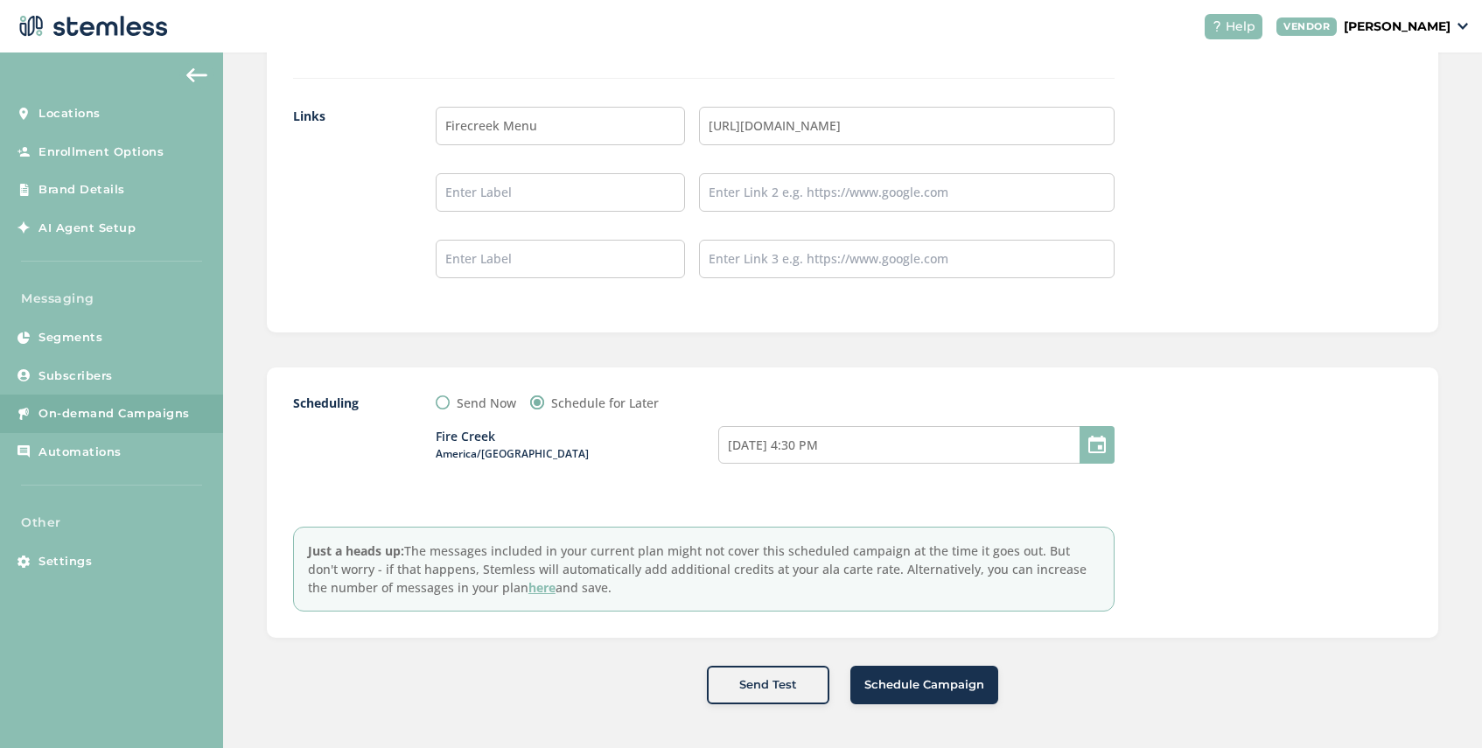
click at [914, 683] on span "Schedule Campaign" at bounding box center [924, 684] width 120 height 17
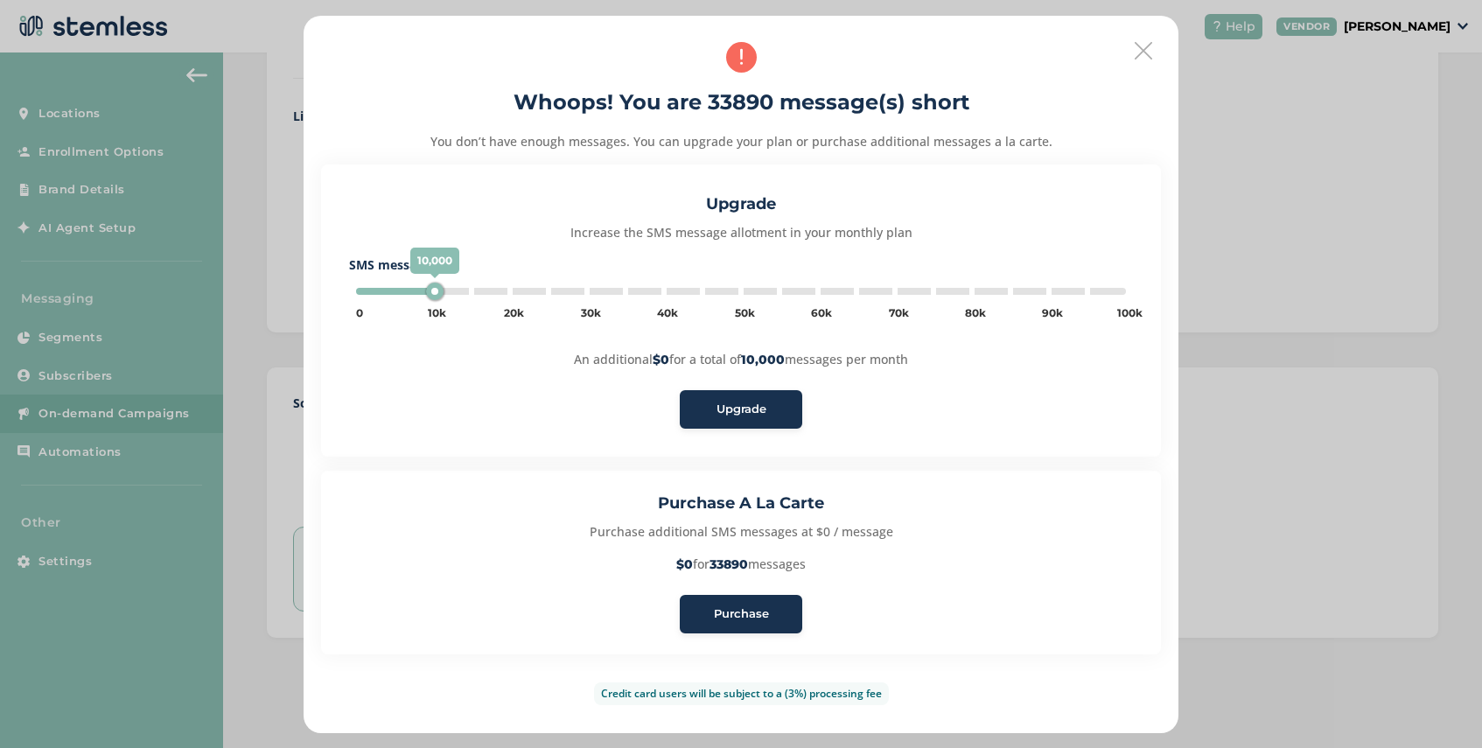
type input "35000"
click at [743, 613] on span "Purchase" at bounding box center [741, 613] width 55 height 17
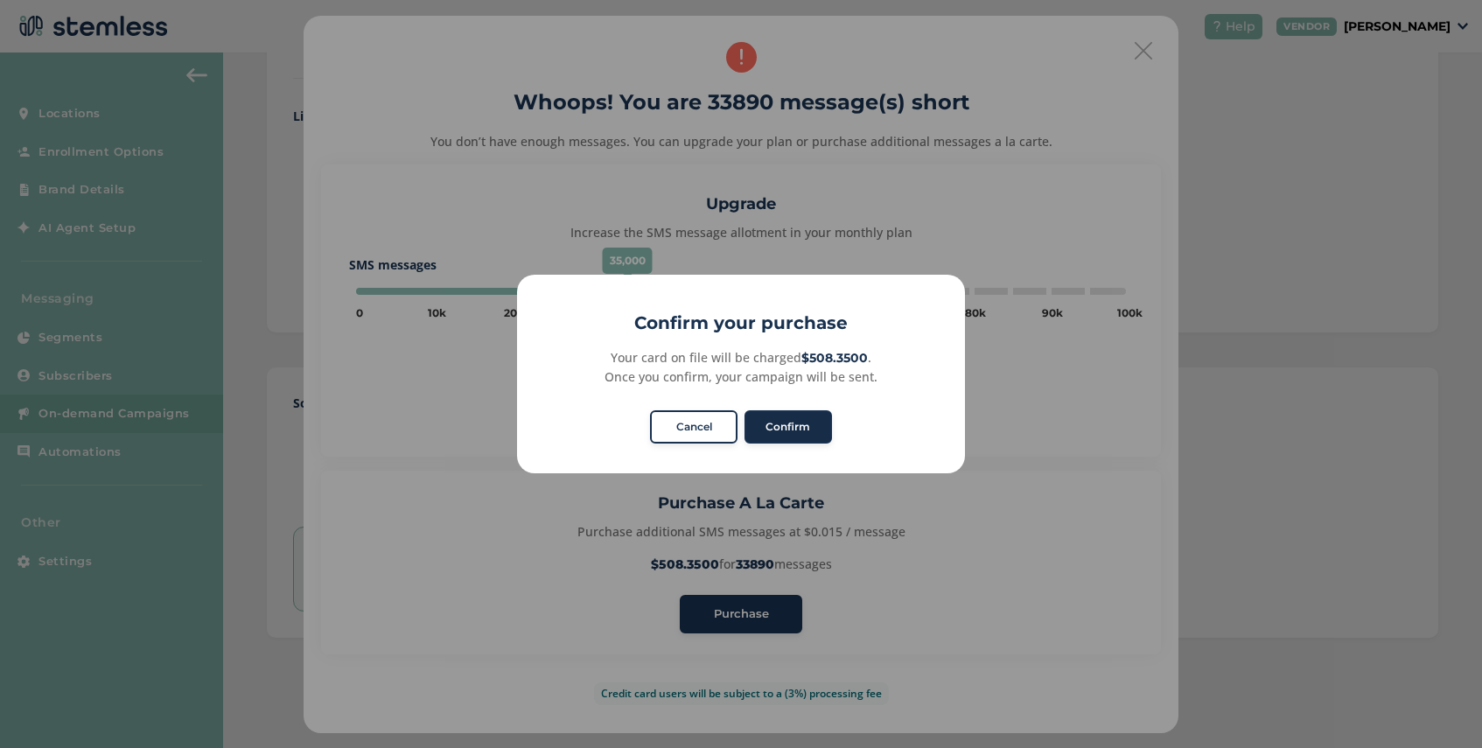
click at [799, 420] on button "Confirm" at bounding box center [787, 426] width 87 height 33
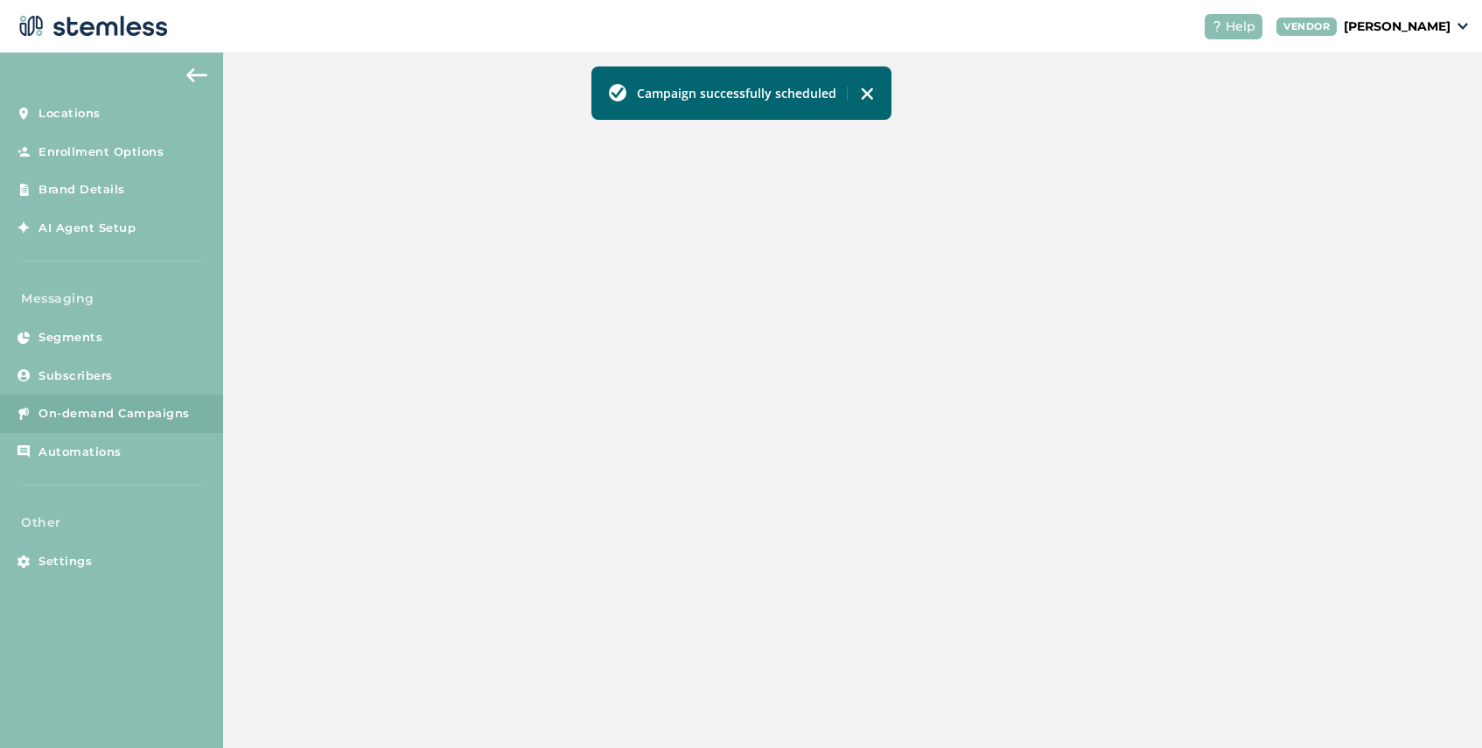
scroll to position [436, 0]
